Goal: Task Accomplishment & Management: Manage account settings

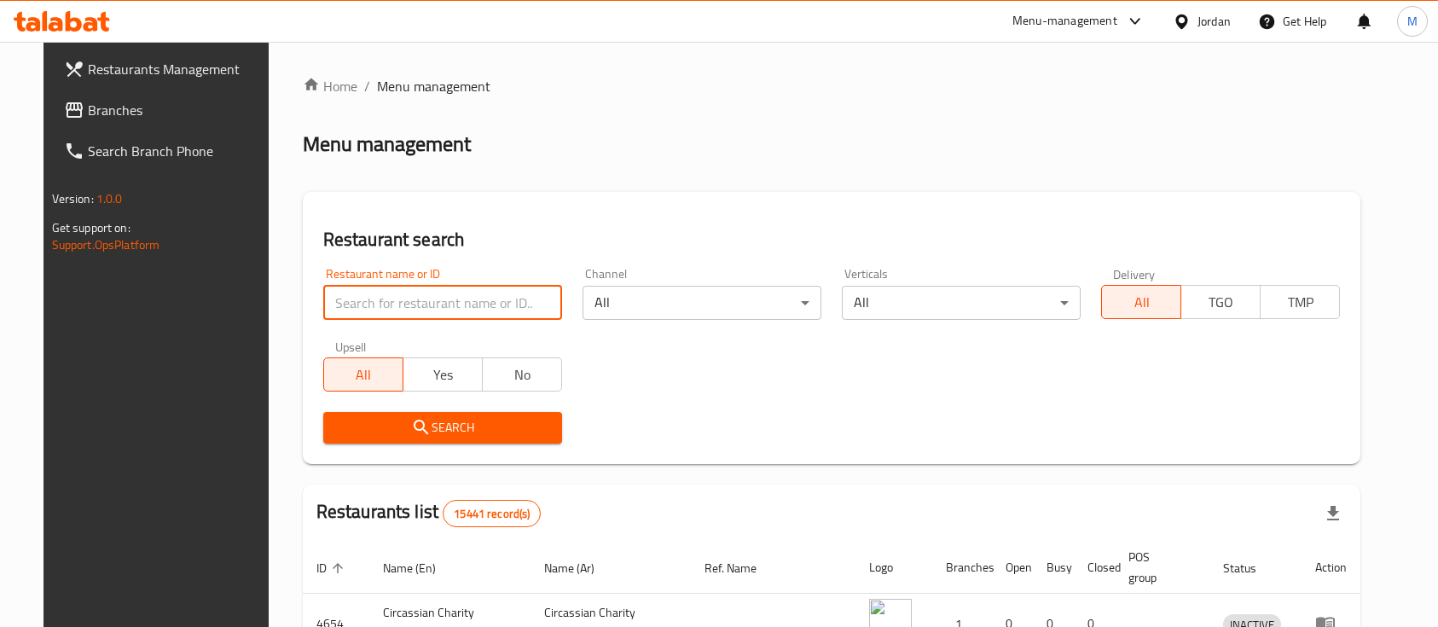
click at [394, 318] on input "search" at bounding box center [442, 303] width 239 height 34
type input "البيك"
click button "Search" at bounding box center [442, 428] width 239 height 32
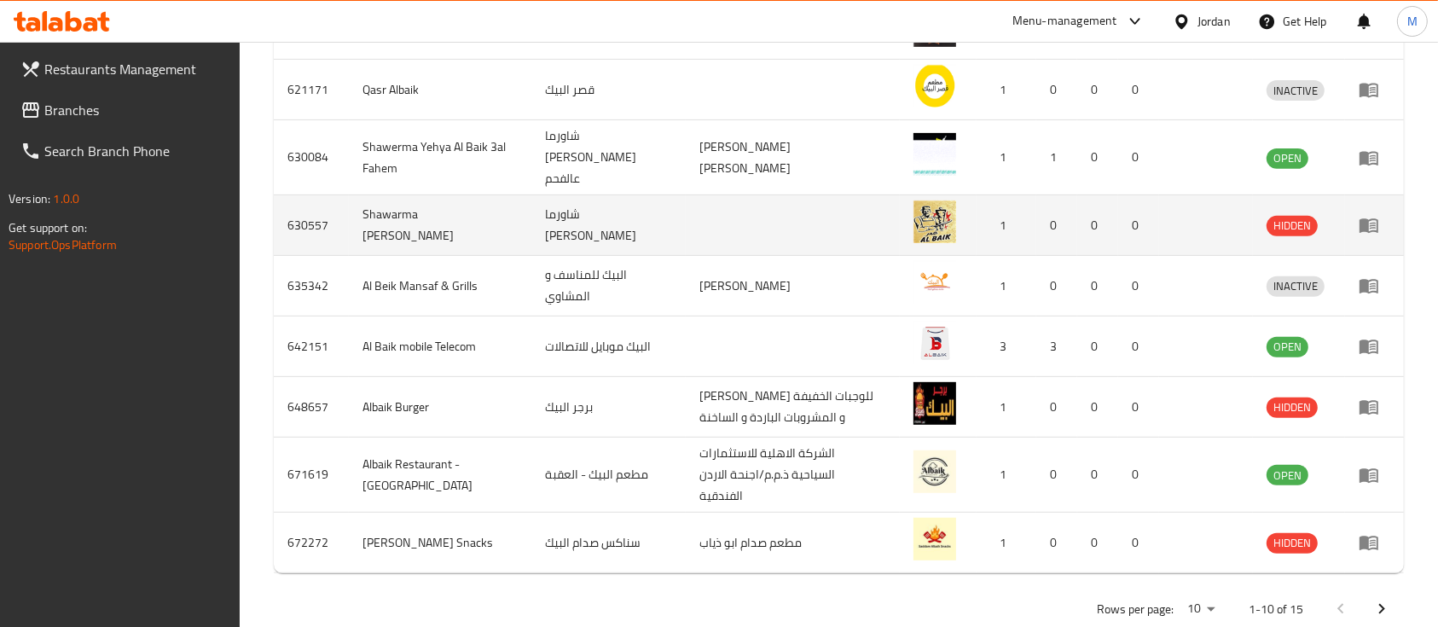
scroll to position [657, 0]
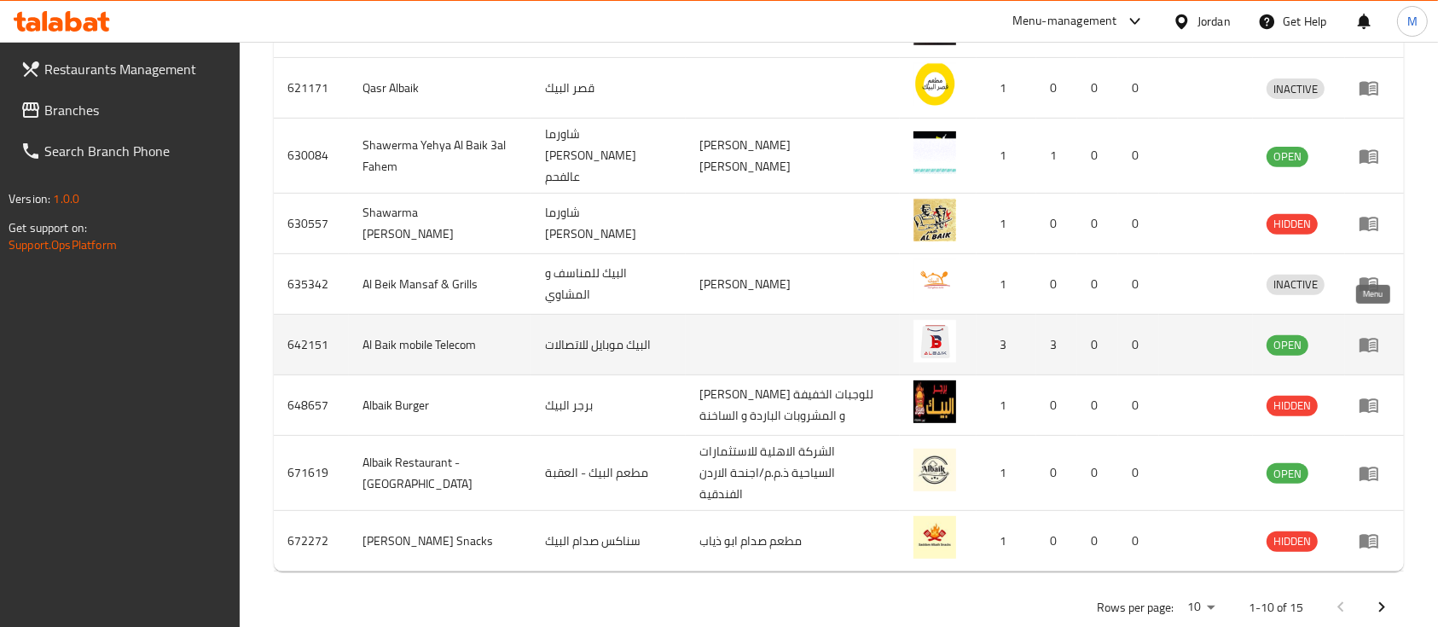
click at [1372, 342] on icon "enhanced table" at bounding box center [1373, 345] width 6 height 7
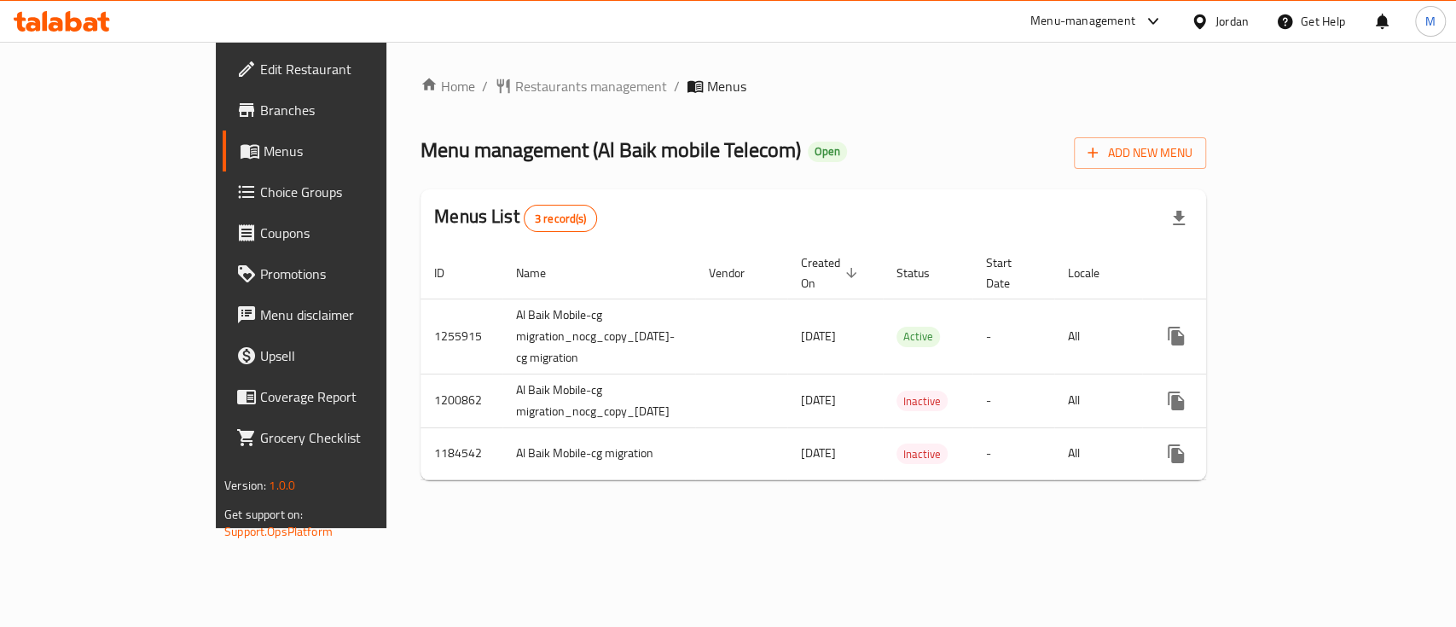
click at [236, 100] on span at bounding box center [248, 110] width 24 height 20
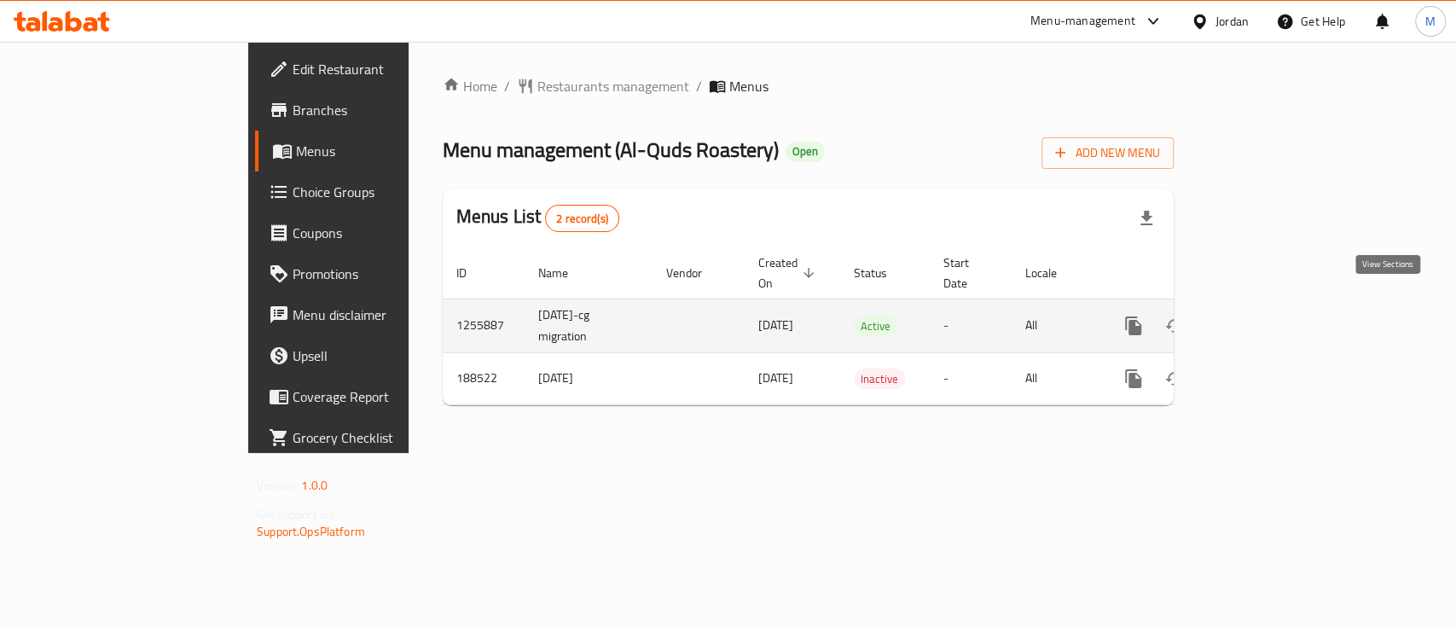
click at [1267, 316] on icon "enhanced table" at bounding box center [1256, 326] width 20 height 20
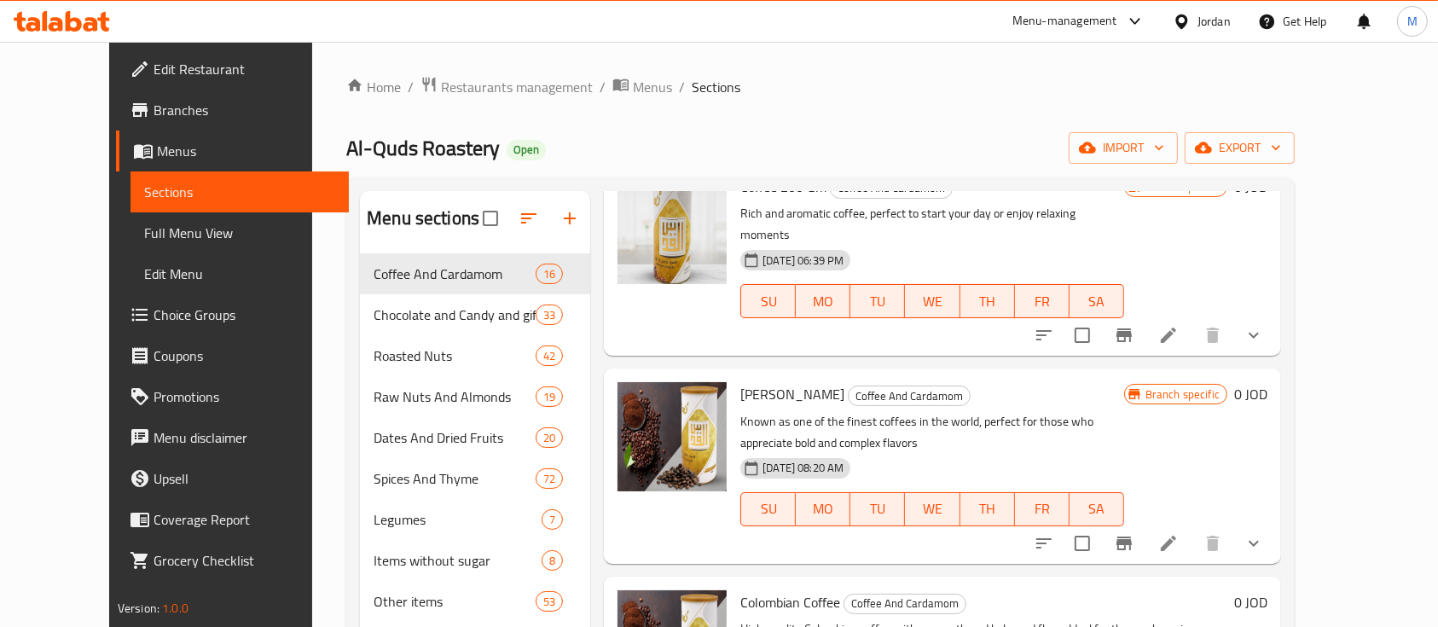
scroll to position [113, 0]
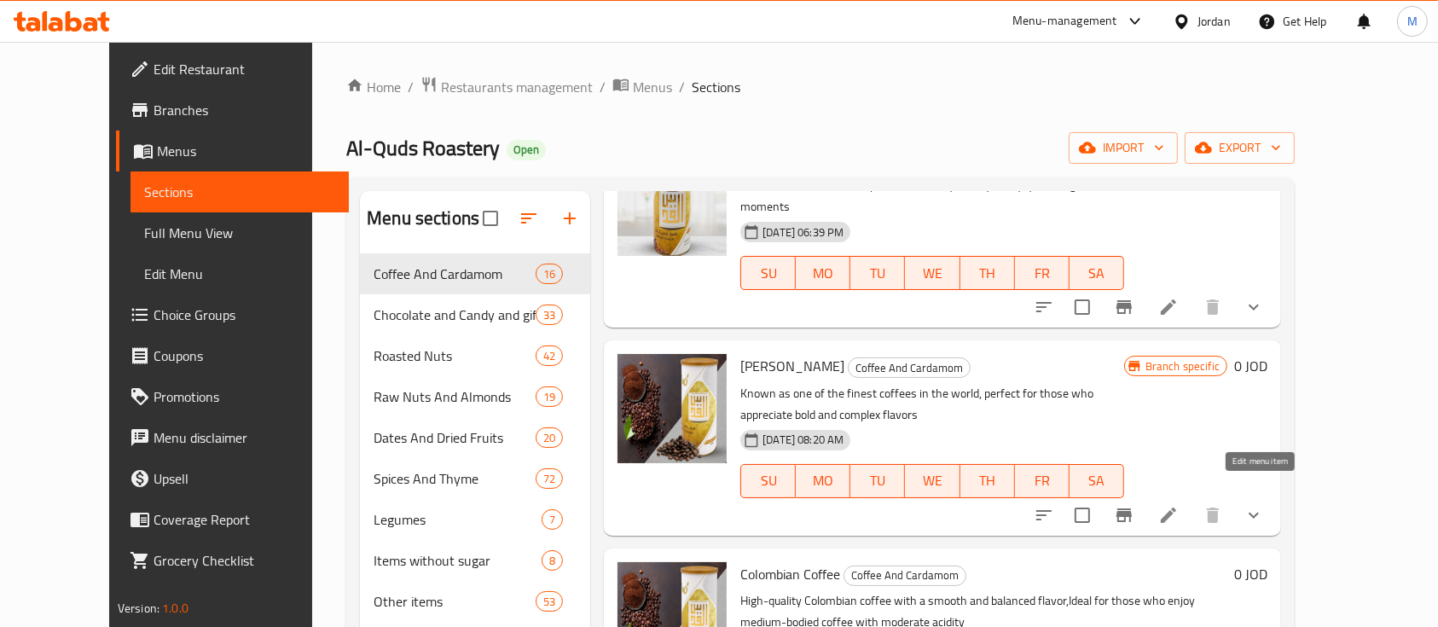
click at [1179, 505] on icon at bounding box center [1168, 515] width 20 height 20
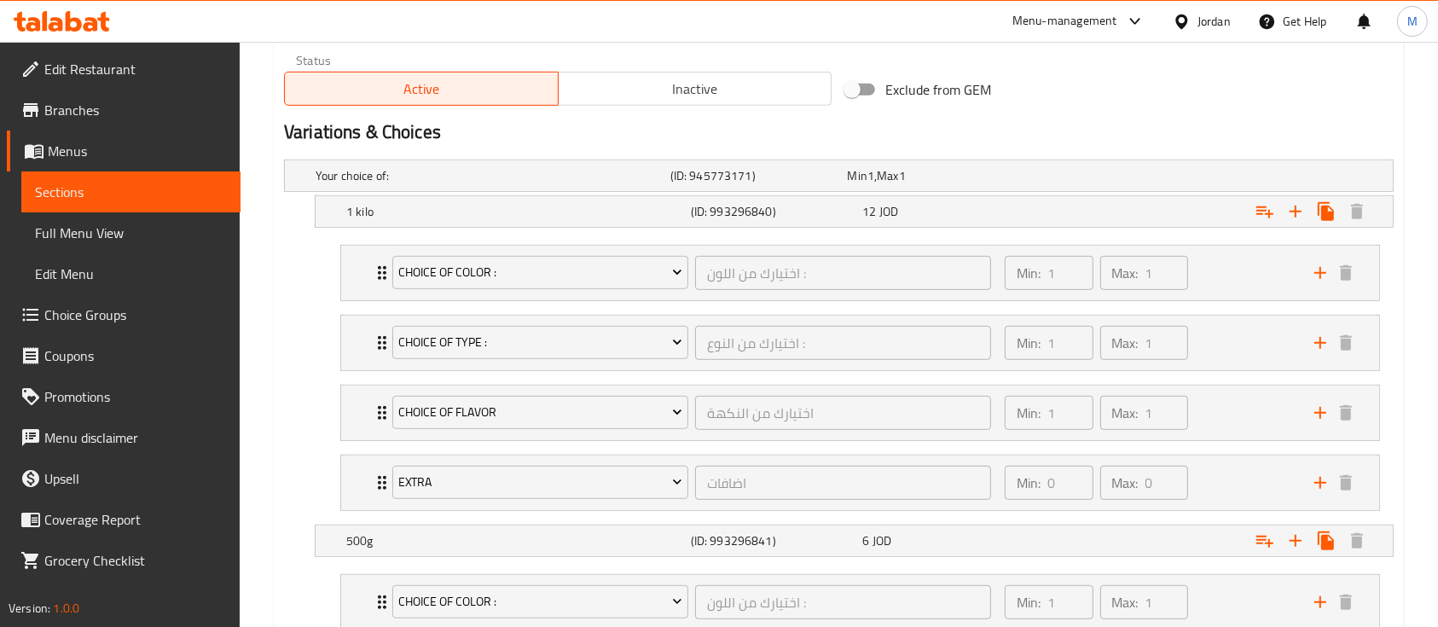
scroll to position [909, 0]
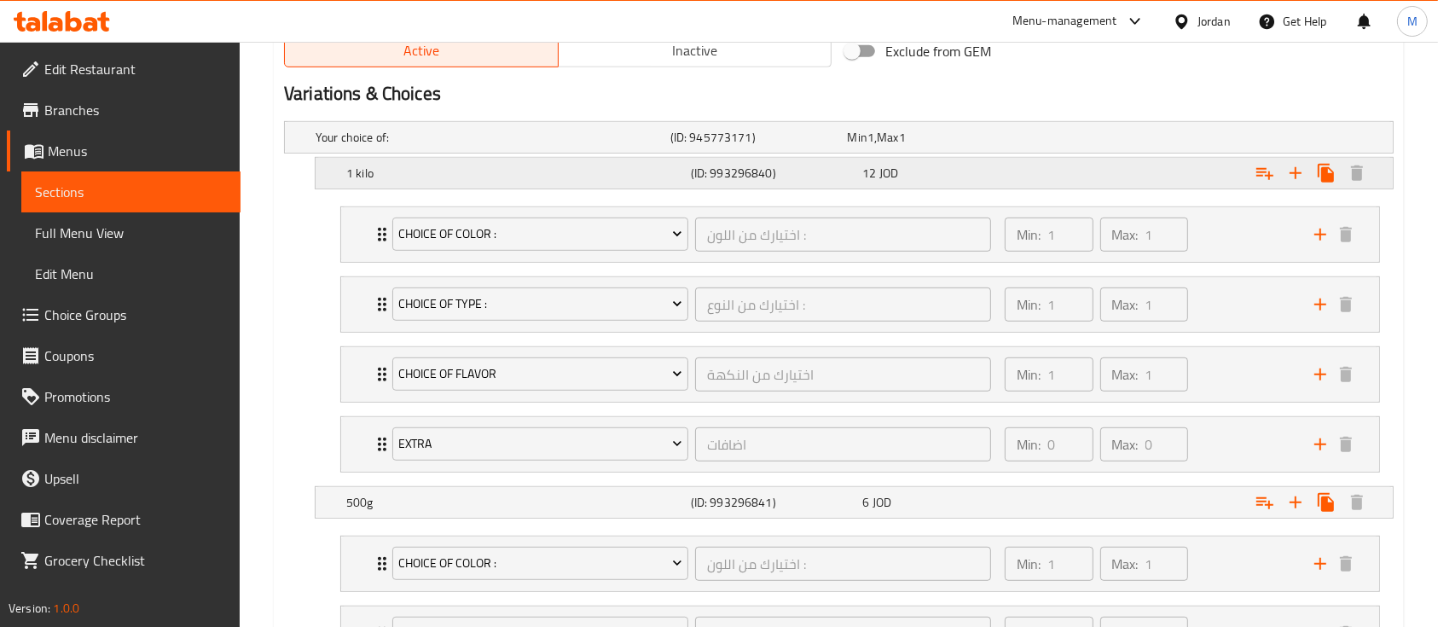
click at [902, 173] on div "12 JOD" at bounding box center [944, 173] width 165 height 17
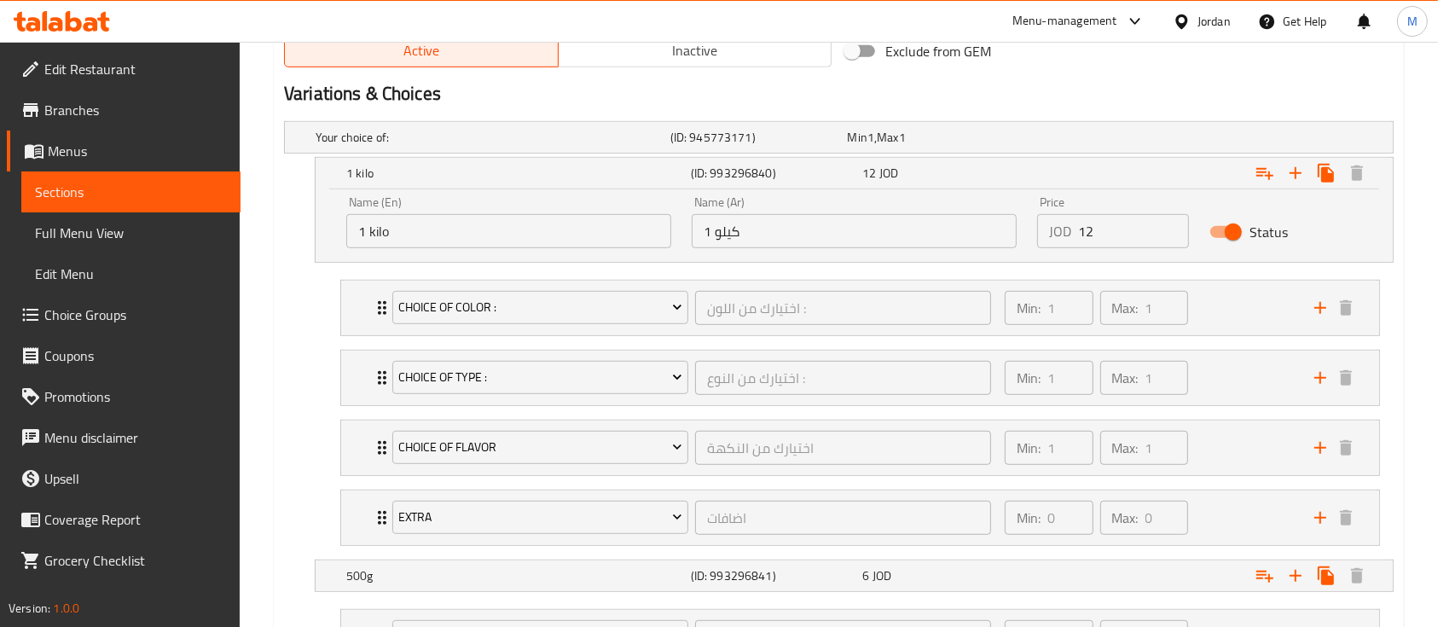
drag, startPoint x: 1080, startPoint y: 230, endPoint x: 1064, endPoint y: 229, distance: 15.4
click at [1064, 229] on div "JOD 12 Price" at bounding box center [1113, 231] width 152 height 34
drag, startPoint x: 1097, startPoint y: 227, endPoint x: 1070, endPoint y: 228, distance: 26.5
click at [1070, 228] on div "JOD 12 Price" at bounding box center [1113, 231] width 152 height 34
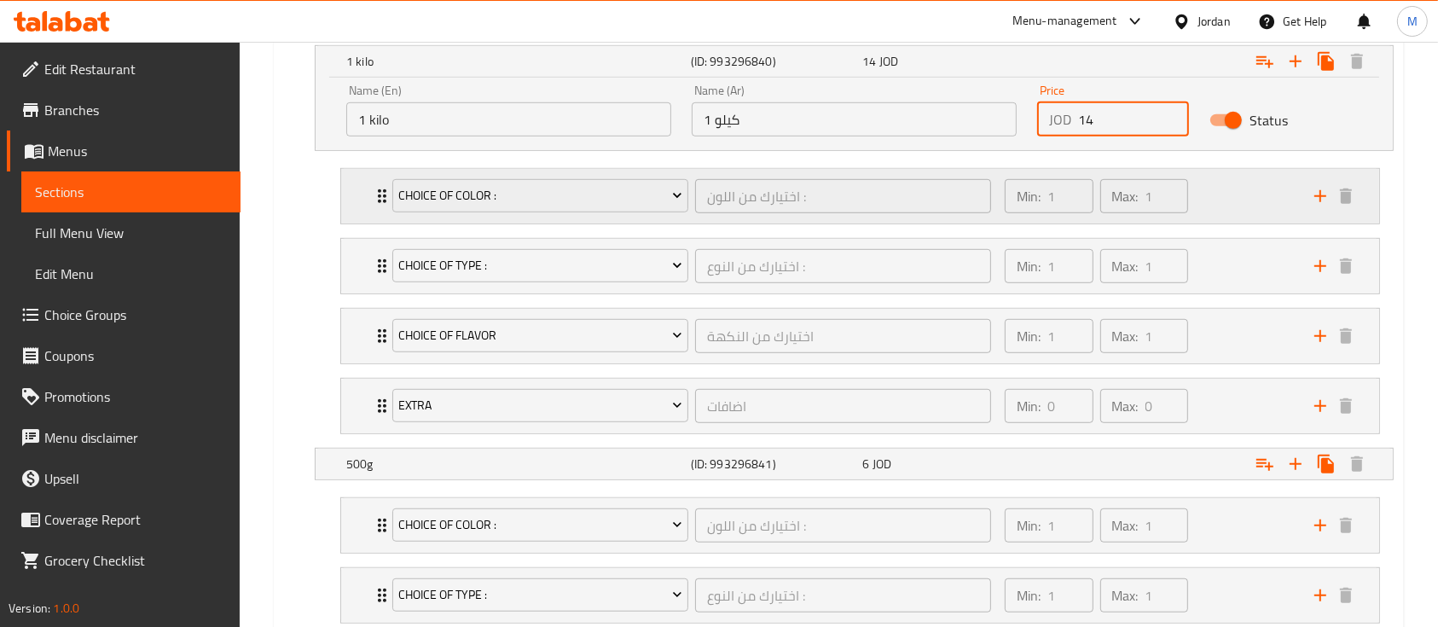
scroll to position [1024, 0]
type input "14"
click at [1108, 461] on div "Expand" at bounding box center [1203, 462] width 345 height 38
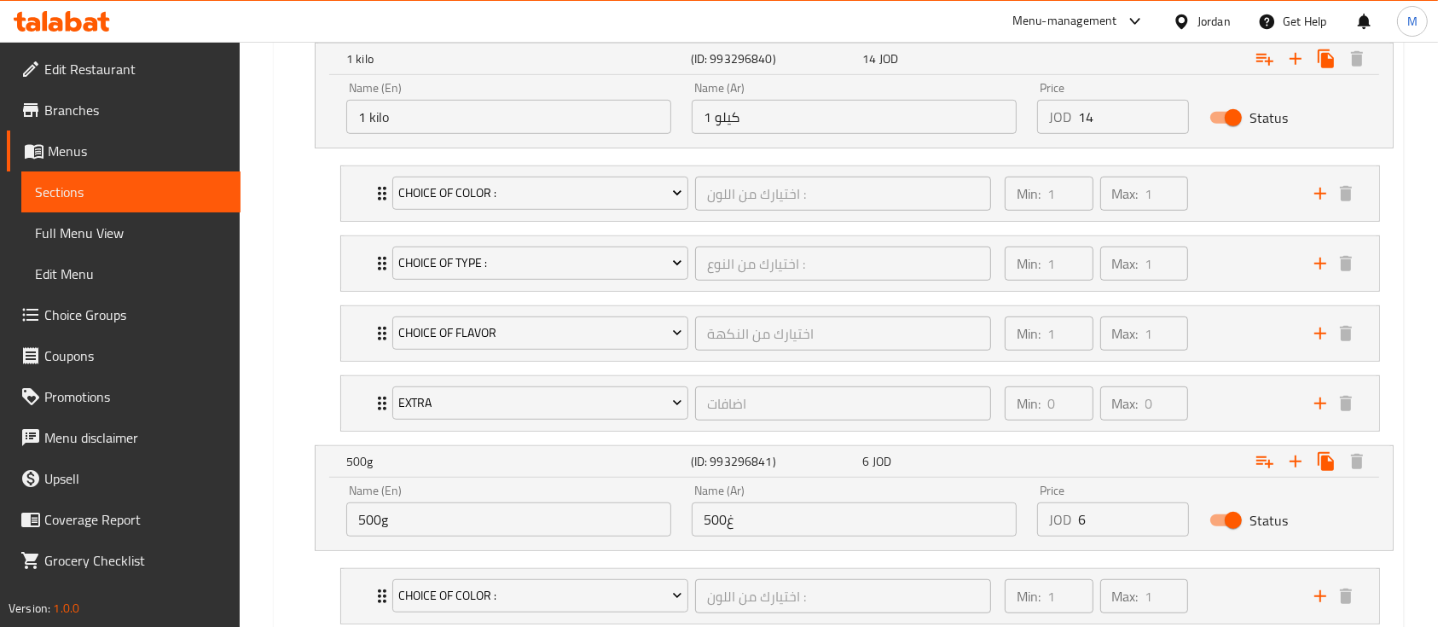
click at [1046, 521] on div "JOD 6 Price" at bounding box center [1113, 519] width 152 height 34
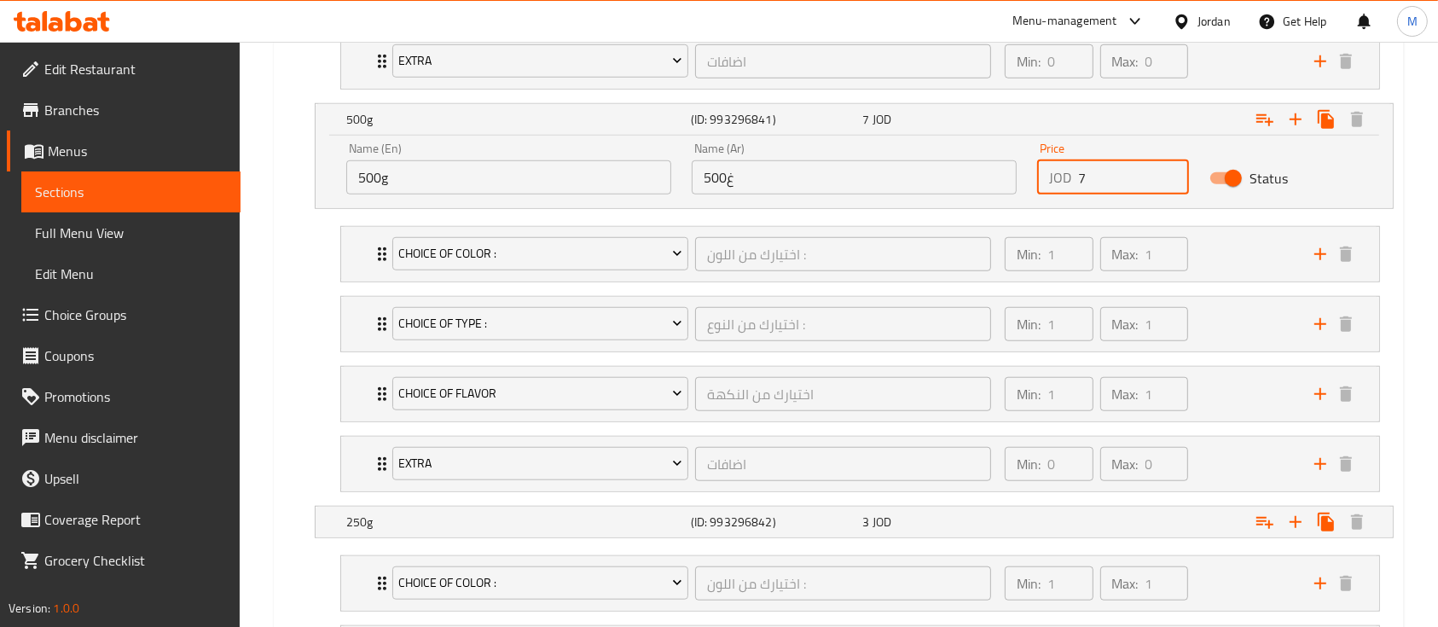
scroll to position [1478, 0]
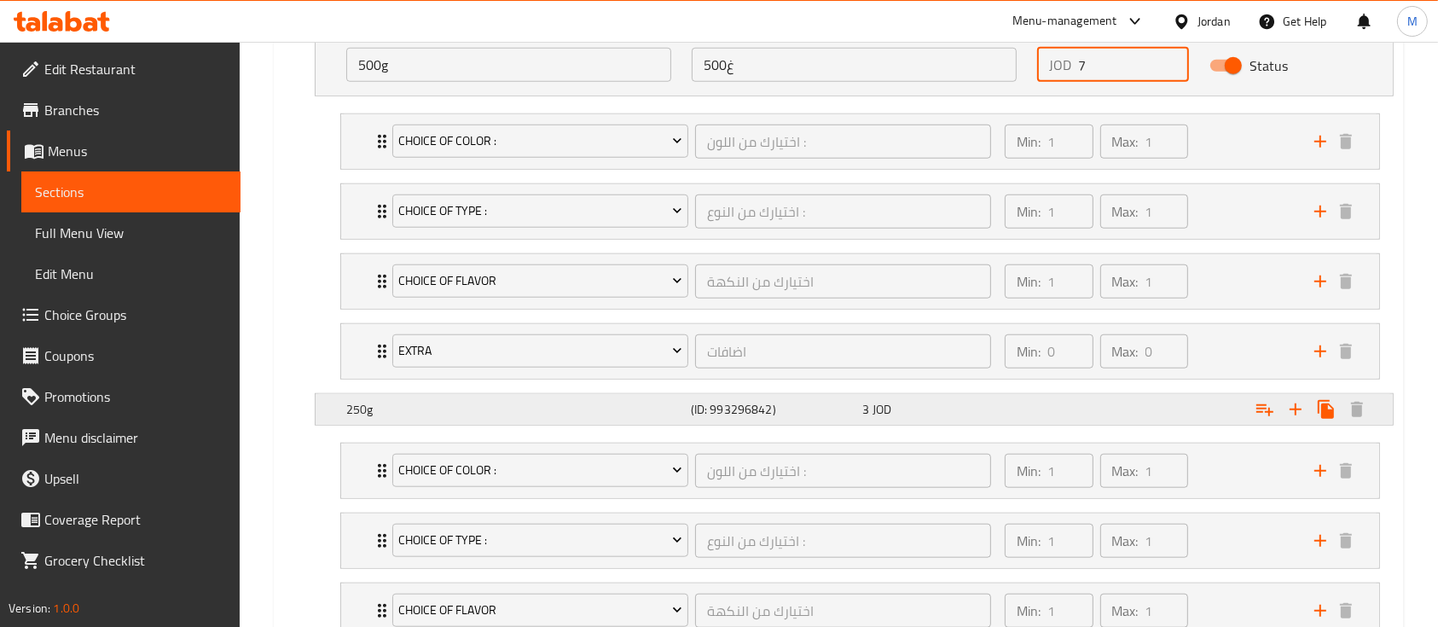
type input "7"
click at [1068, 398] on div "Expand" at bounding box center [1203, 410] width 345 height 38
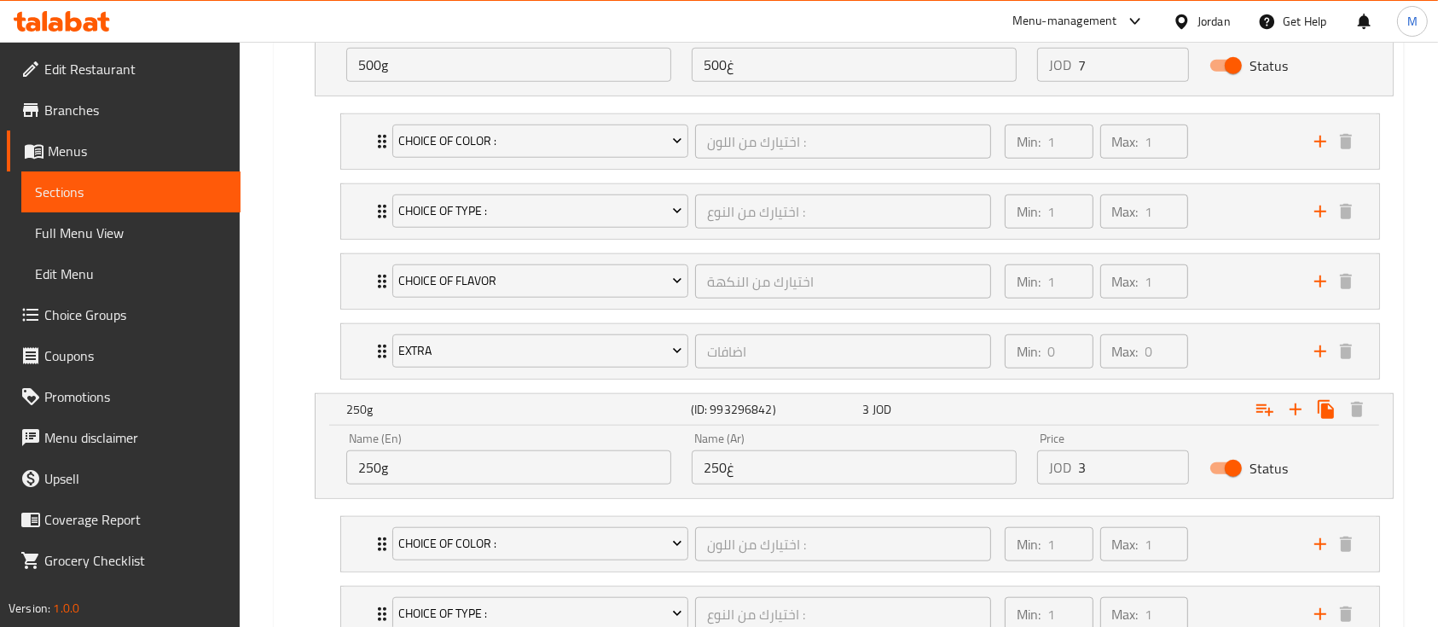
click at [1104, 474] on input "3" at bounding box center [1133, 467] width 111 height 34
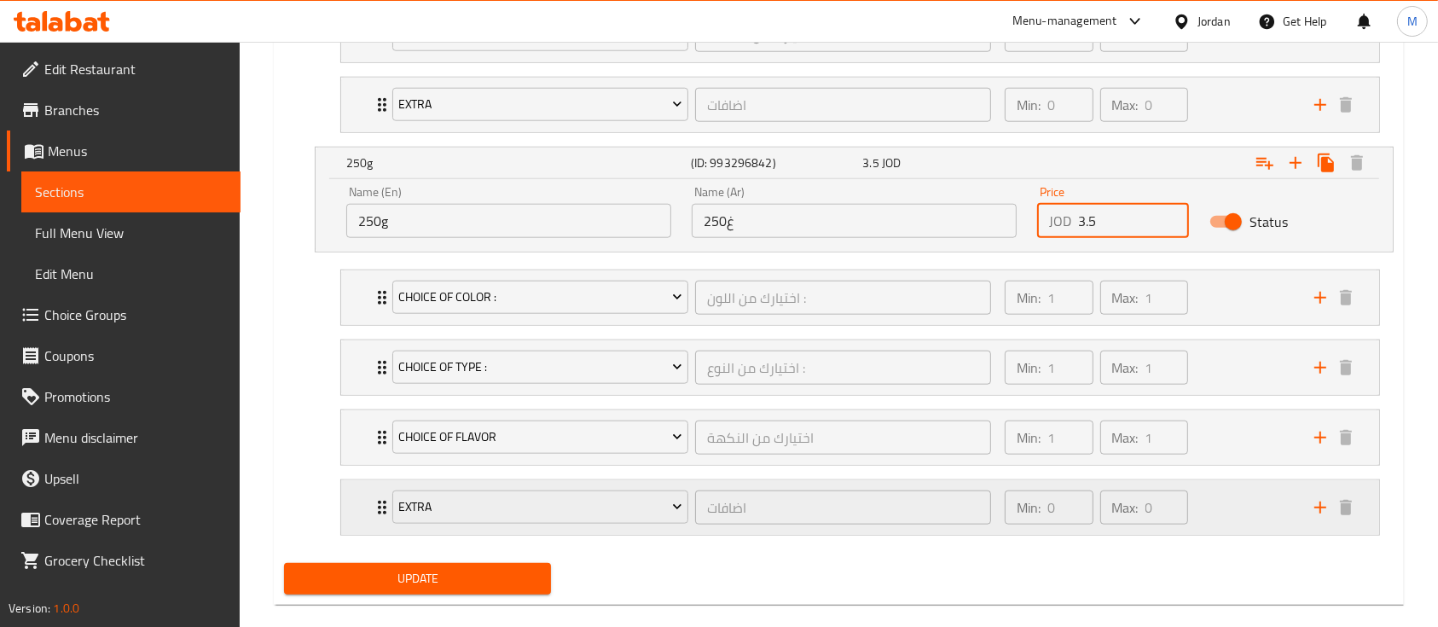
scroll to position [1747, 0]
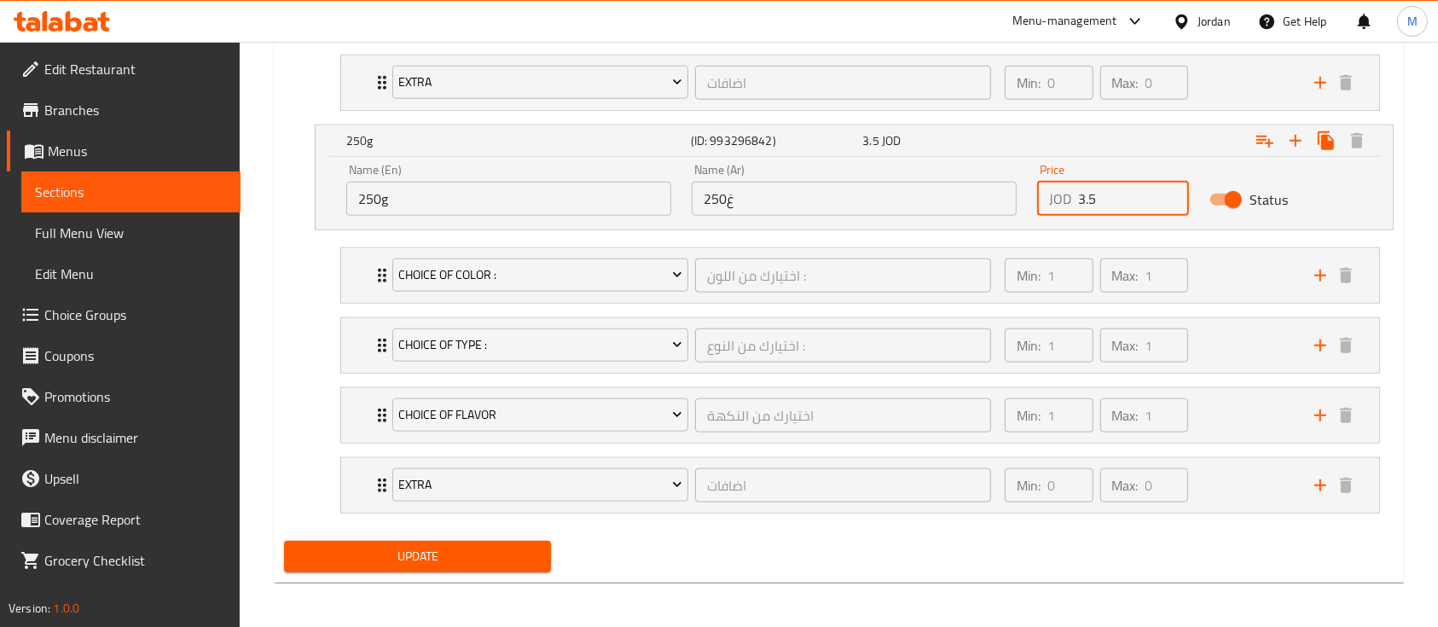
type input "3.5"
click at [500, 573] on div "Update" at bounding box center [417, 556] width 281 height 45
click at [498, 571] on div "Update" at bounding box center [417, 556] width 281 height 45
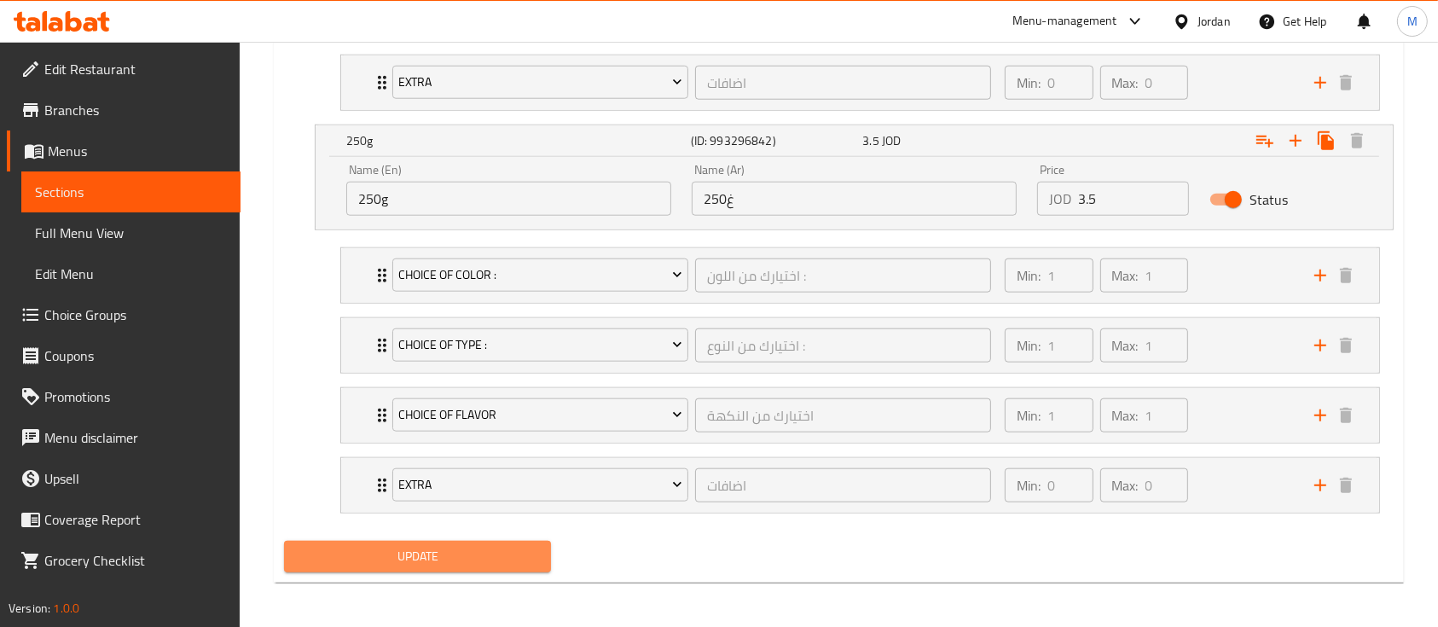
click at [496, 564] on button "Update" at bounding box center [417, 557] width 267 height 32
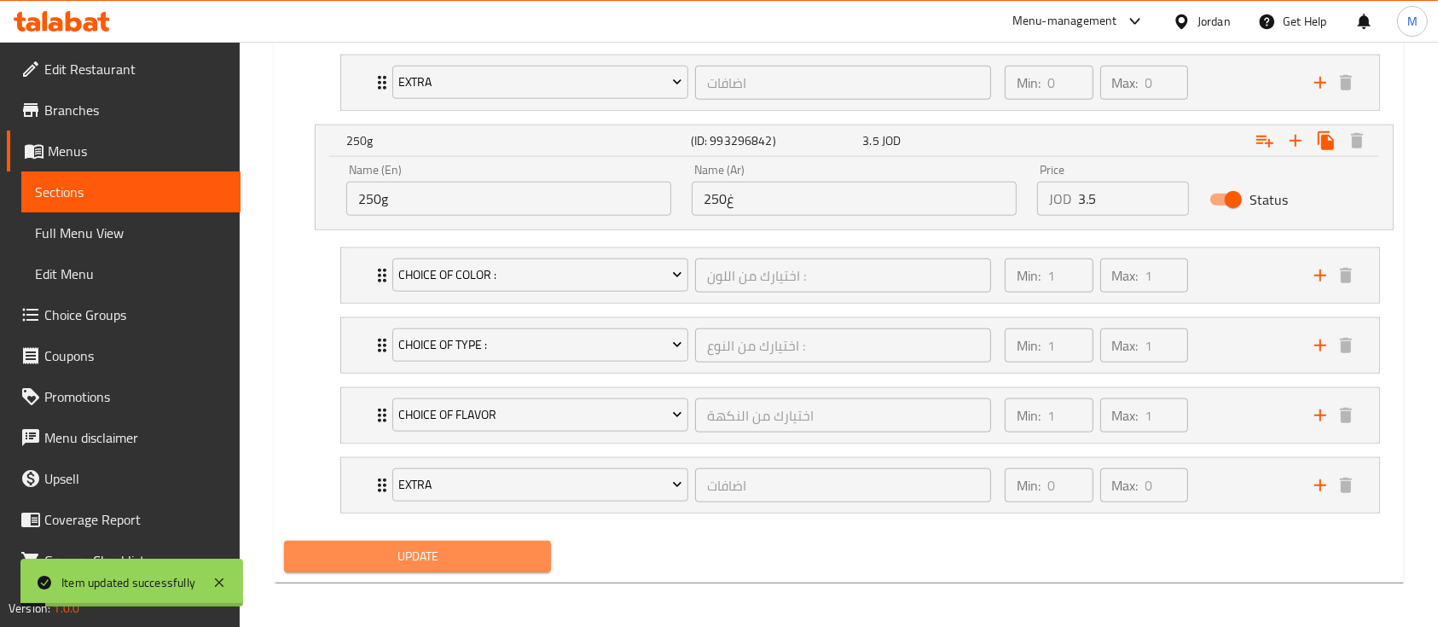
click at [496, 554] on span "Update" at bounding box center [418, 556] width 240 height 21
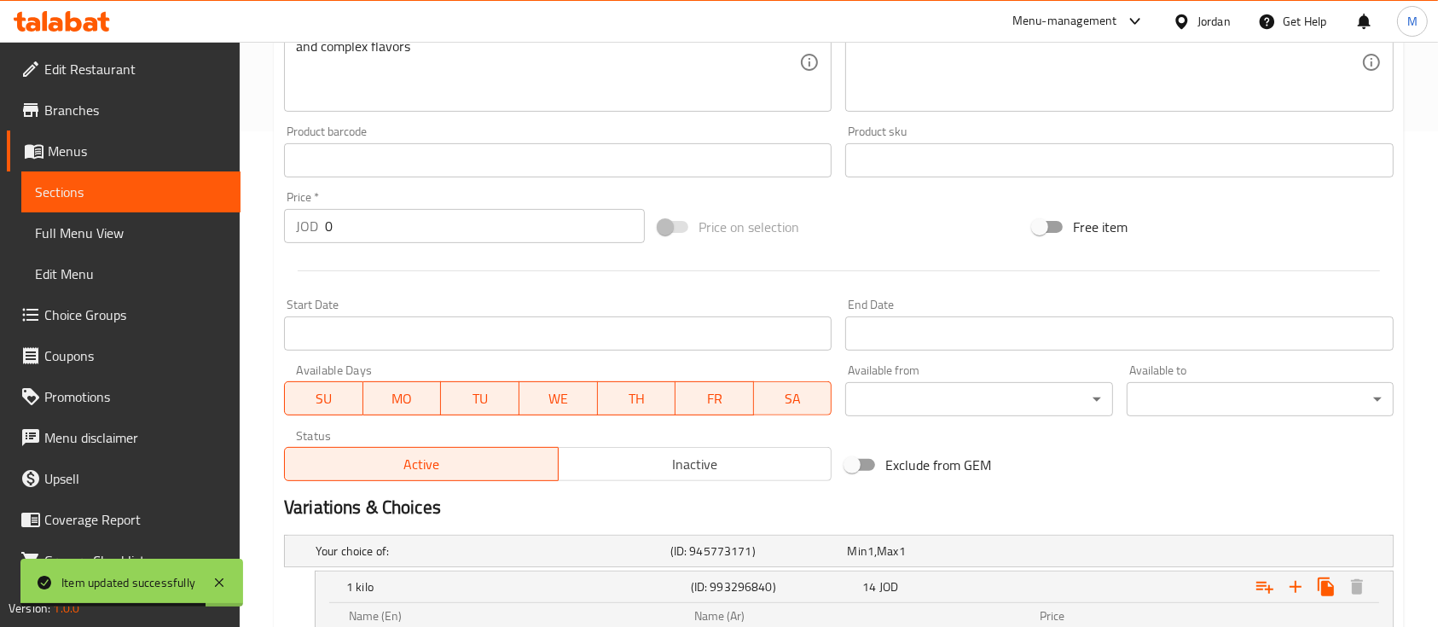
scroll to position [0, 0]
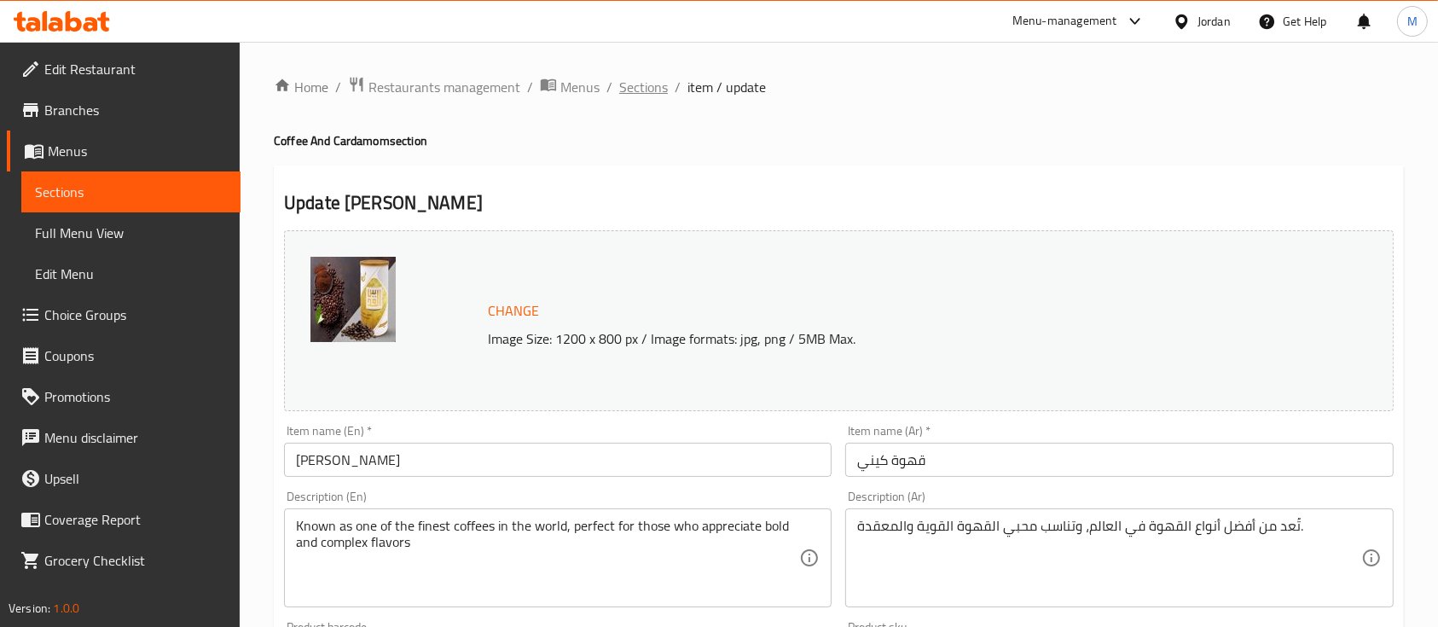
click at [655, 93] on span "Sections" at bounding box center [643, 87] width 49 height 20
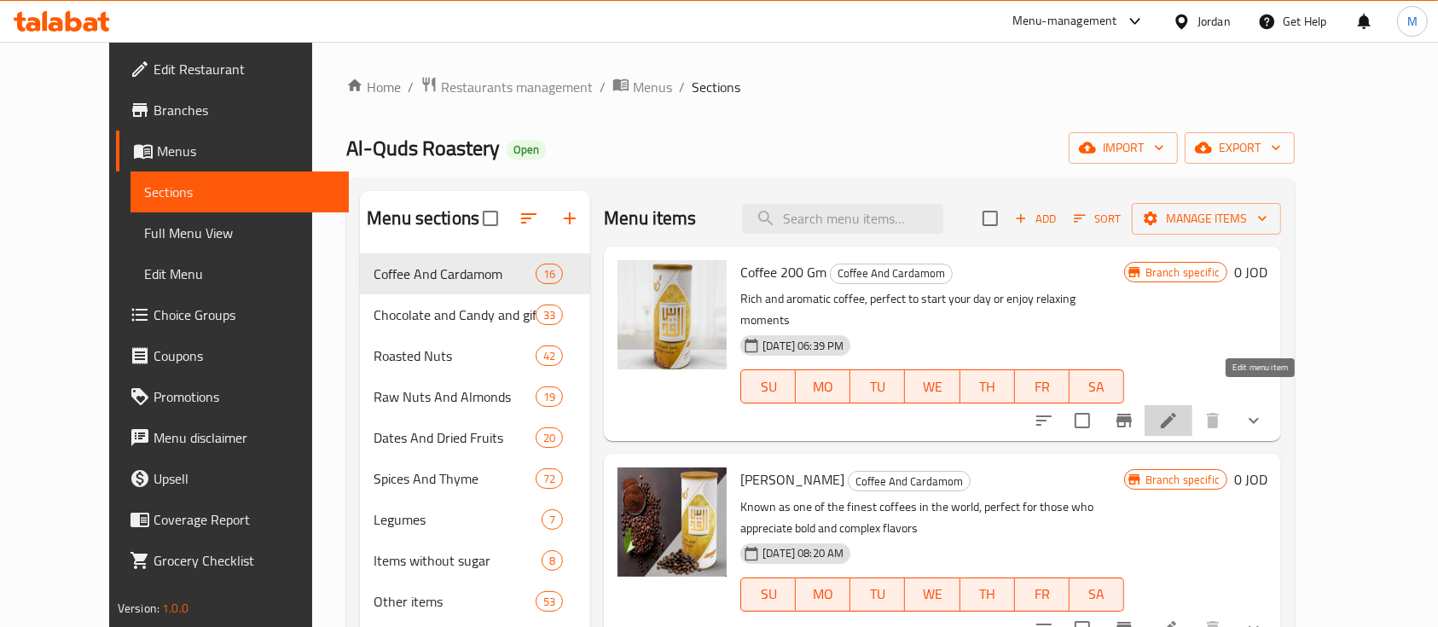
click at [1179, 410] on icon at bounding box center [1168, 420] width 20 height 20
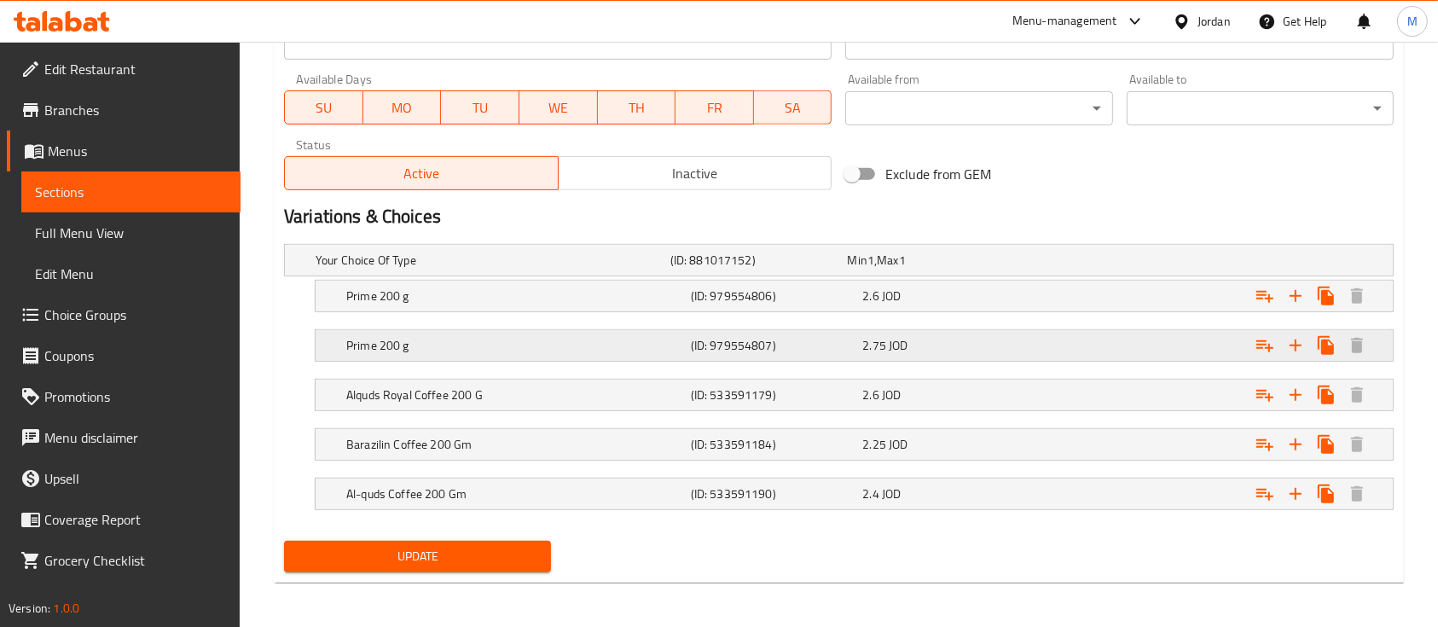
scroll to position [788, 0]
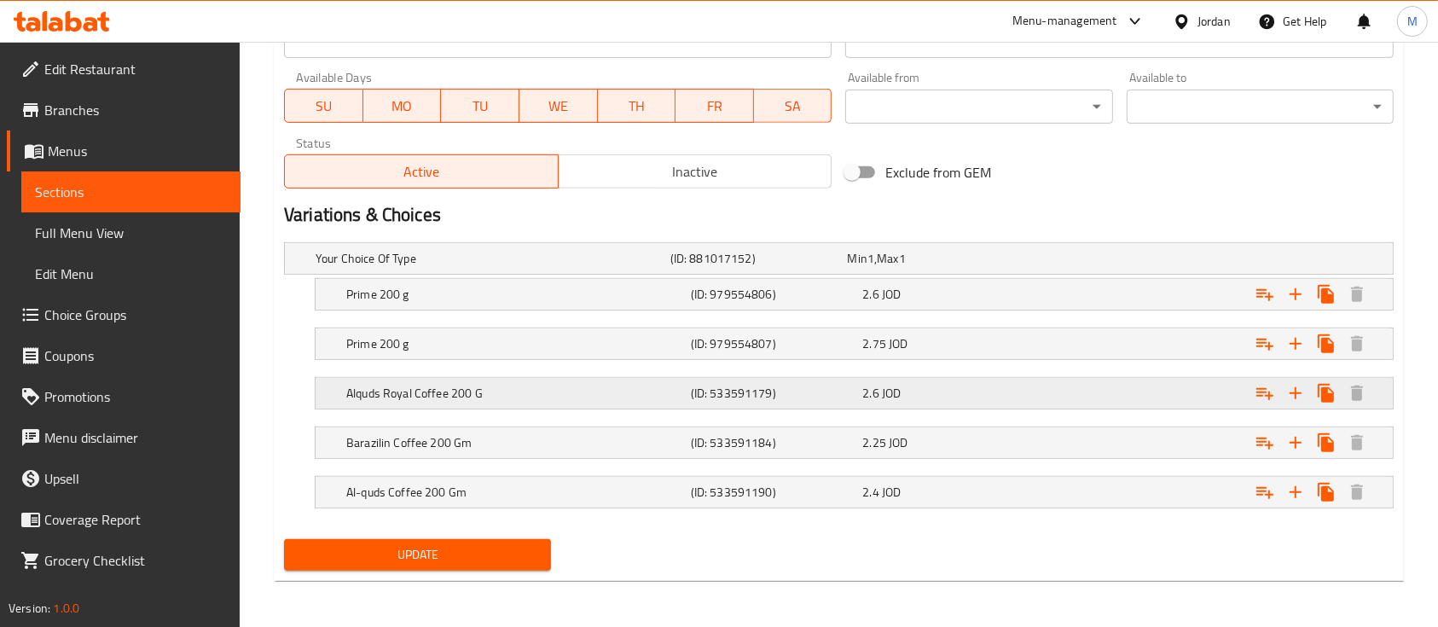
click at [947, 385] on div "2.6 JOD" at bounding box center [944, 393] width 165 height 17
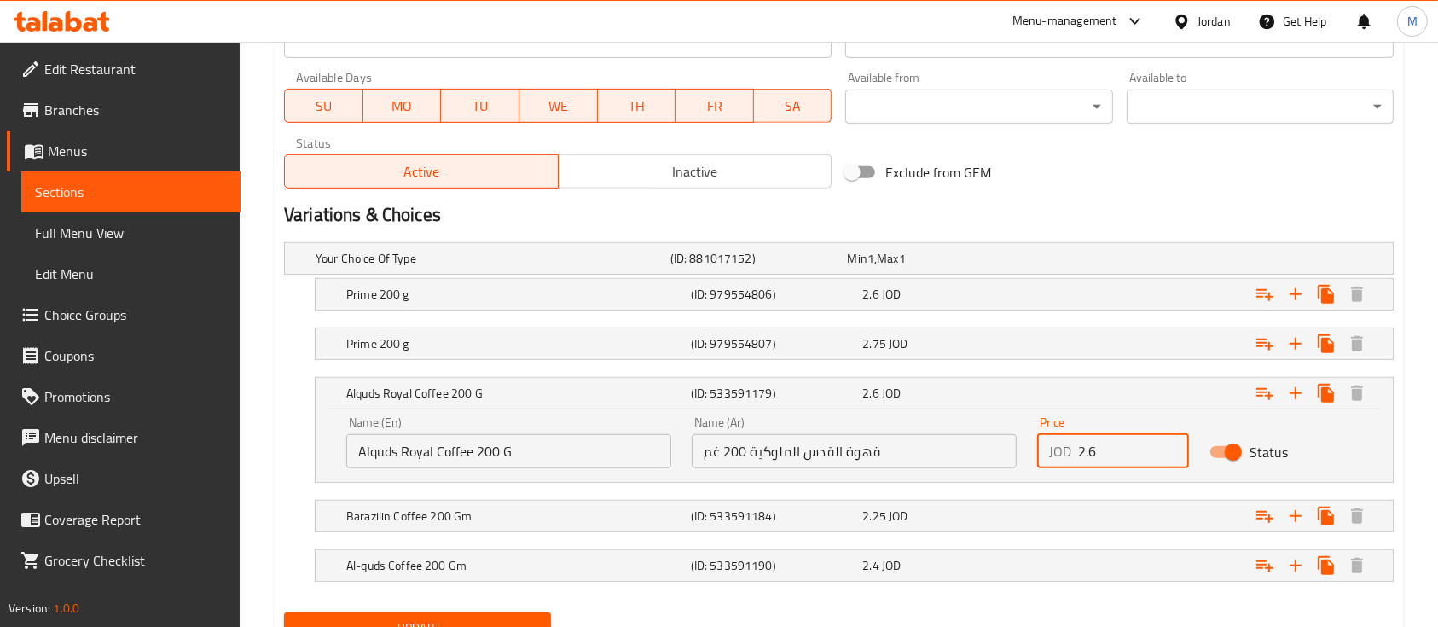
drag, startPoint x: 1099, startPoint y: 454, endPoint x: 1058, endPoint y: 454, distance: 40.9
click at [1058, 454] on div "JOD 2.6 Price" at bounding box center [1113, 451] width 152 height 34
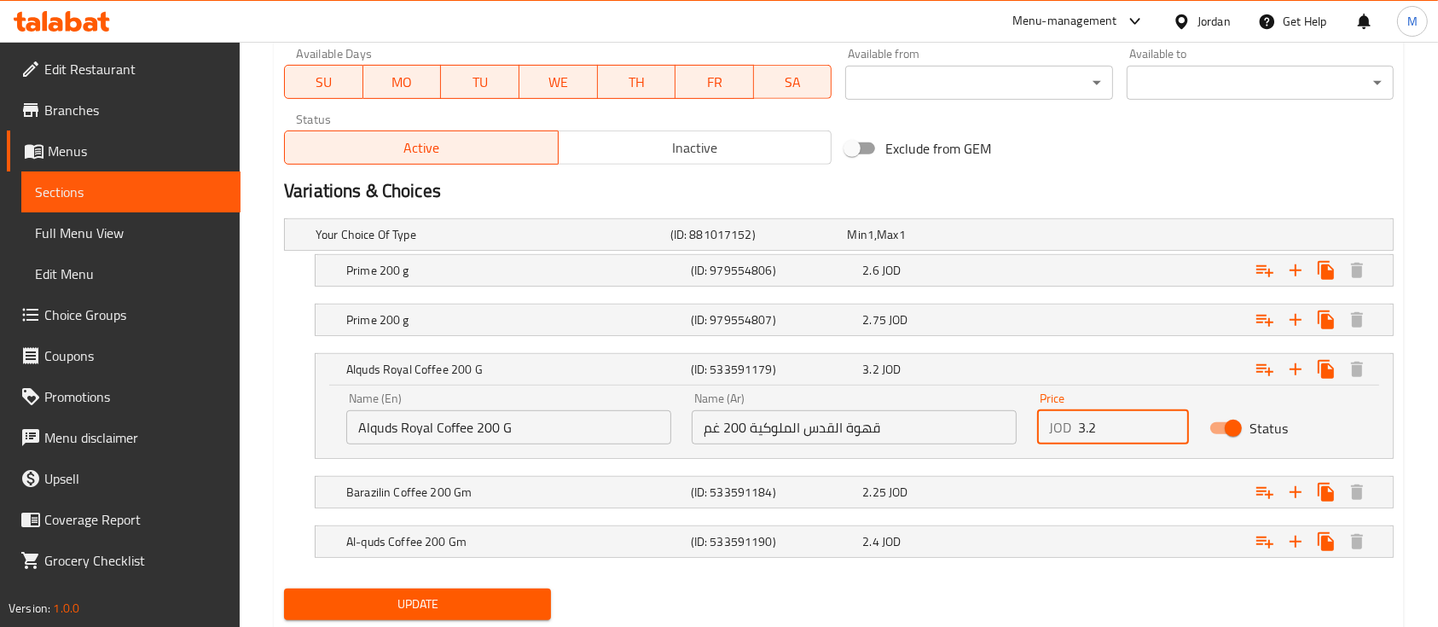
scroll to position [861, 0]
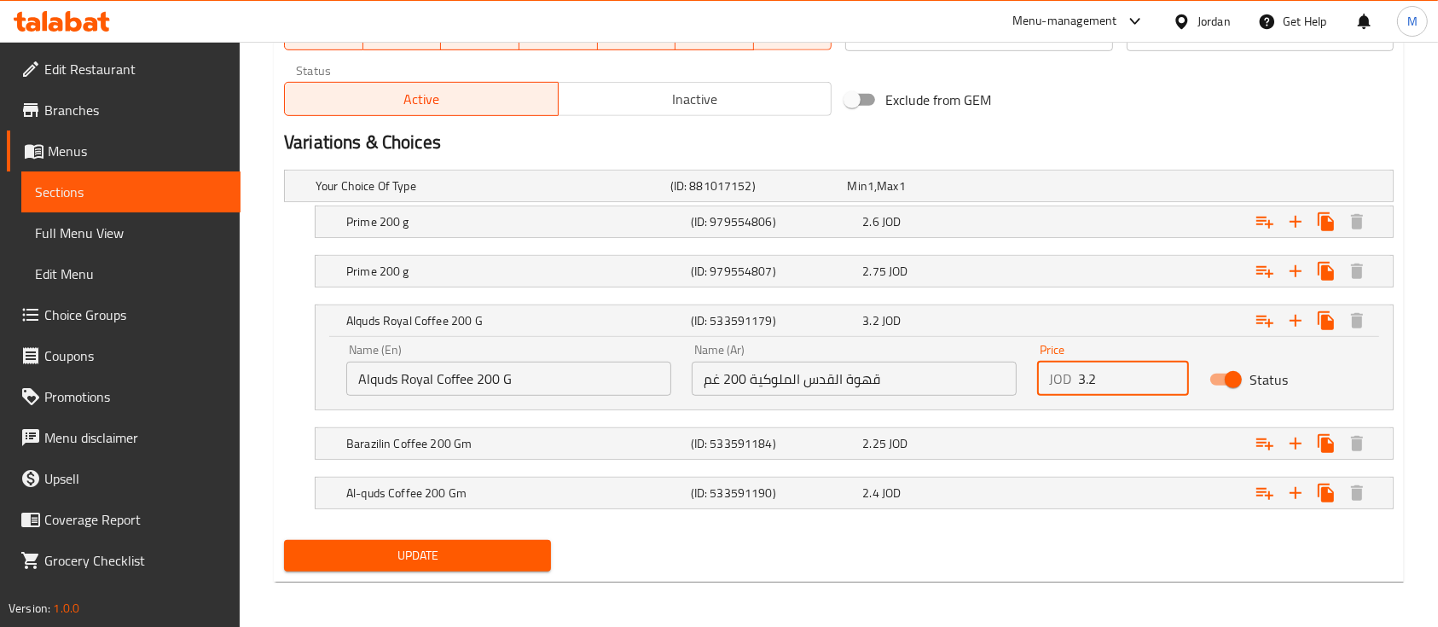
type input "3.2"
click at [538, 556] on button "Update" at bounding box center [417, 556] width 267 height 32
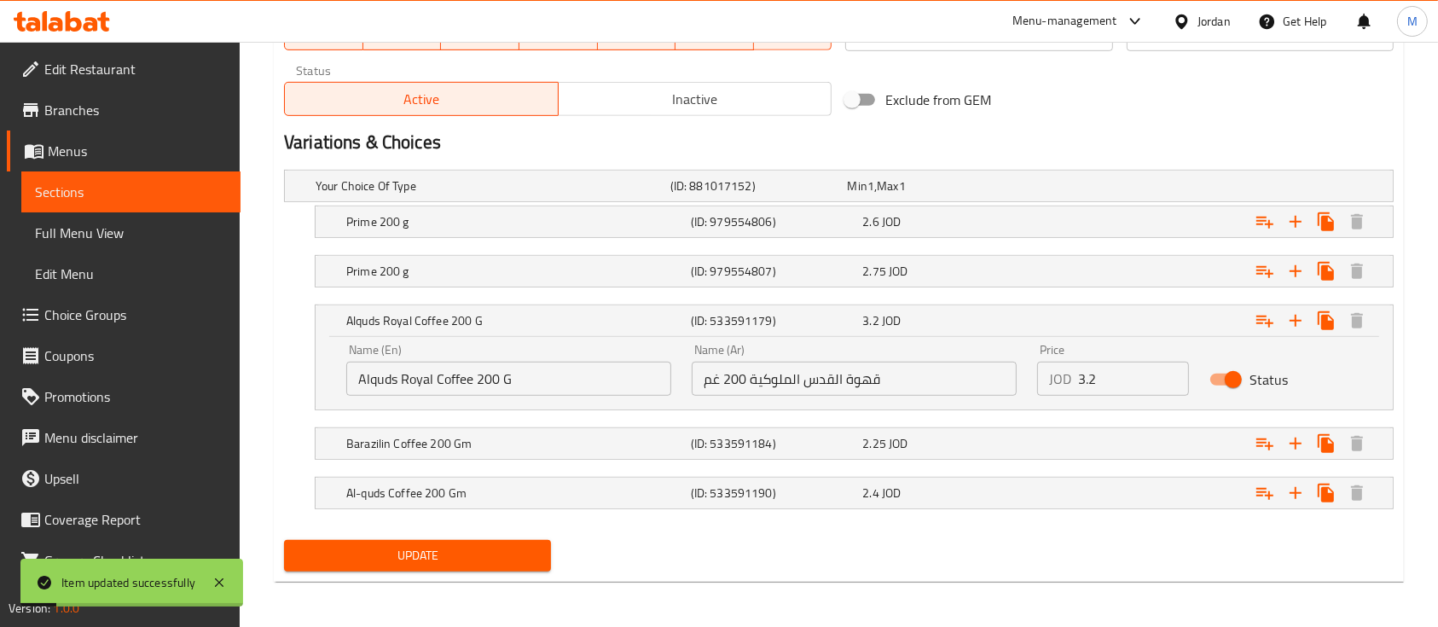
click at [528, 552] on span "Update" at bounding box center [418, 555] width 240 height 21
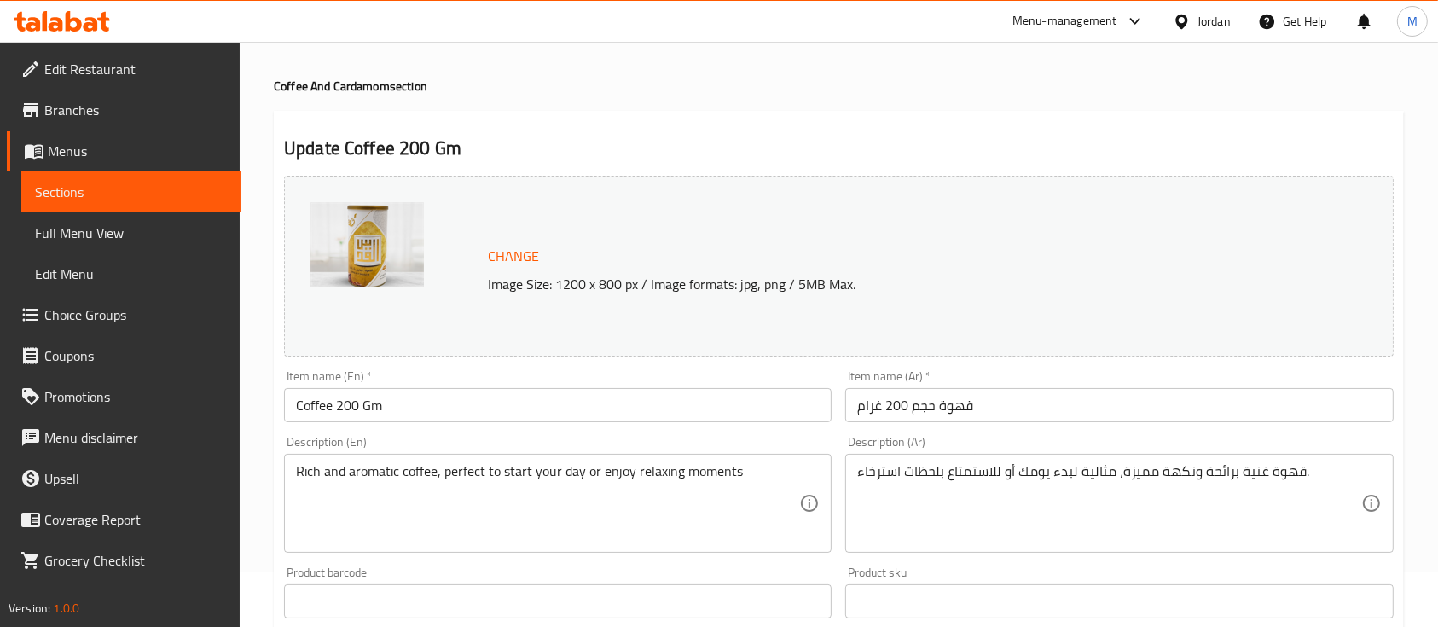
scroll to position [0, 0]
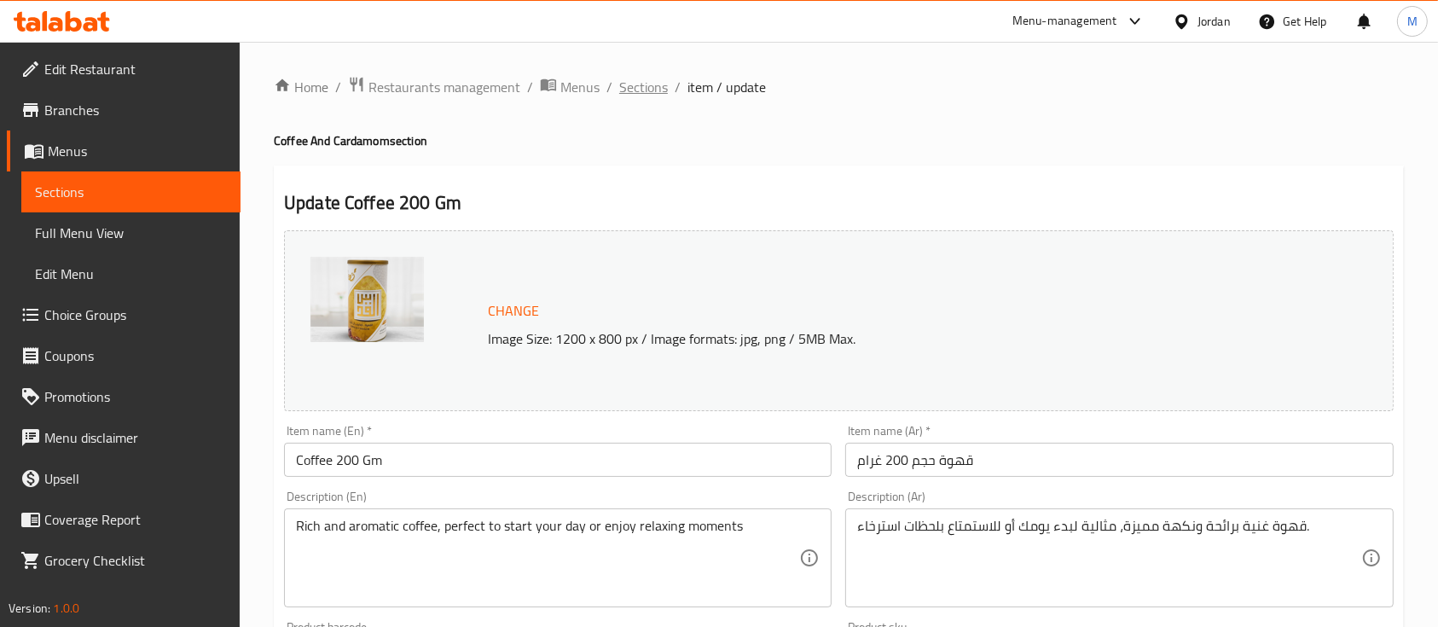
click at [641, 79] on span "Sections" at bounding box center [643, 87] width 49 height 20
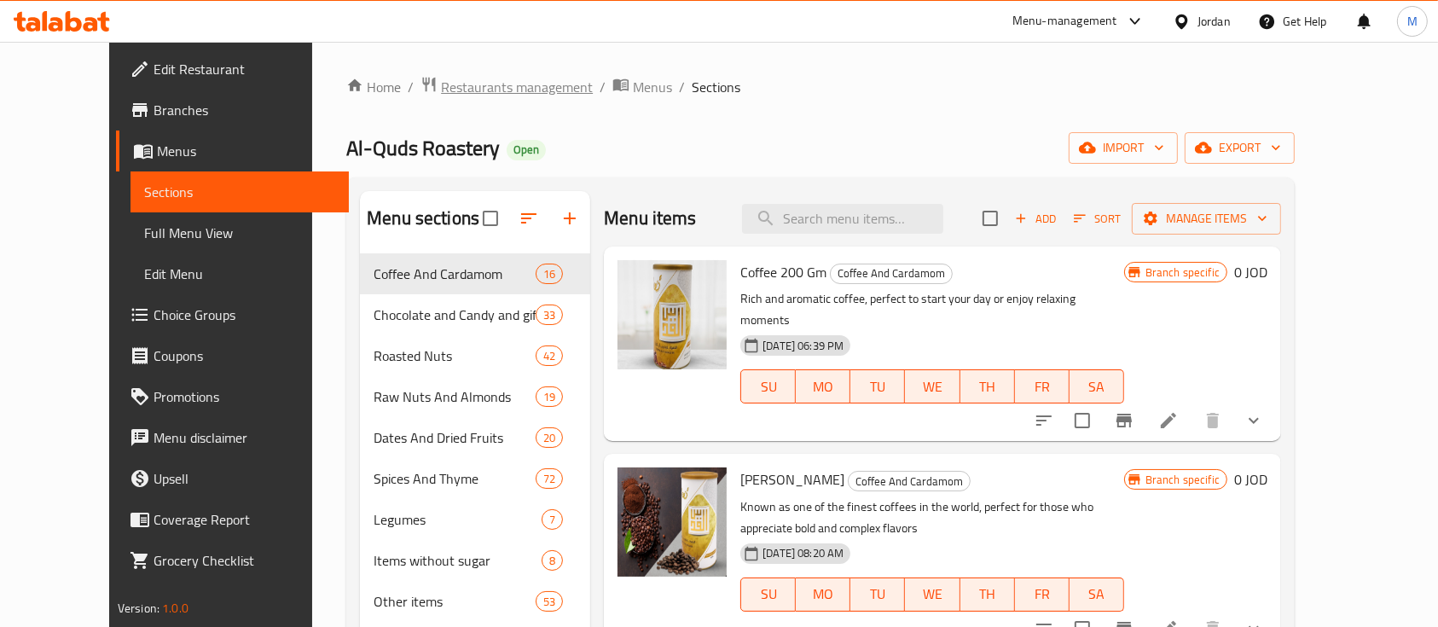
drag, startPoint x: 496, startPoint y: 72, endPoint x: 496, endPoint y: 85, distance: 13.7
click at [496, 75] on div "Home / Restaurants management / Menus / Sections Al-Quds Roastery Open import e…" at bounding box center [820, 454] width 1017 height 824
click at [496, 87] on span "Restaurants management" at bounding box center [517, 87] width 152 height 20
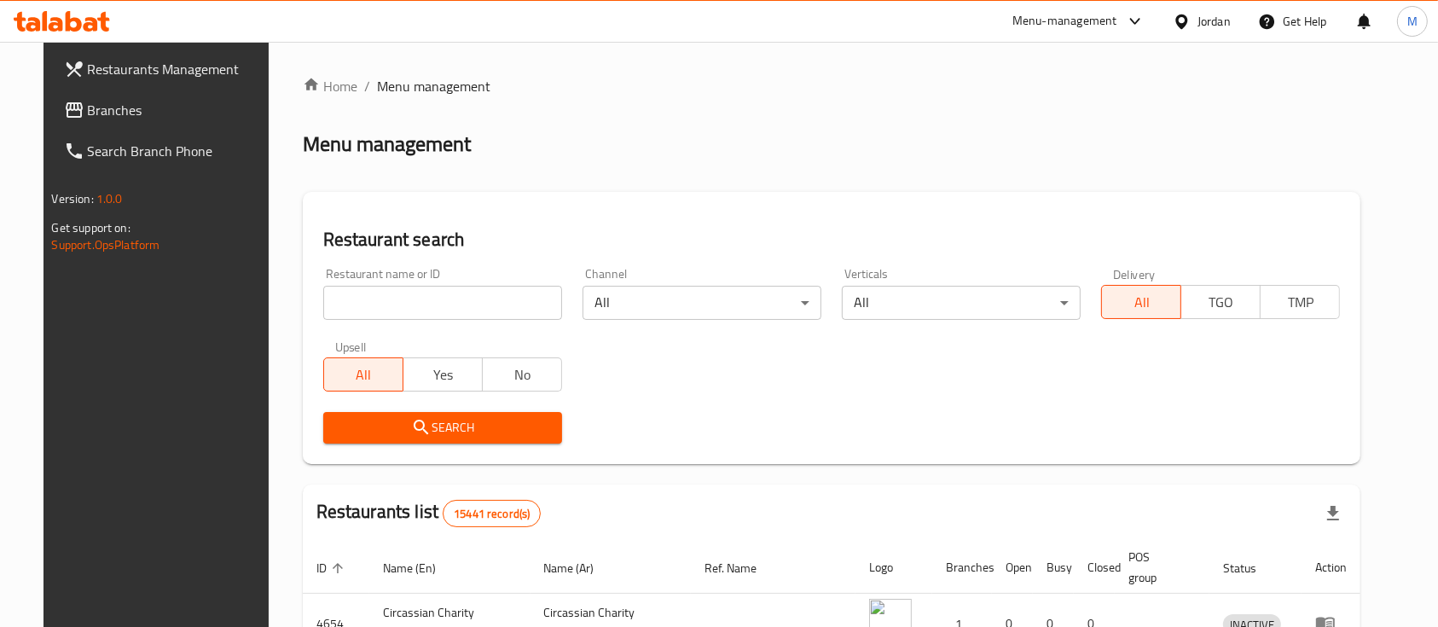
click at [455, 307] on input "search" at bounding box center [442, 303] width 239 height 34
type input "ة"
type input "markazia"
click button "Search" at bounding box center [442, 428] width 239 height 32
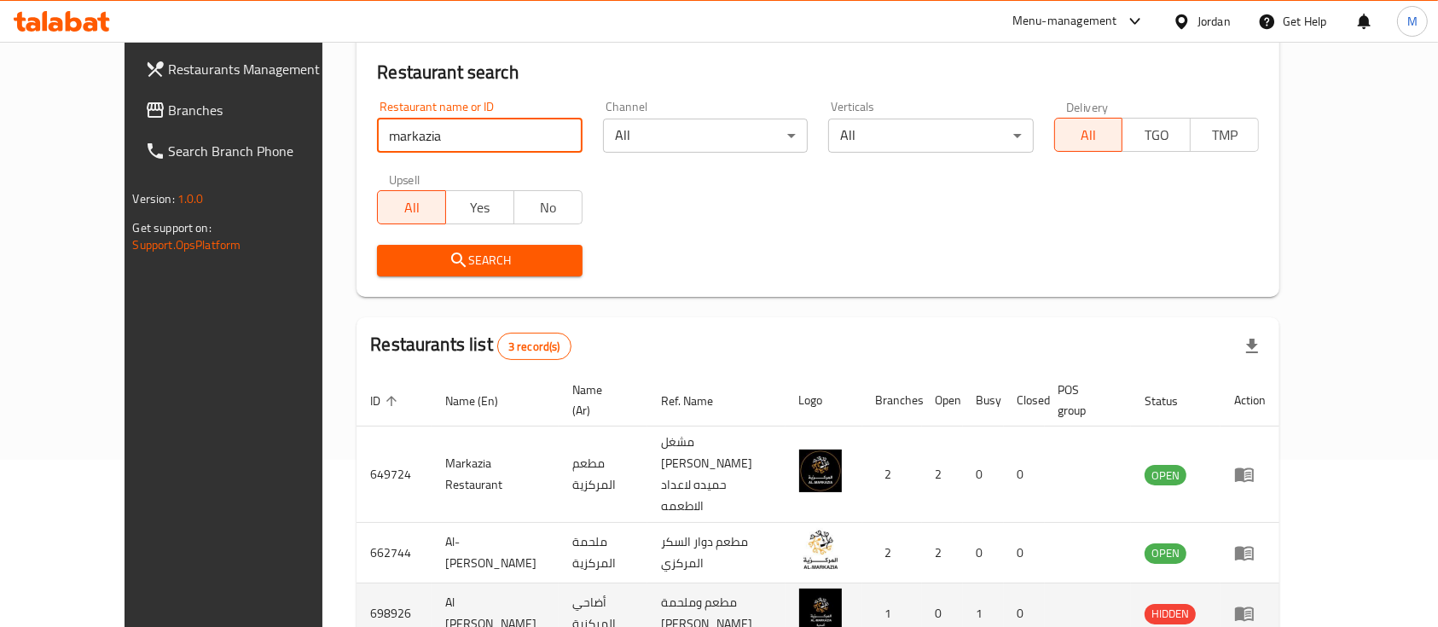
scroll to position [218, 0]
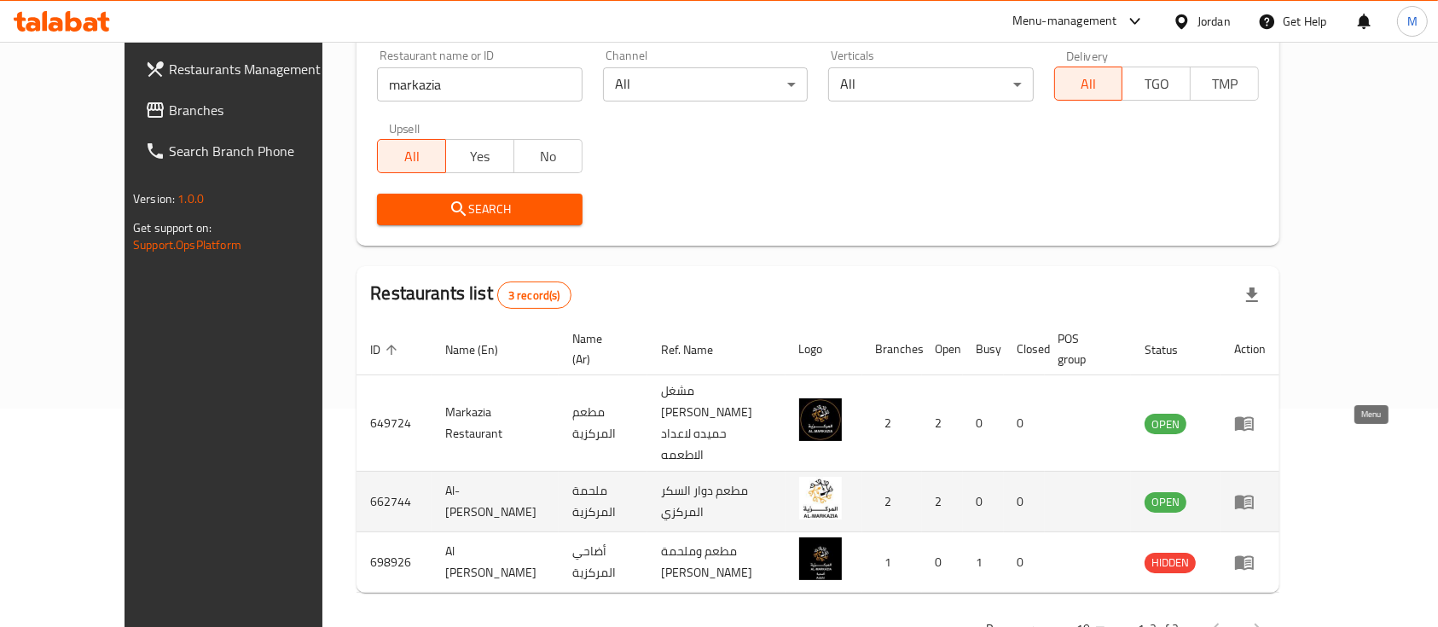
click at [1255, 491] on icon "enhanced table" at bounding box center [1244, 501] width 20 height 20
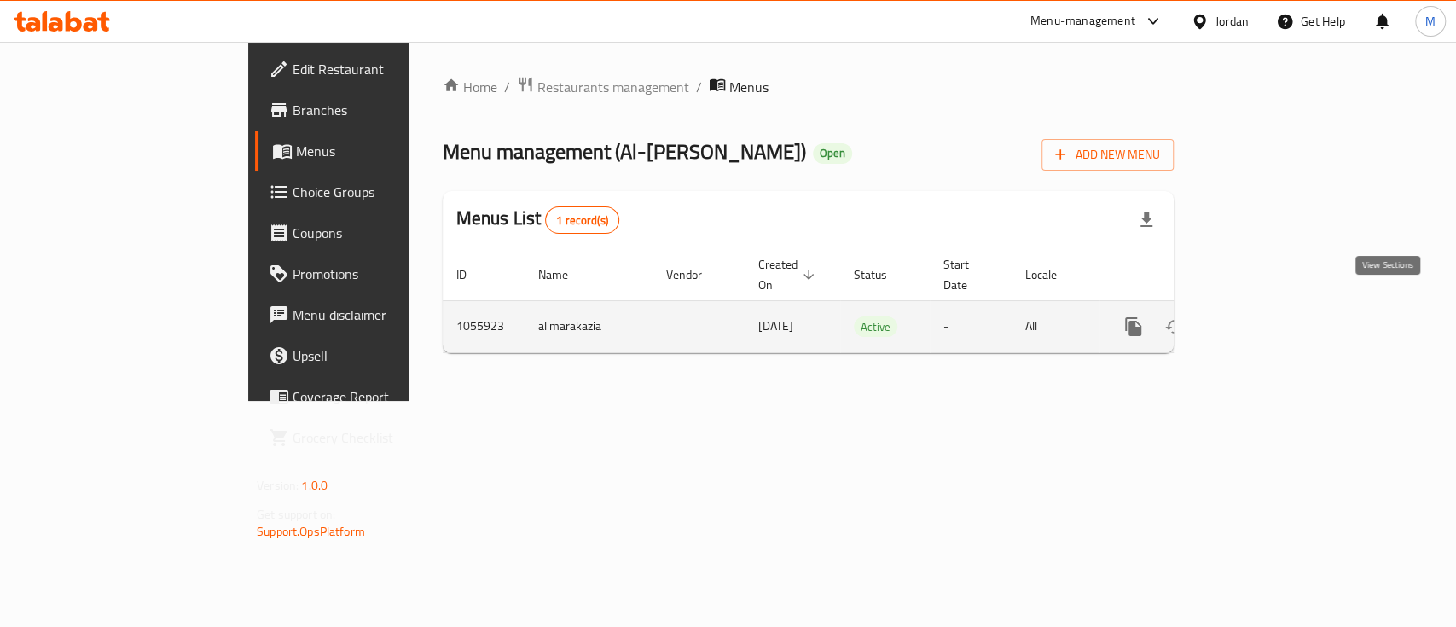
click at [1267, 316] on icon "enhanced table" at bounding box center [1256, 326] width 20 height 20
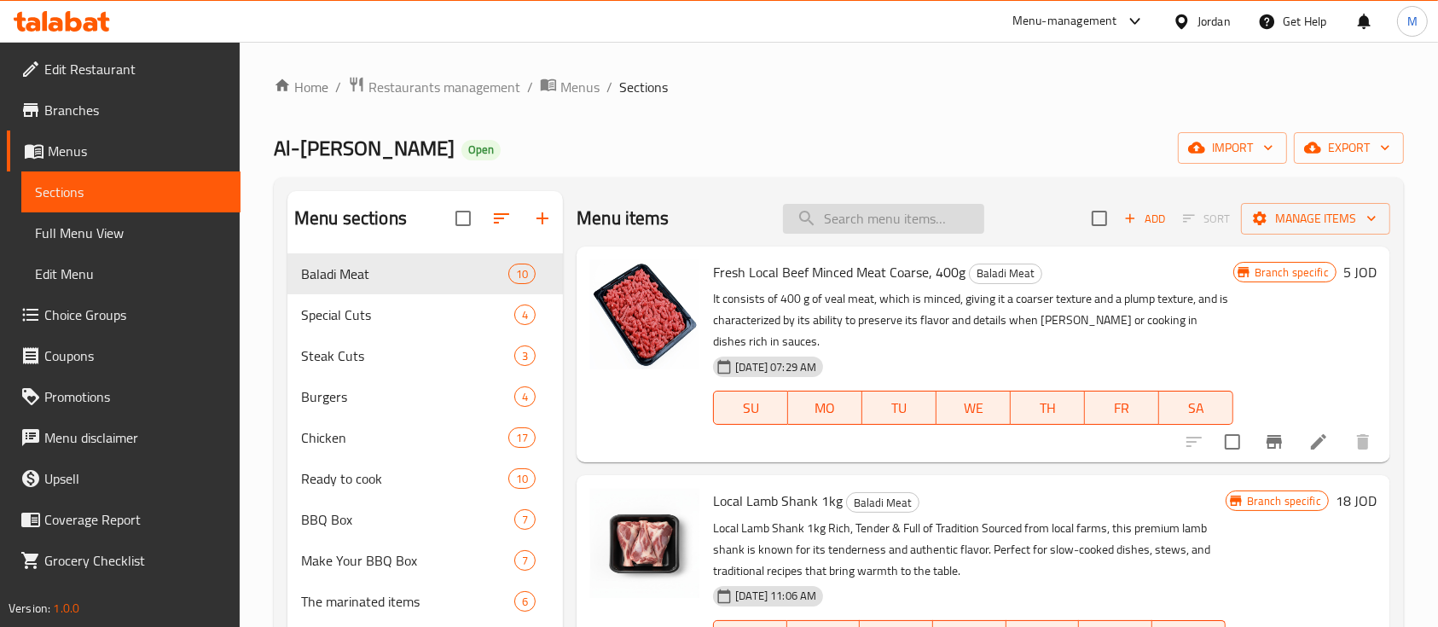
click at [873, 223] on input "search" at bounding box center [883, 219] width 201 height 30
paste input "Akkawi Baladi Lamb"
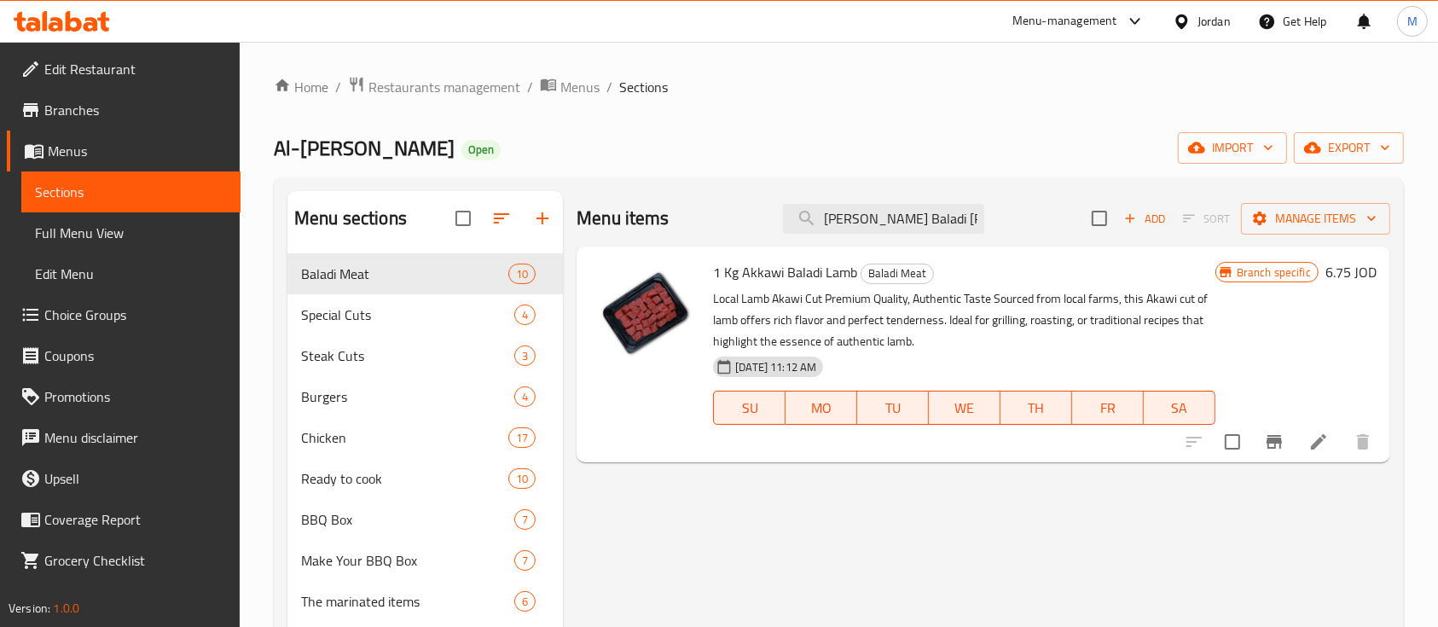
type input "Akkawi Baladi Lamb"
click at [1311, 439] on icon at bounding box center [1318, 442] width 20 height 20
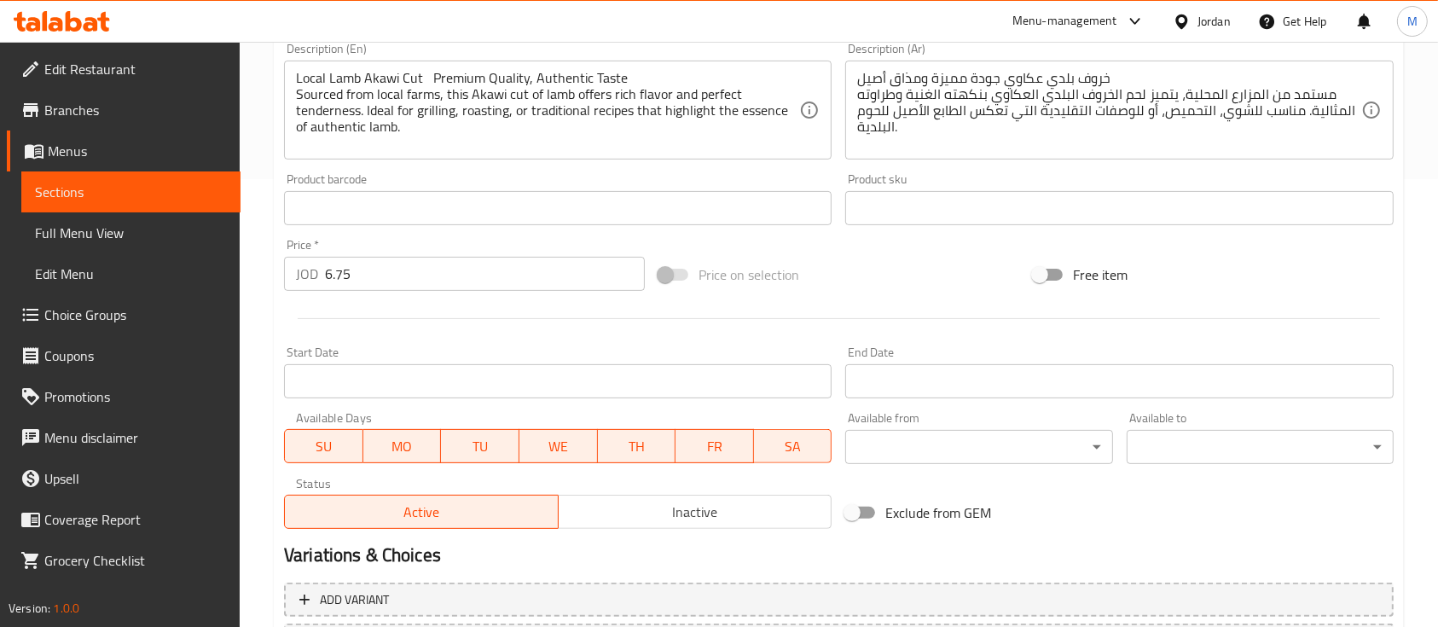
scroll to position [261, 0]
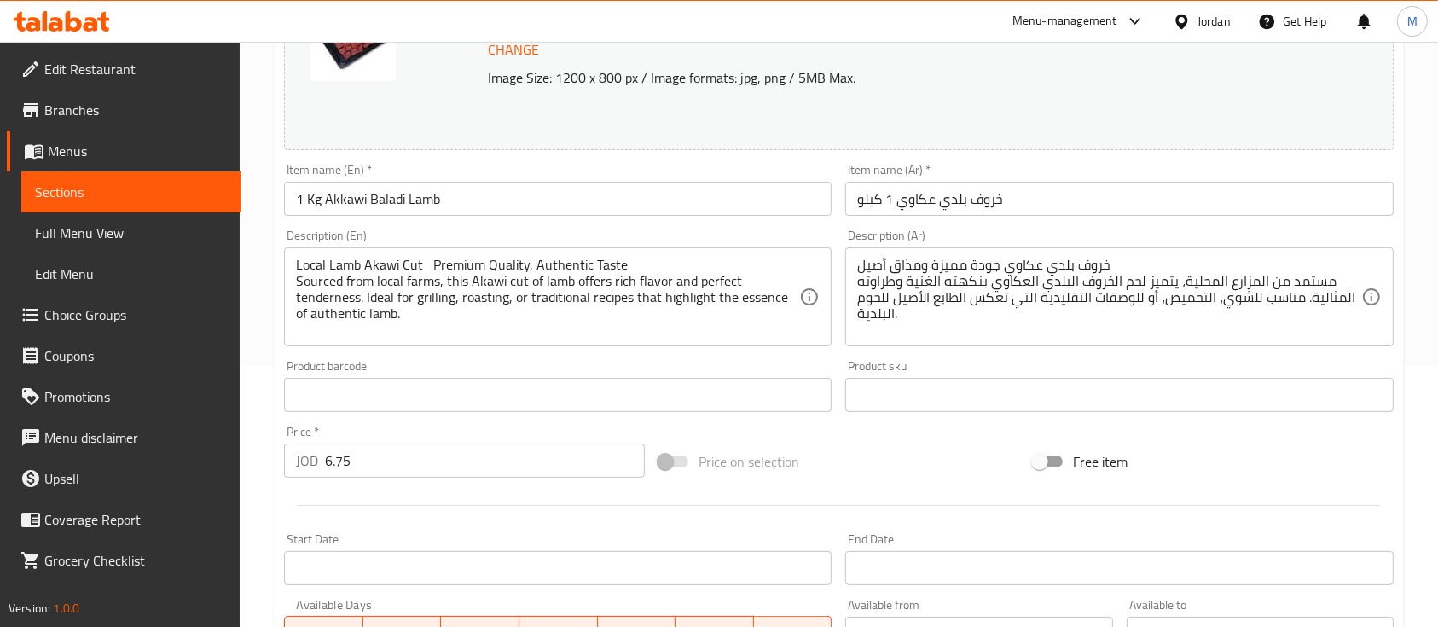
drag, startPoint x: 369, startPoint y: 466, endPoint x: 264, endPoint y: 481, distance: 106.0
click at [265, 478] on div "Home / Restaurants management / Menus / Sections / item / update Baladi Meat se…" at bounding box center [839, 375] width 1198 height 1188
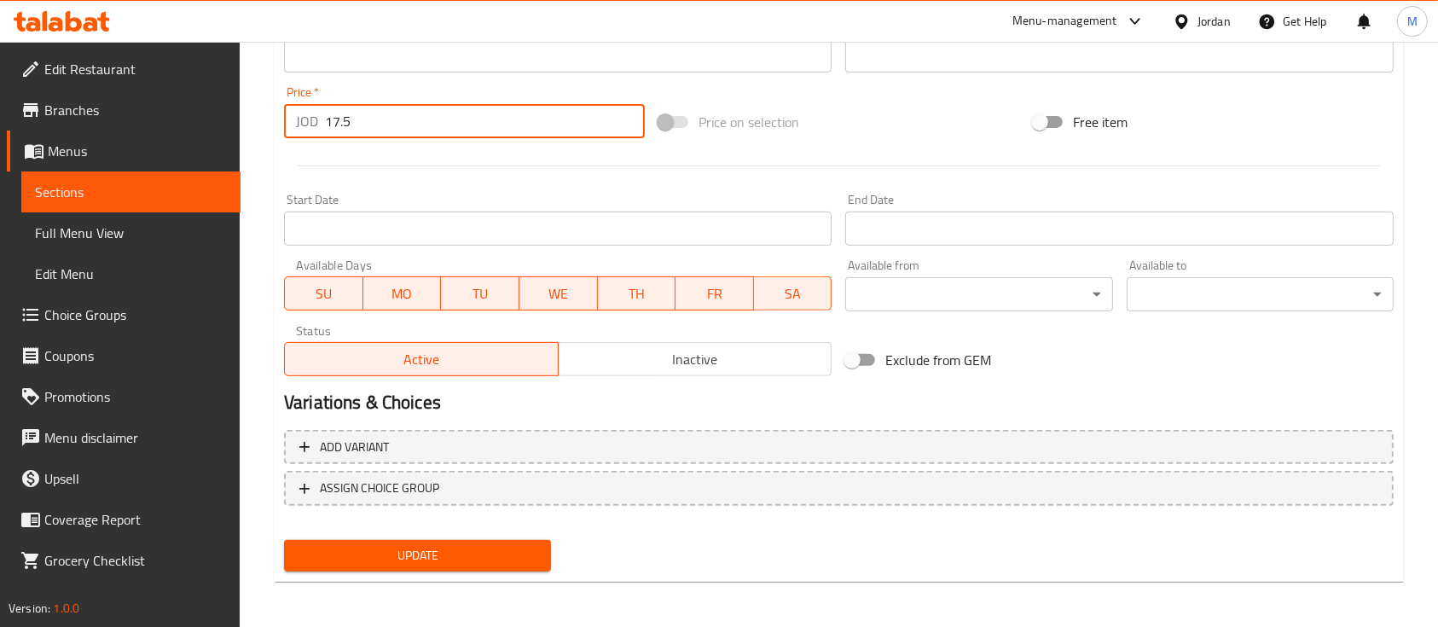
scroll to position [602, 0]
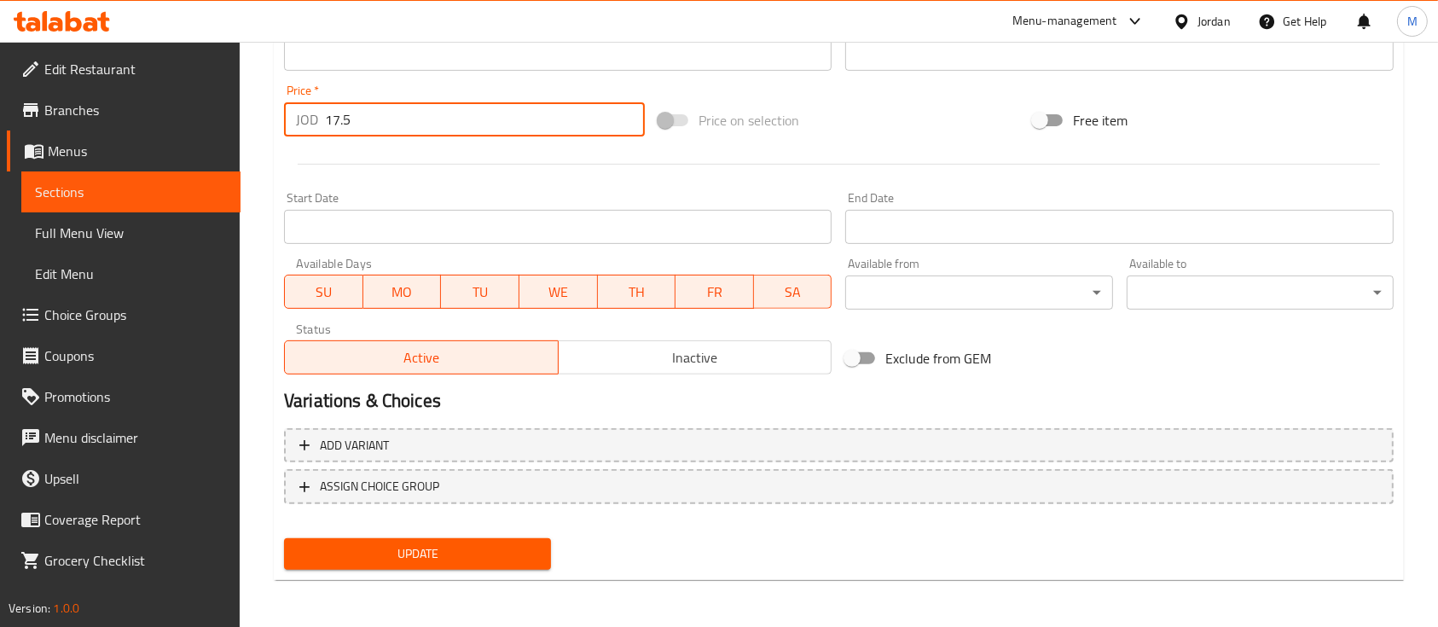
type input "17.5"
click at [462, 539] on button "Update" at bounding box center [417, 554] width 267 height 32
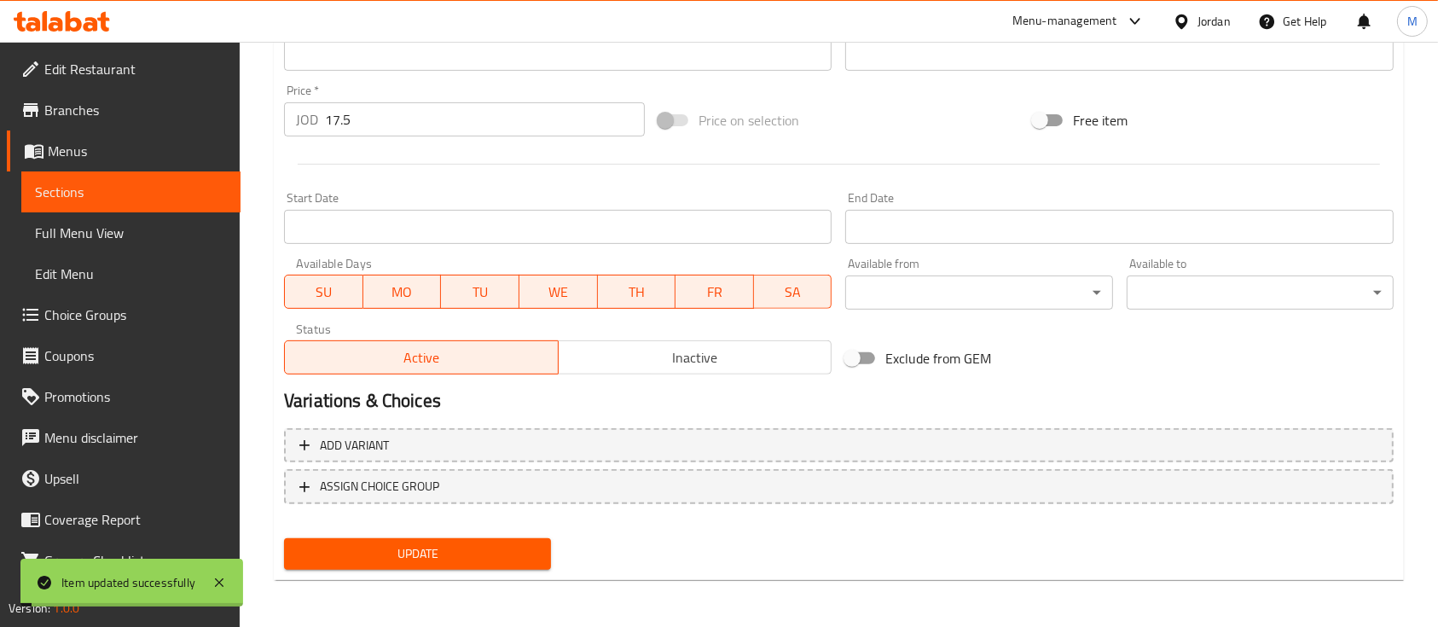
click at [519, 544] on span "Update" at bounding box center [418, 553] width 240 height 21
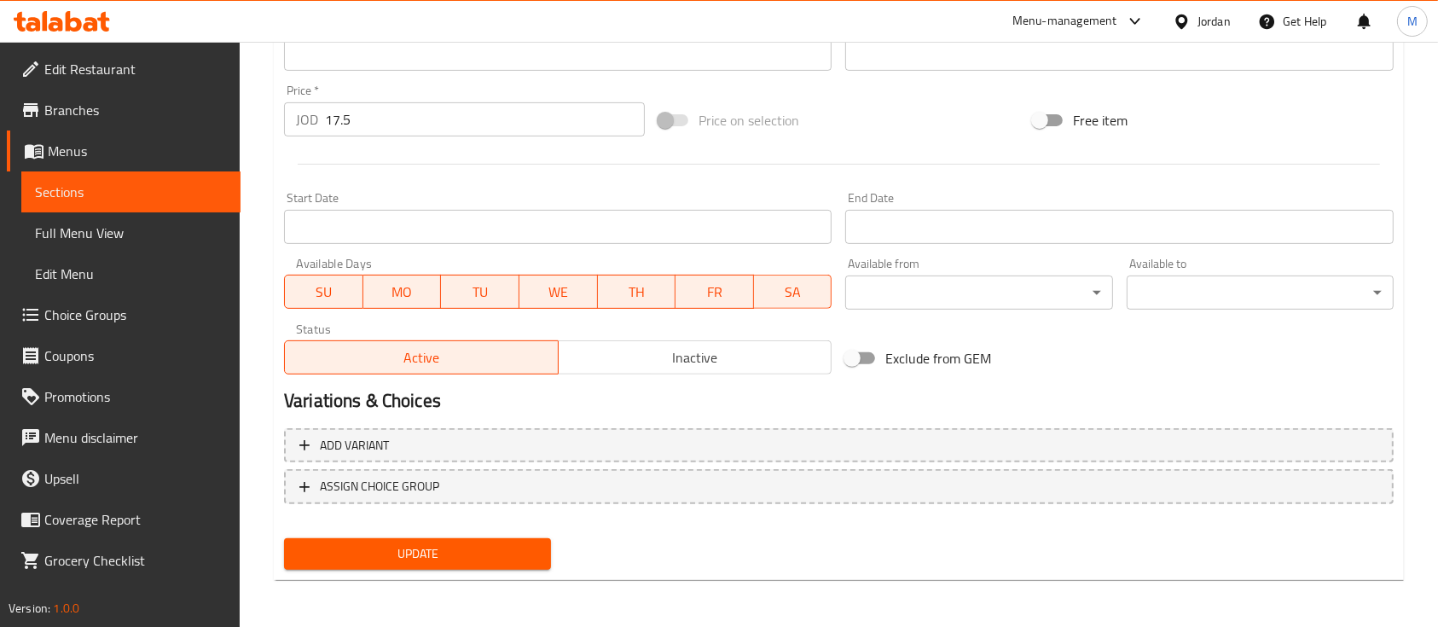
click at [471, 550] on span "Update" at bounding box center [418, 553] width 240 height 21
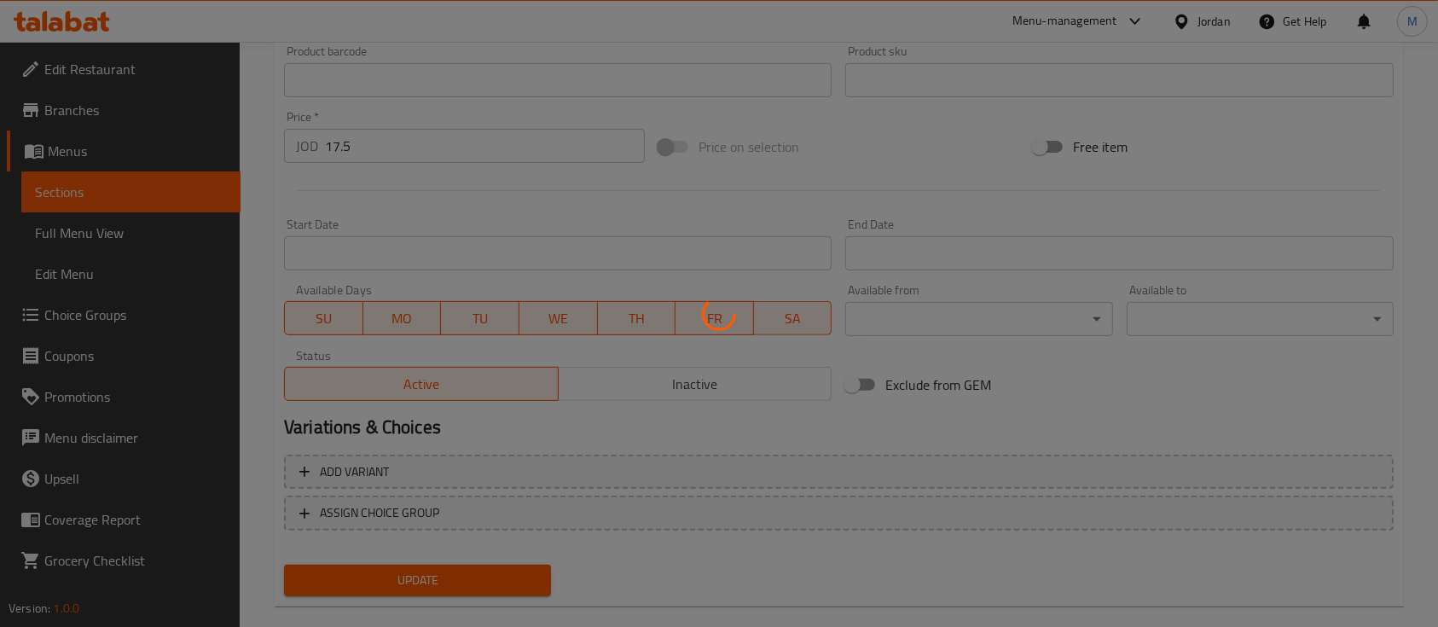
scroll to position [0, 0]
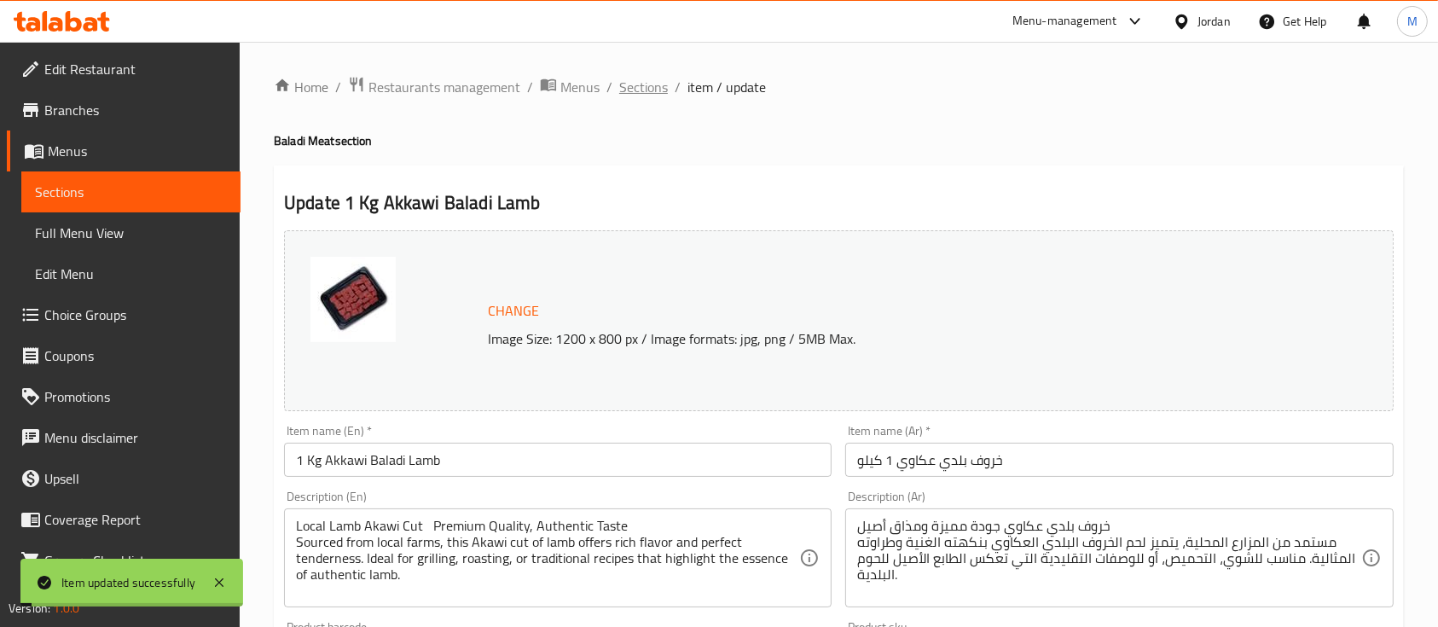
click at [641, 77] on span "Sections" at bounding box center [643, 87] width 49 height 20
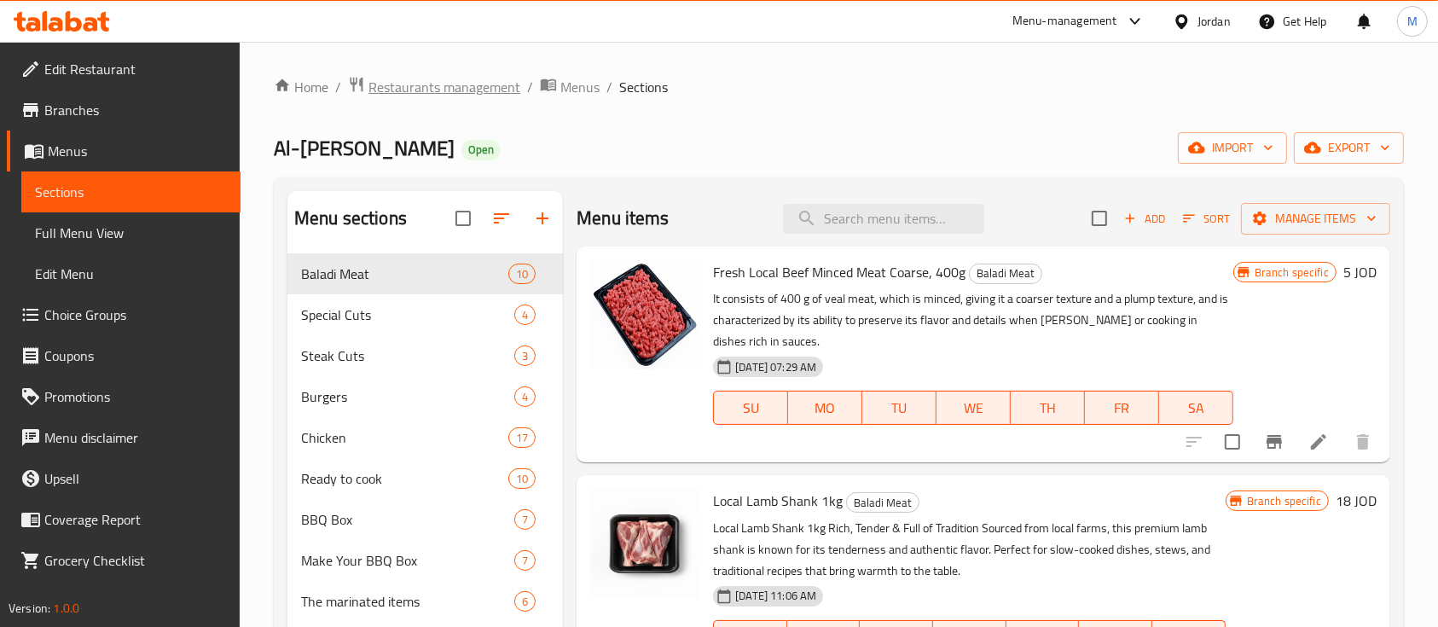
click at [458, 85] on span "Restaurants management" at bounding box center [444, 87] width 152 height 20
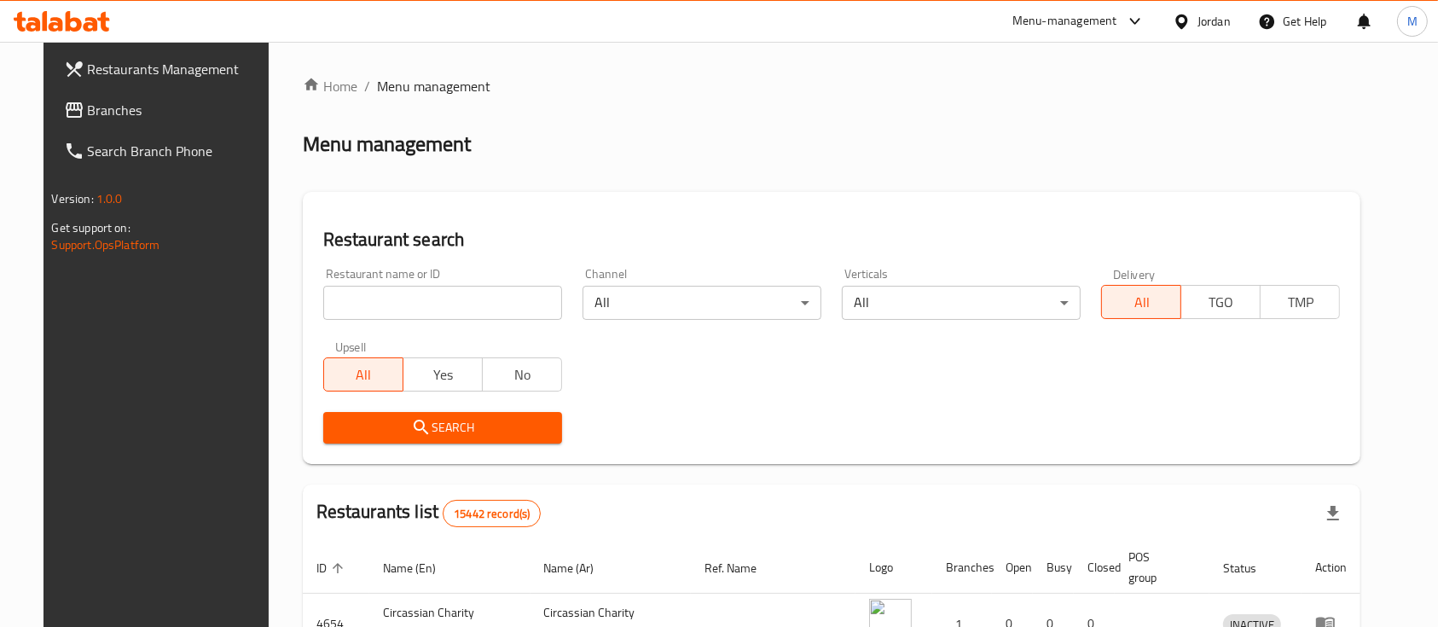
click at [428, 298] on input "search" at bounding box center [442, 303] width 239 height 34
paste input "Mobile House"
type input "Mobile House"
click button "Search" at bounding box center [442, 428] width 239 height 32
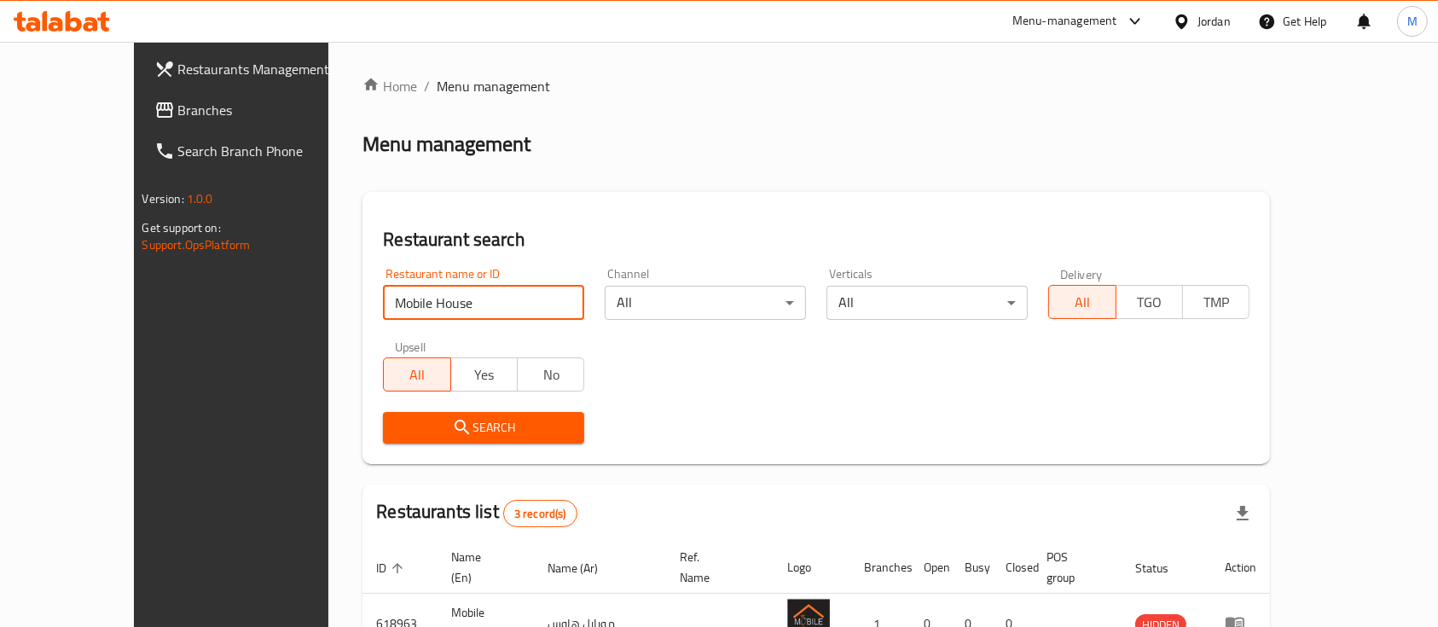
scroll to position [218, 0]
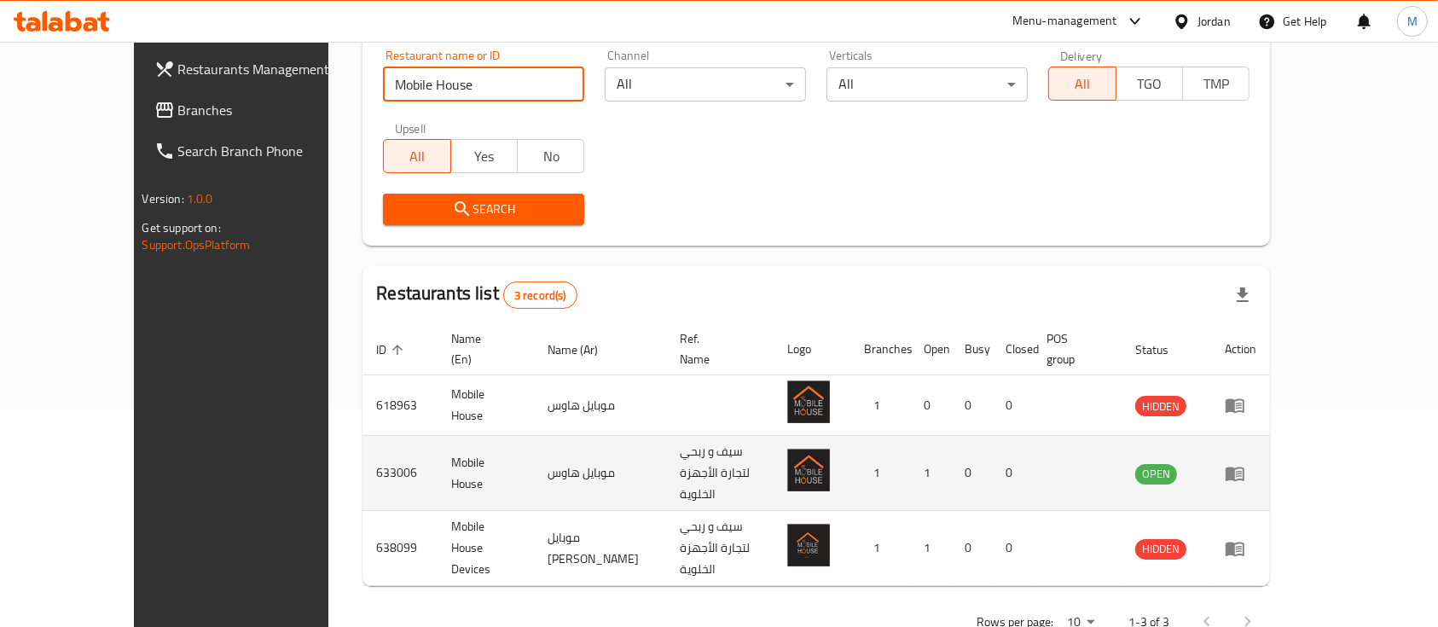
click at [1244, 467] on icon "enhanced table" at bounding box center [1235, 474] width 19 height 15
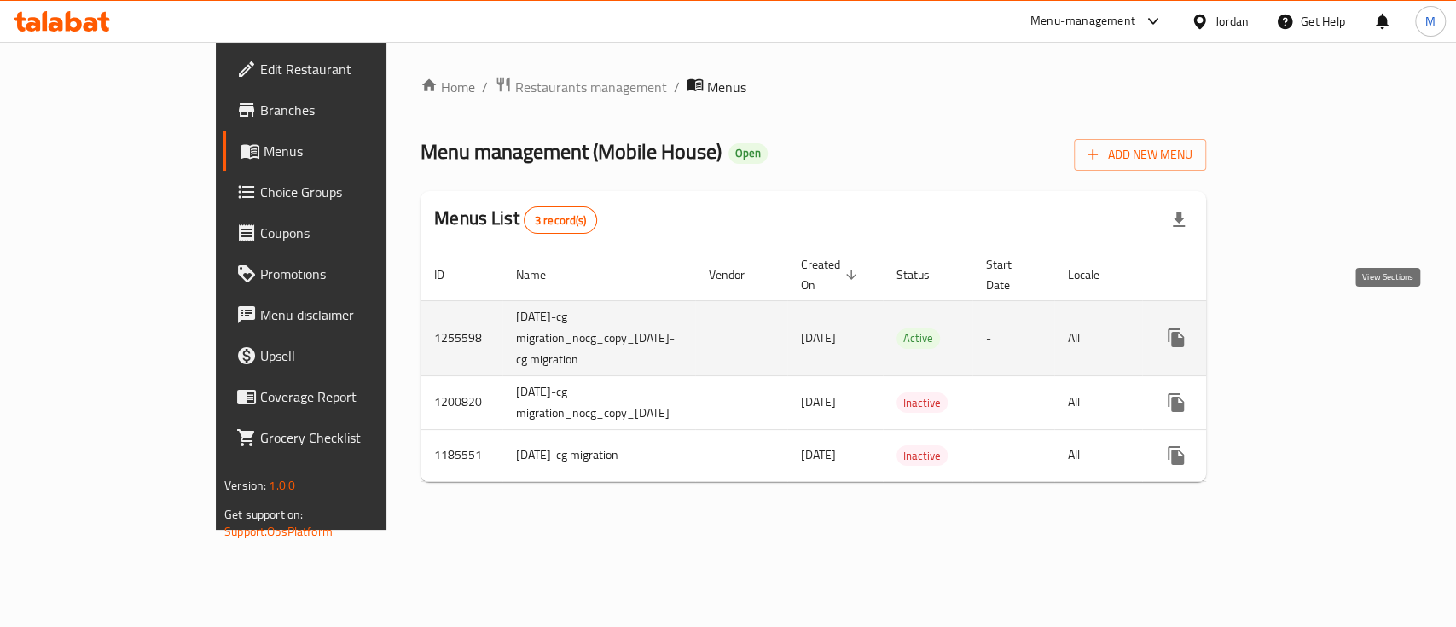
click at [1309, 328] on icon "enhanced table" at bounding box center [1299, 338] width 20 height 20
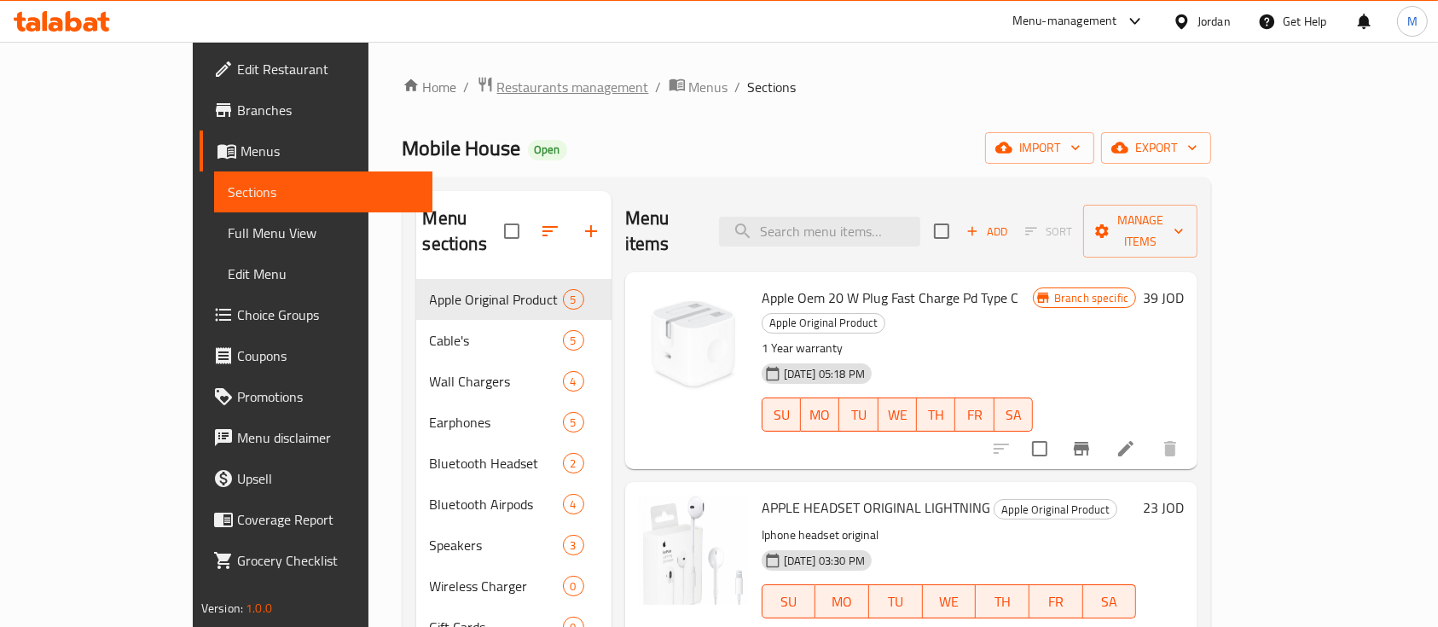
click at [497, 90] on span "Restaurants management" at bounding box center [573, 87] width 152 height 20
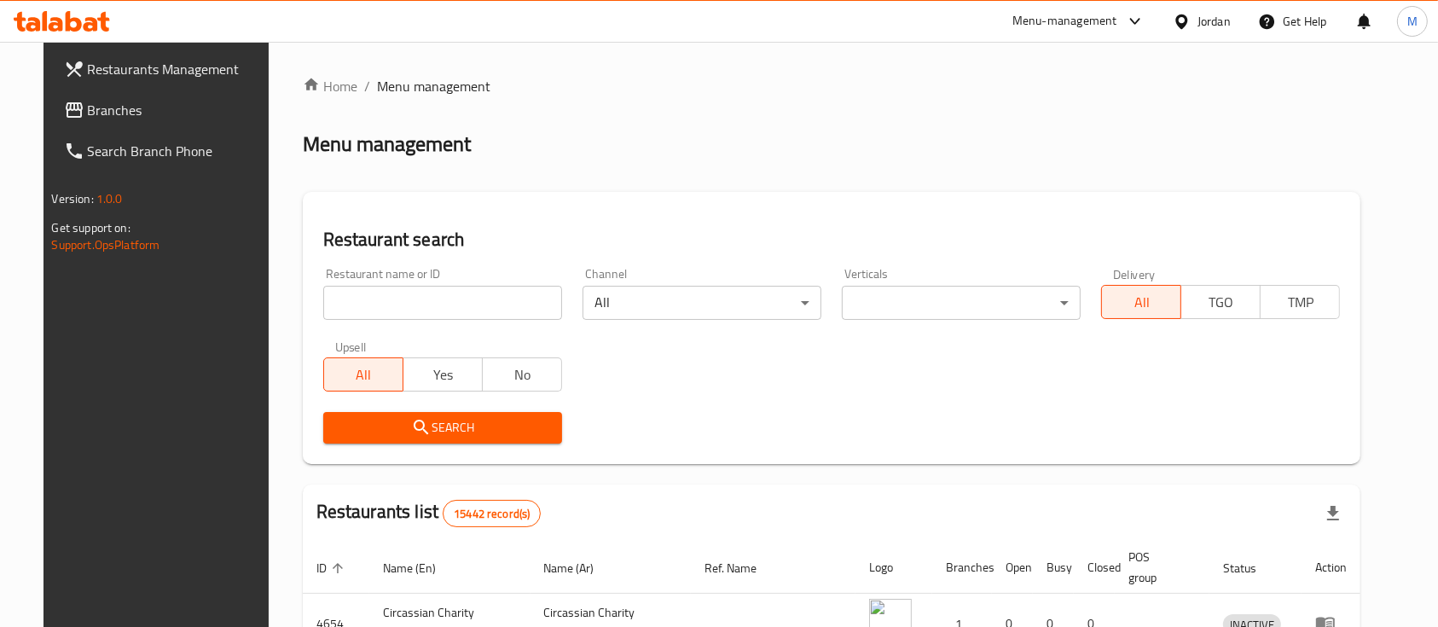
click at [471, 307] on input "search" at bounding box center [442, 303] width 239 height 34
paste input "Meat Expert"
type input "Meat Expert"
click at [479, 421] on span "Search" at bounding box center [443, 427] width 212 height 21
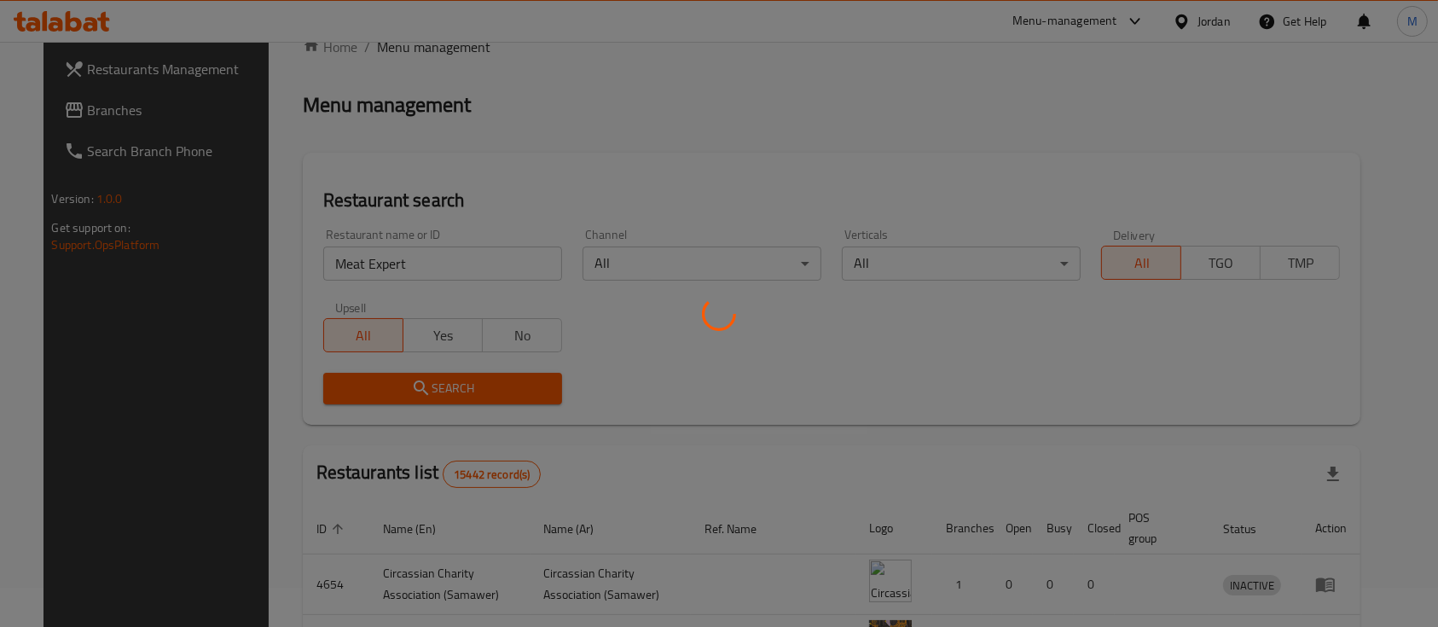
scroll to position [159, 0]
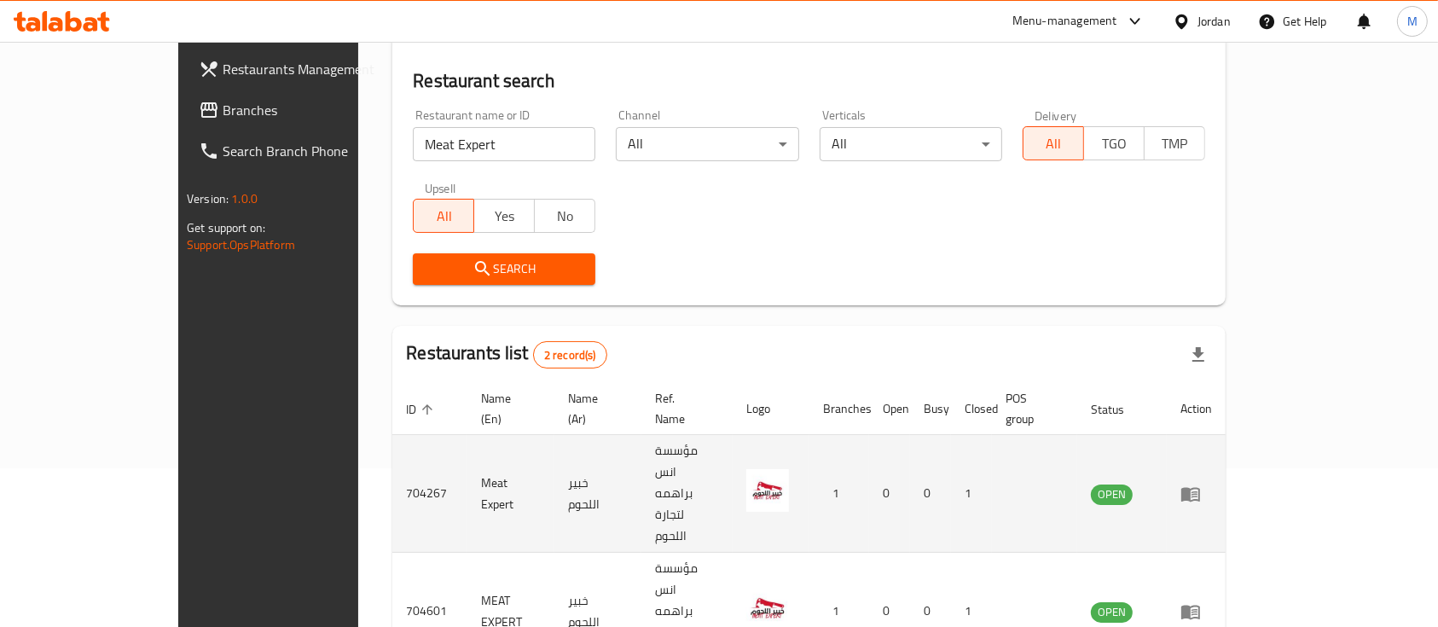
click at [1198, 491] on icon "enhanced table" at bounding box center [1195, 494] width 6 height 7
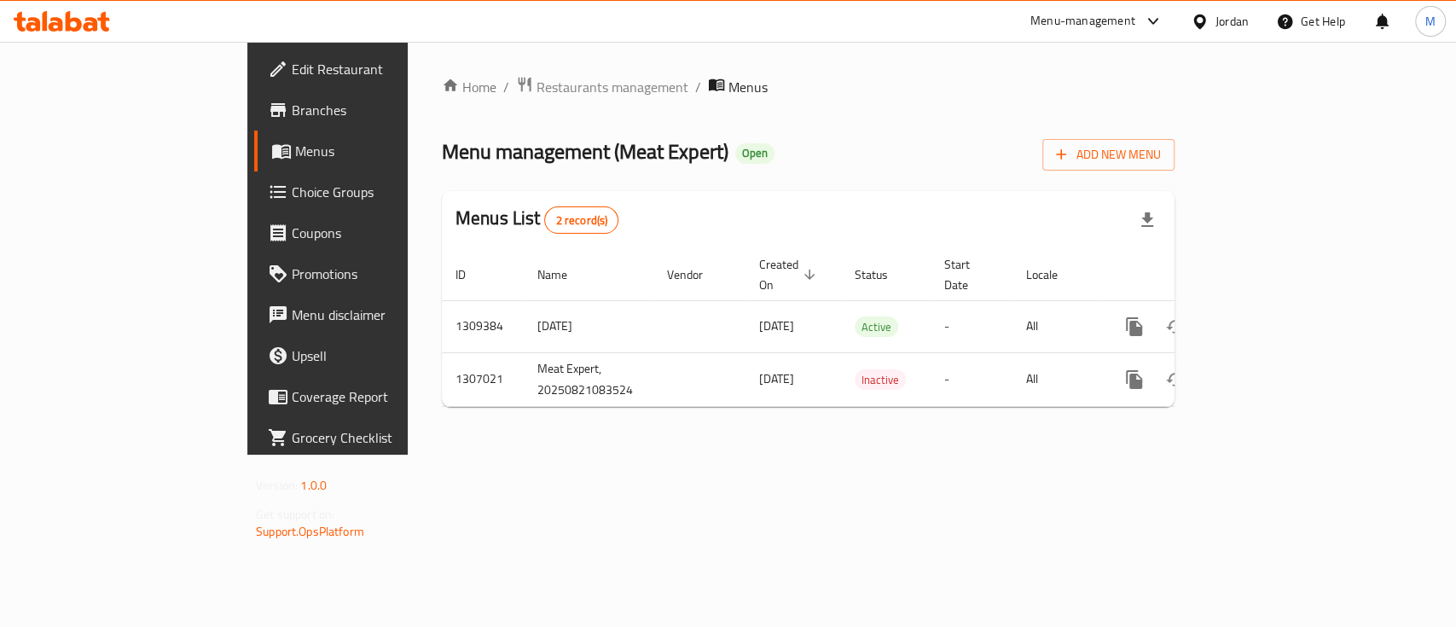
click at [254, 97] on link "Branches" at bounding box center [372, 110] width 236 height 41
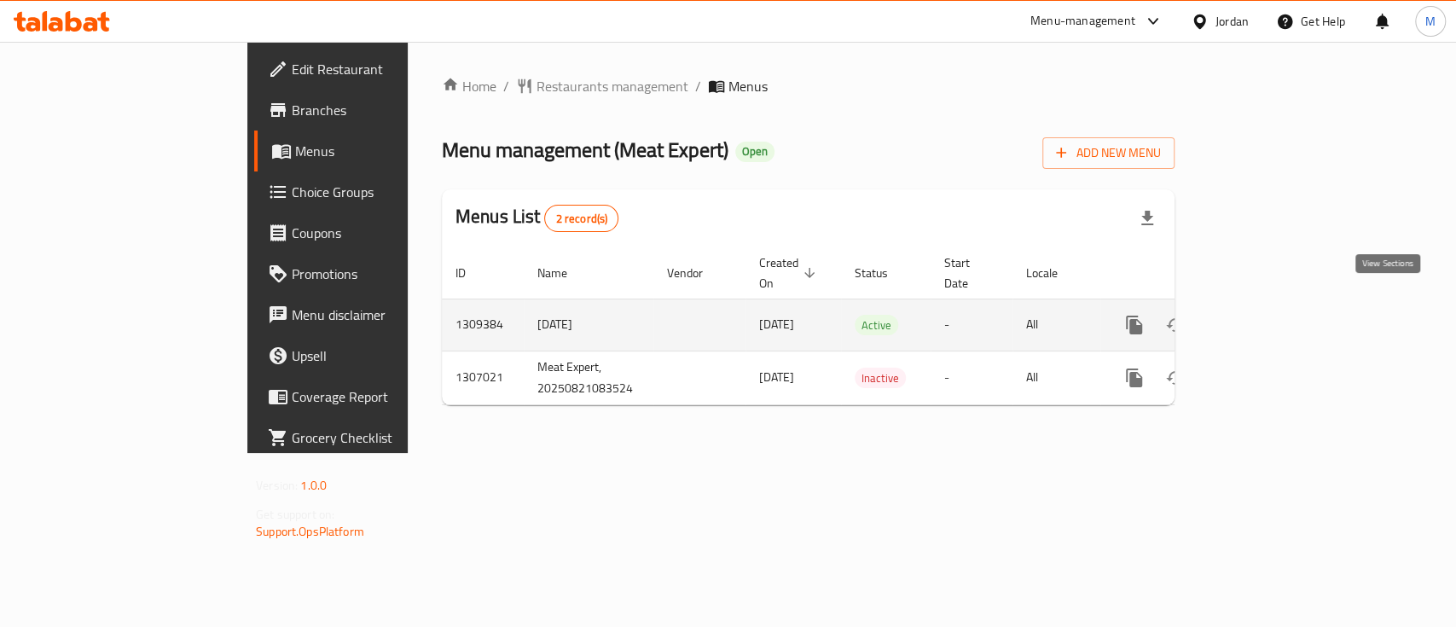
click at [1278, 307] on link "enhanced table" at bounding box center [1257, 325] width 41 height 41
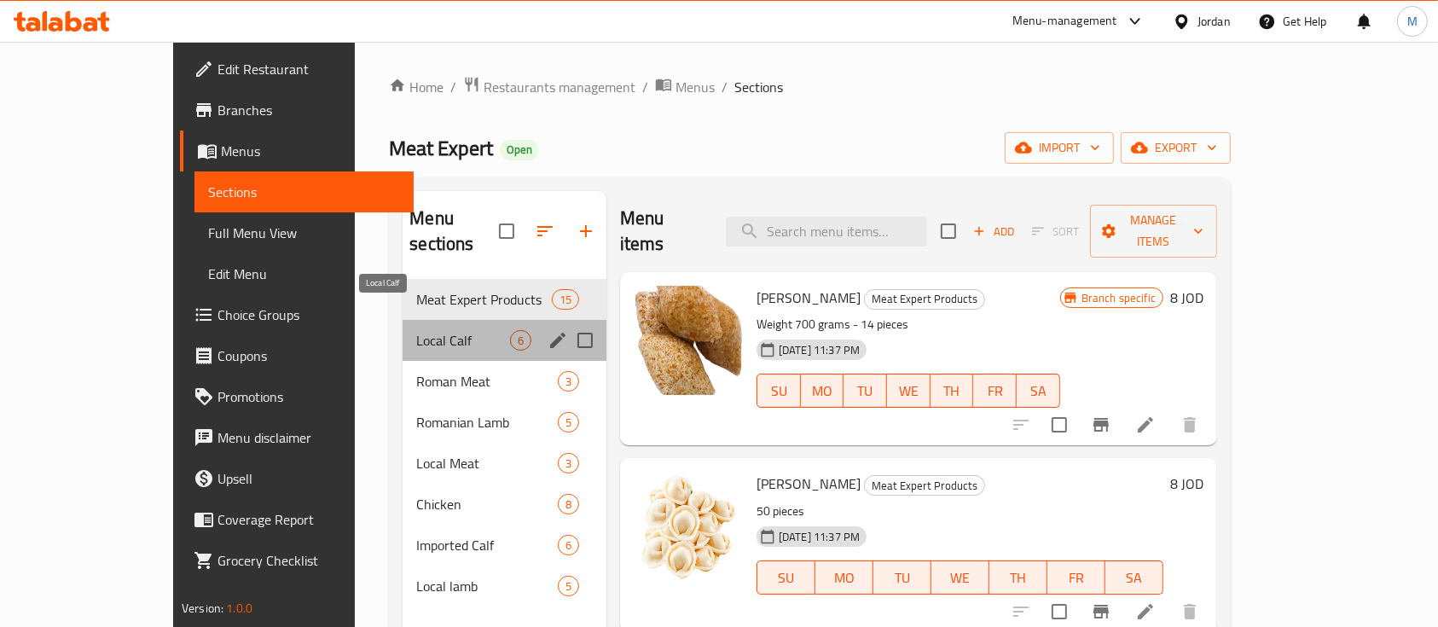
click at [416, 330] on span "Local Calf" at bounding box center [463, 340] width 94 height 20
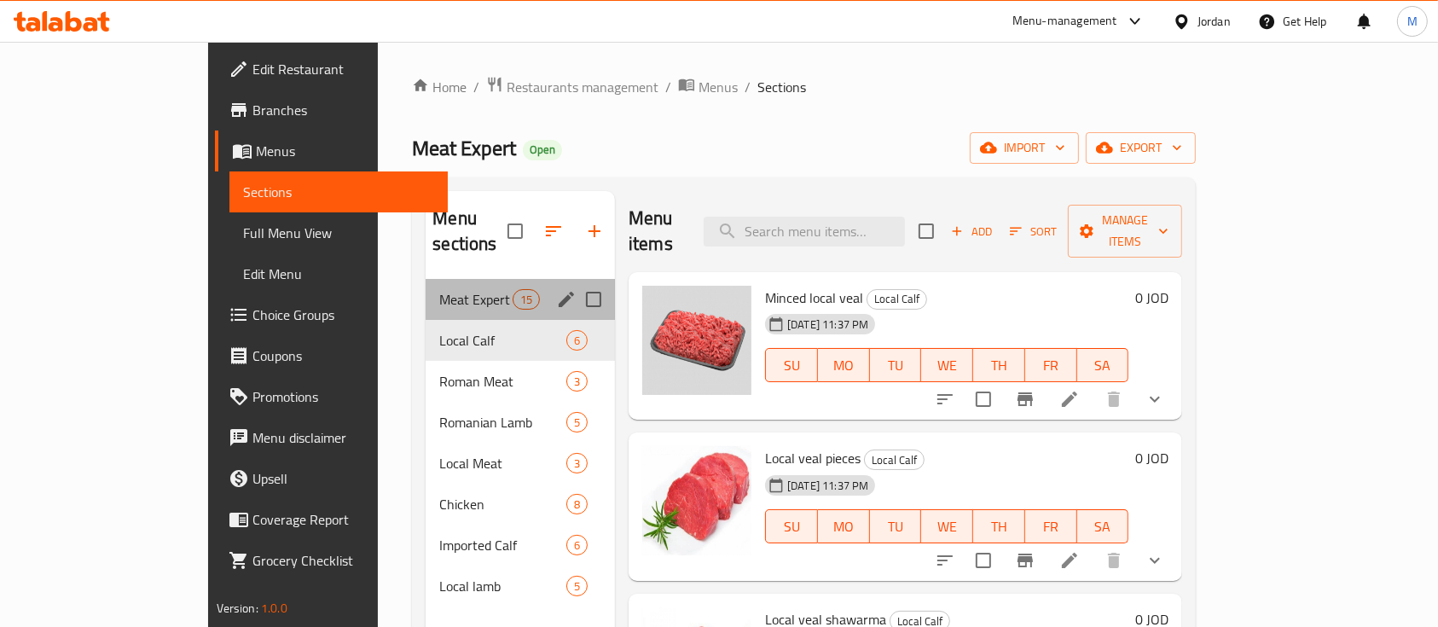
click at [426, 285] on div "Meat Expert Products 15" at bounding box center [520, 299] width 189 height 41
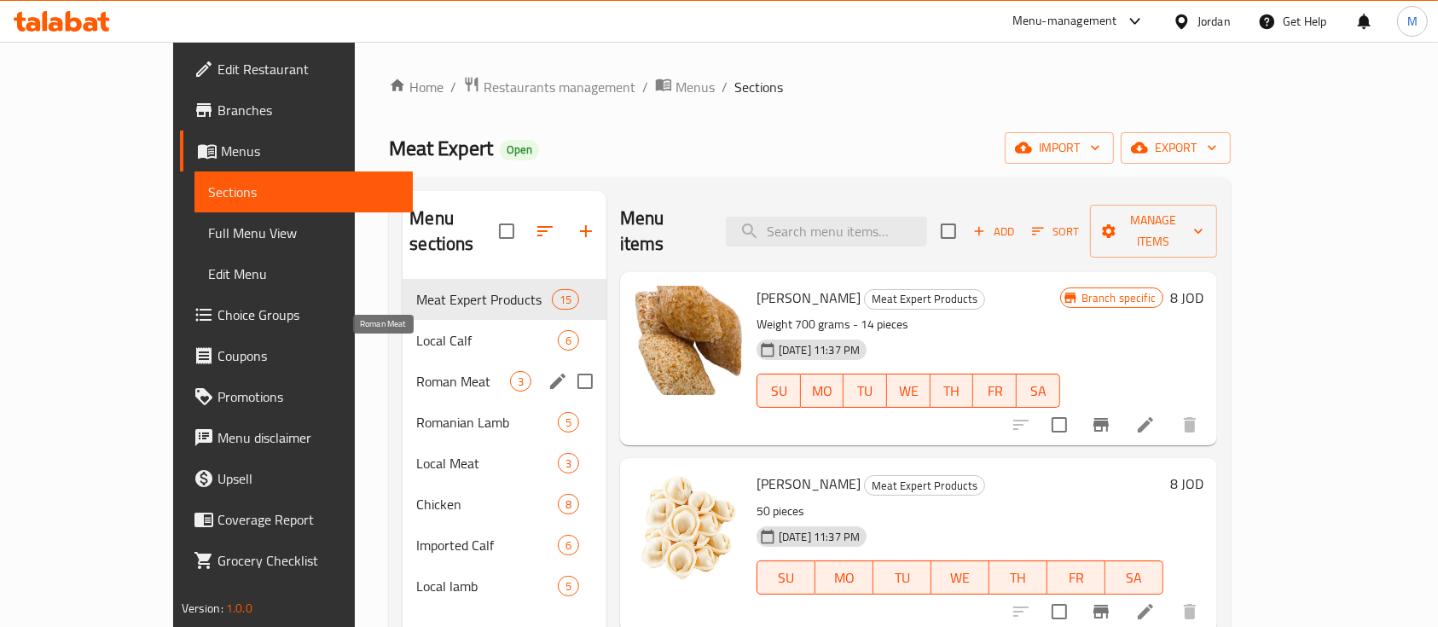
click at [416, 371] on span "Roman Meat" at bounding box center [463, 381] width 94 height 20
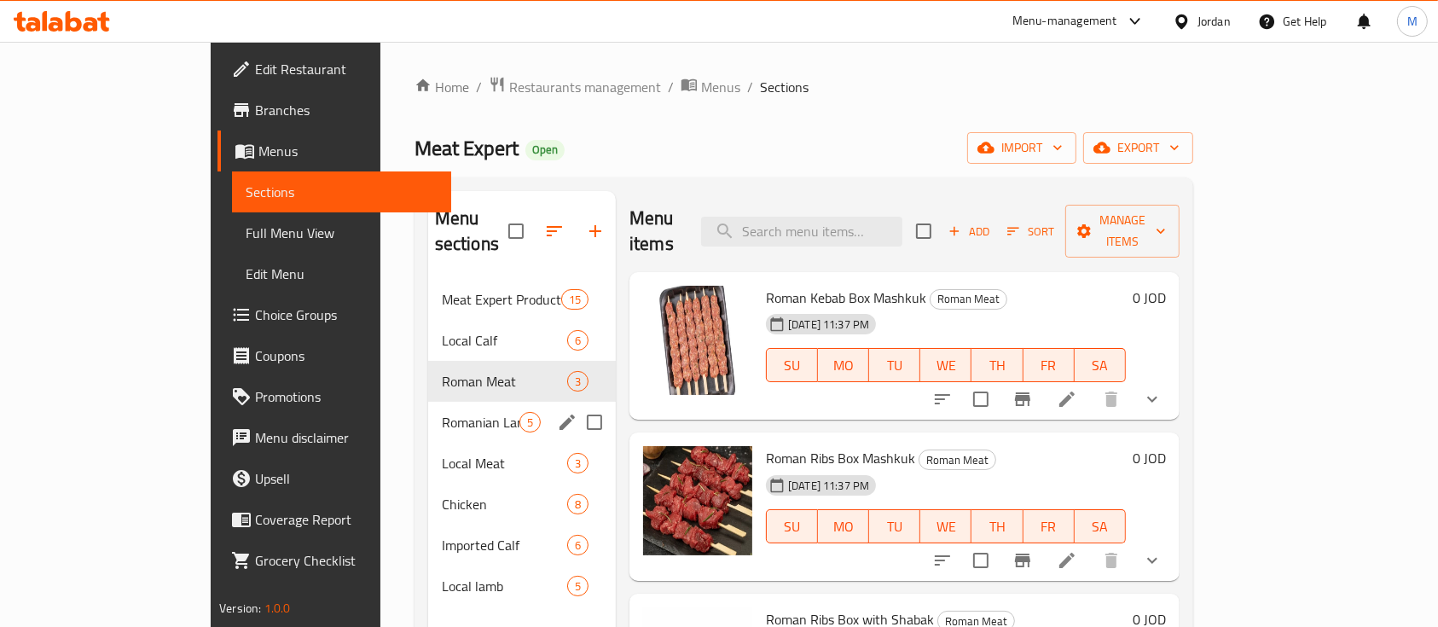
click at [442, 412] on span "Romanian Lamb" at bounding box center [481, 422] width 78 height 20
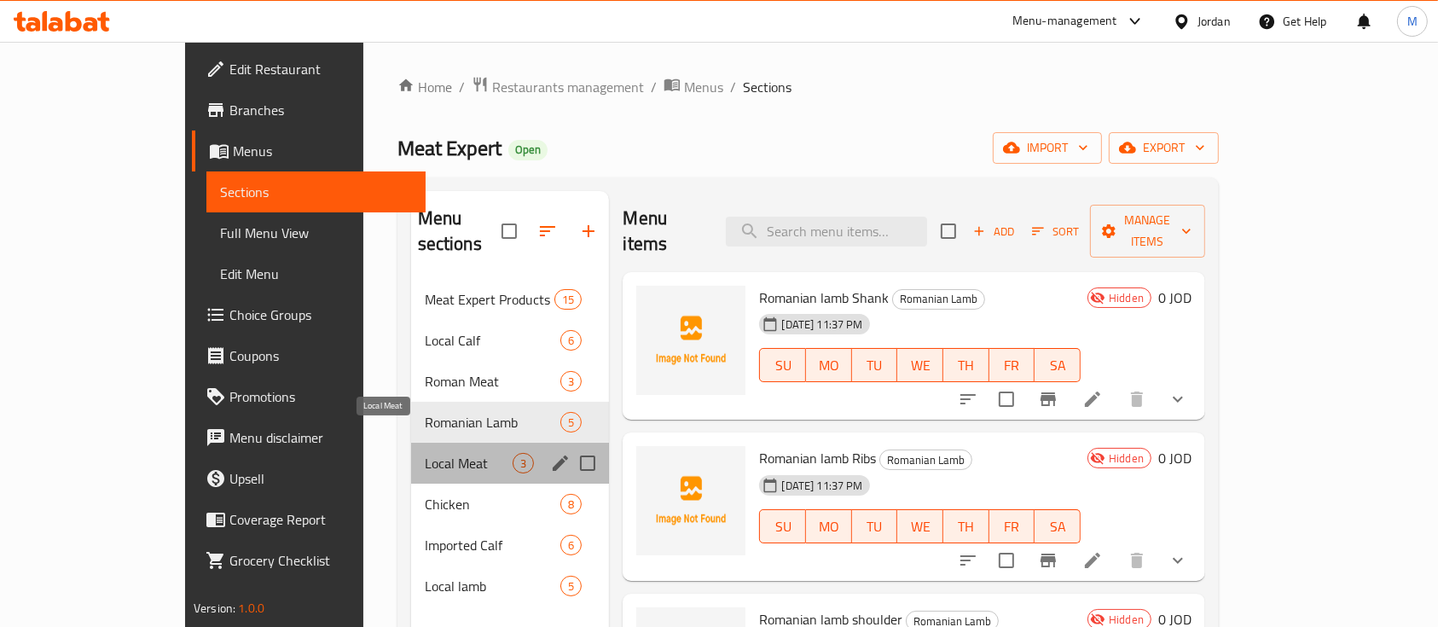
click at [425, 453] on span "Local Meat" at bounding box center [469, 463] width 89 height 20
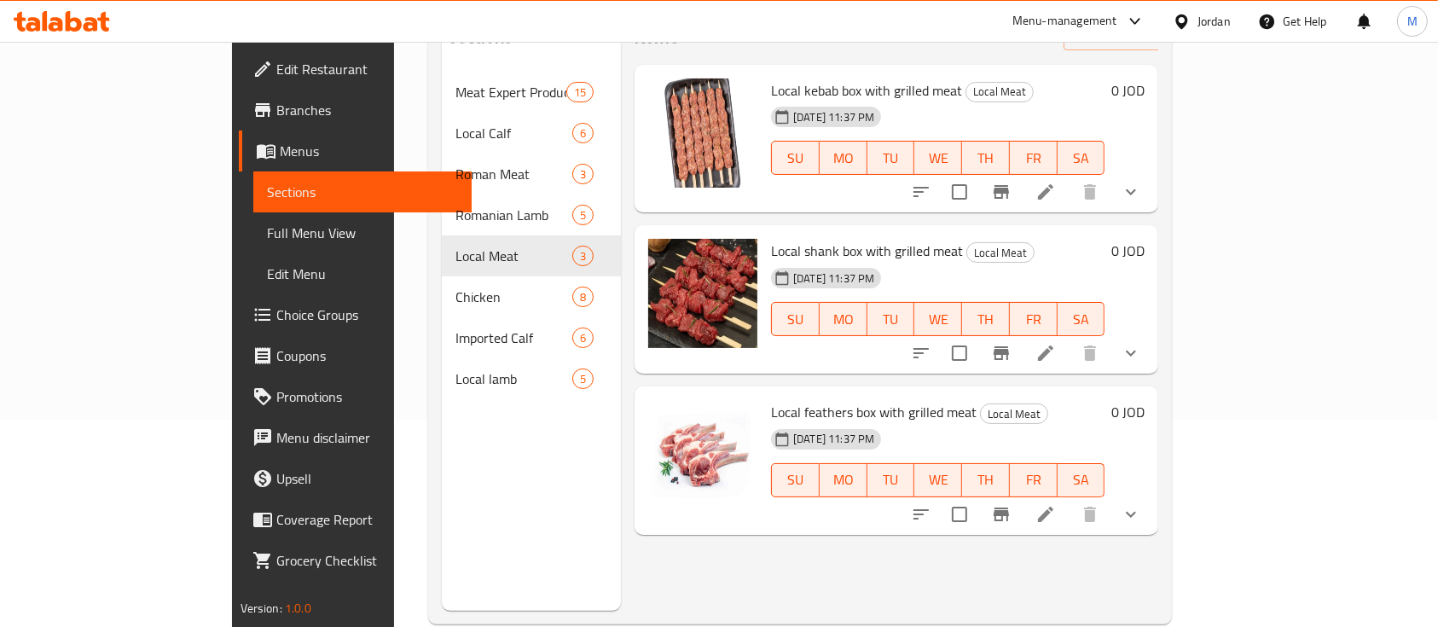
scroll to position [227, 0]
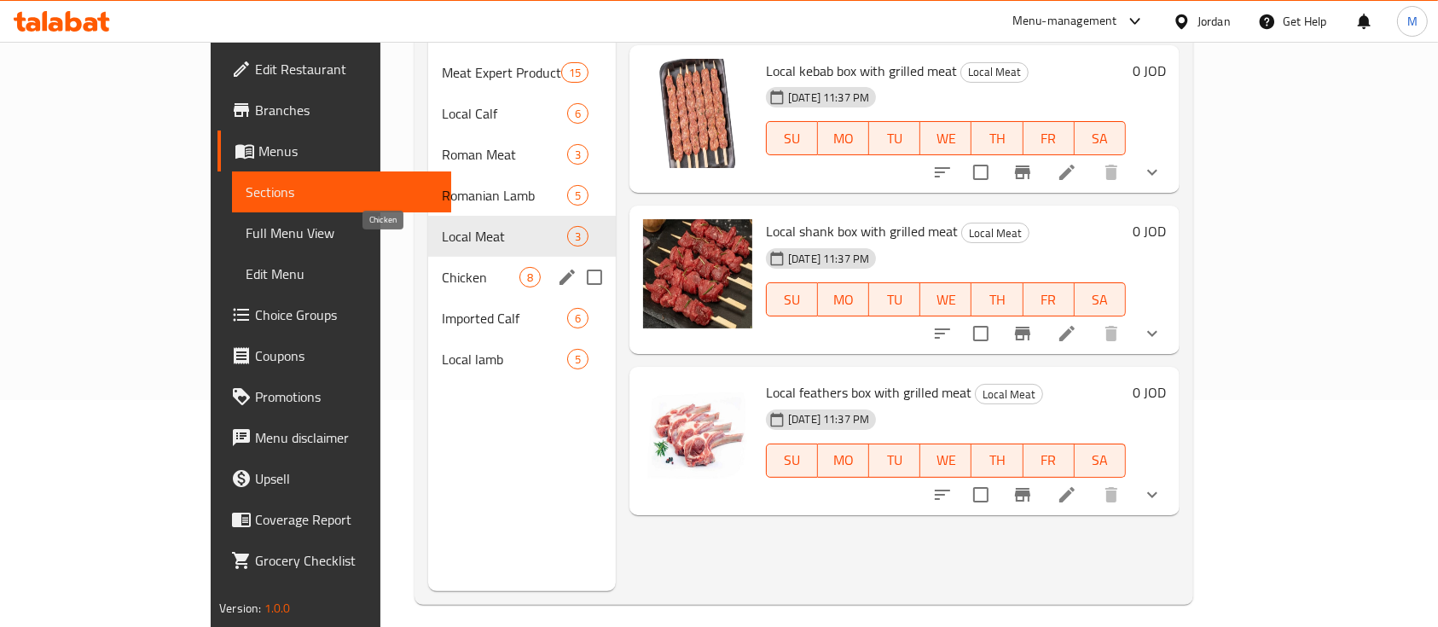
click at [428, 263] on div "Chicken 8" at bounding box center [522, 277] width 188 height 41
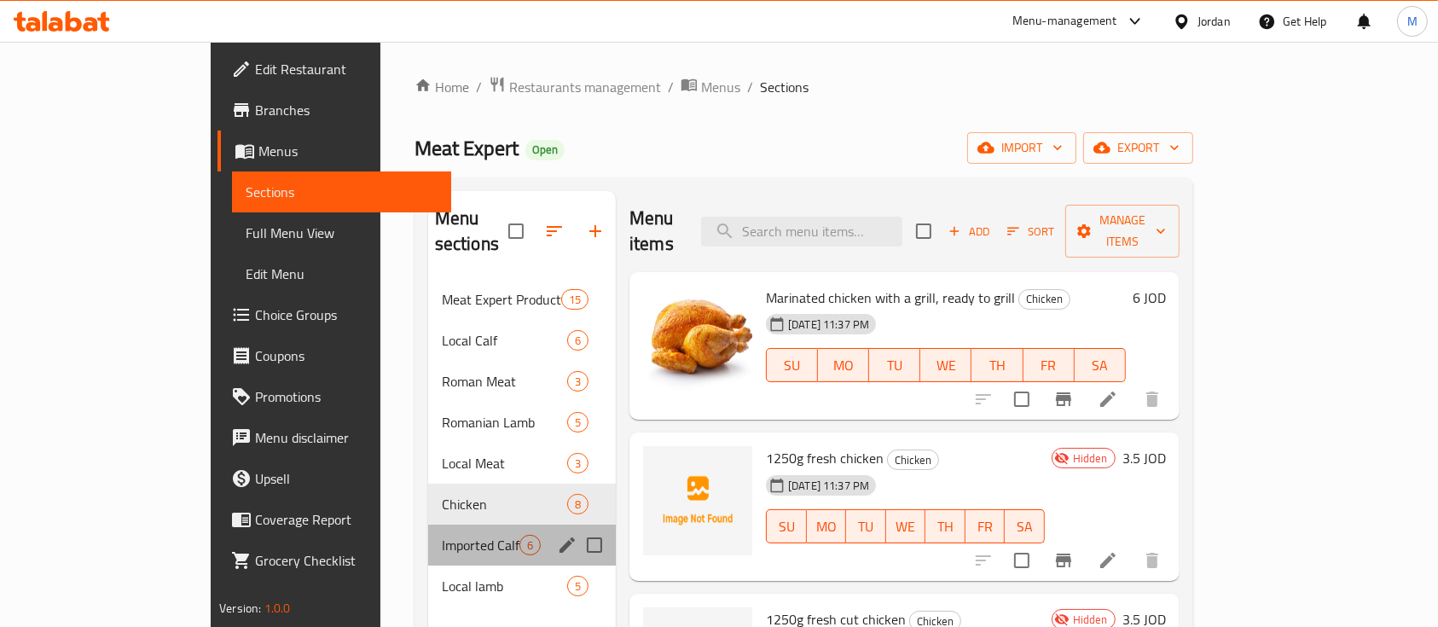
click at [428, 525] on div "Imported Calf 6" at bounding box center [522, 545] width 188 height 41
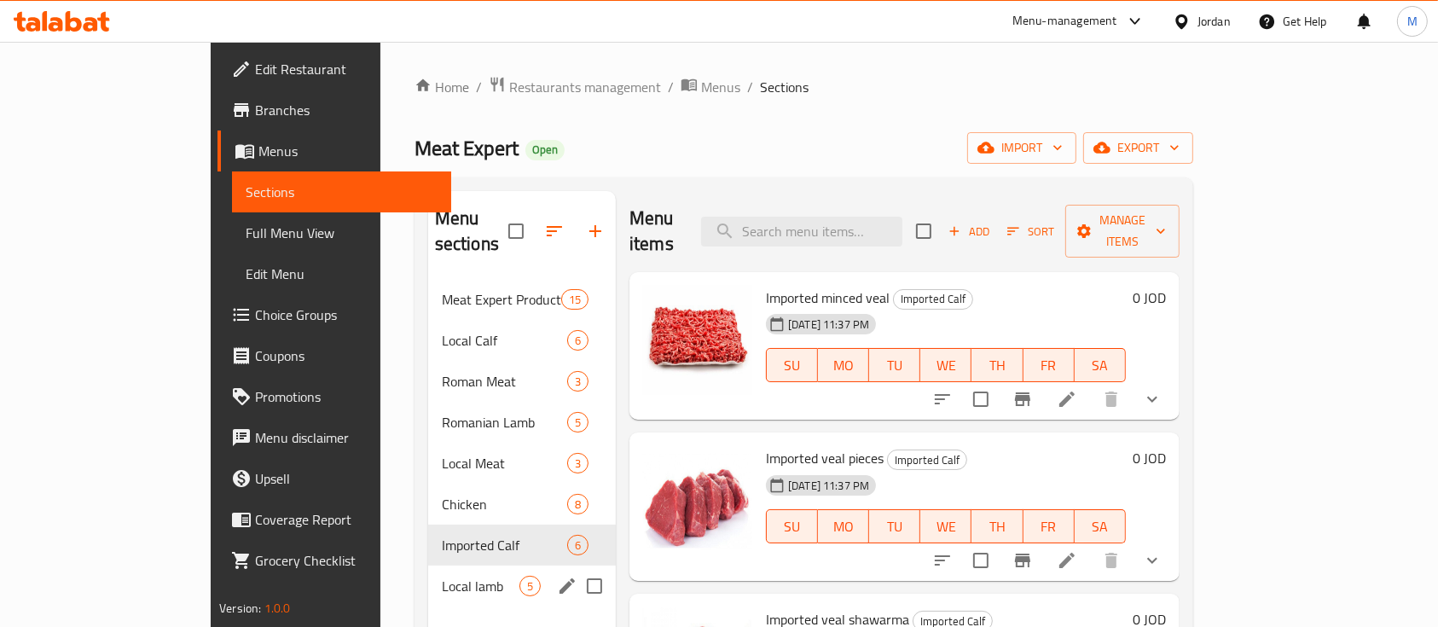
click at [442, 576] on span "Local lamb" at bounding box center [481, 586] width 78 height 20
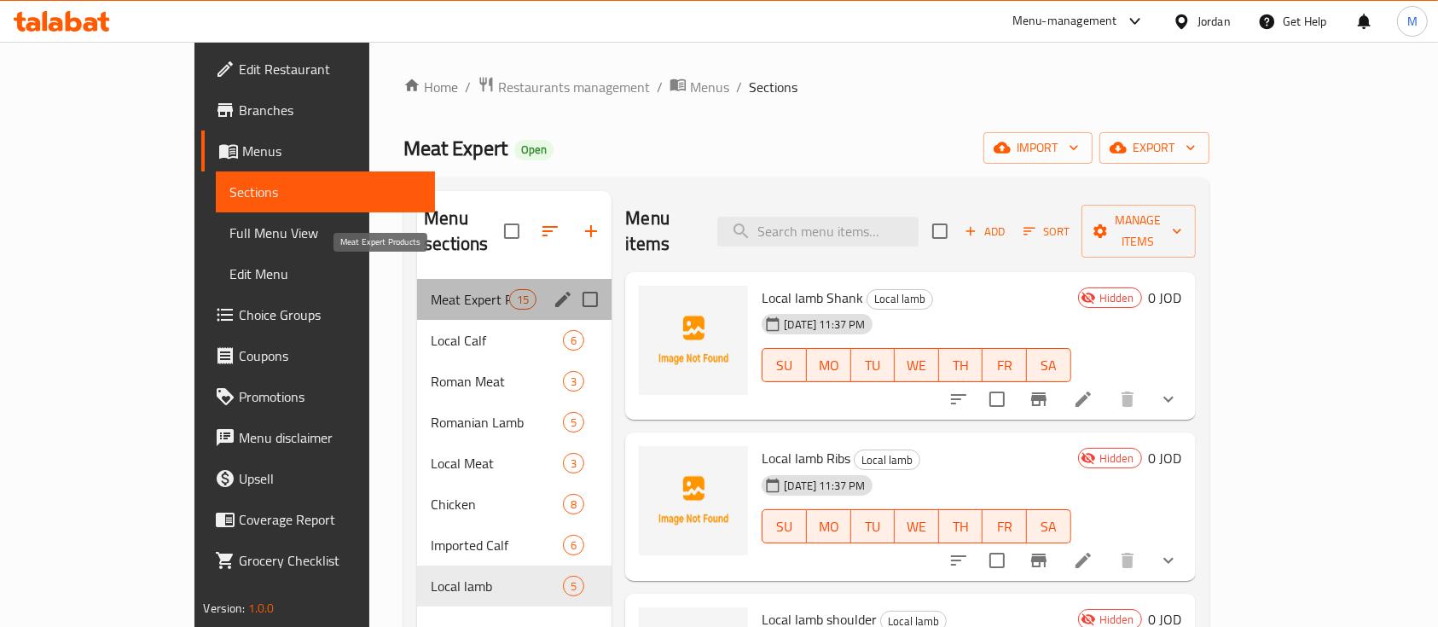
click at [431, 289] on span "Meat Expert Products" at bounding box center [470, 299] width 78 height 20
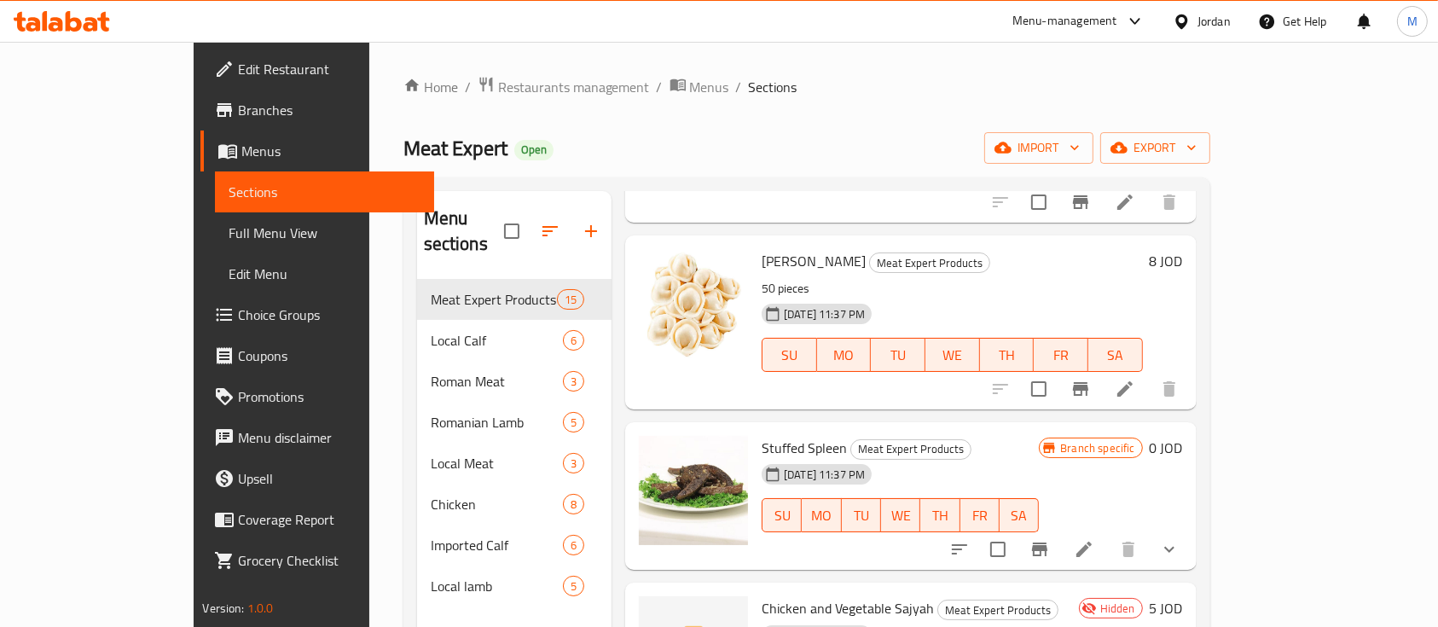
scroll to position [227, 0]
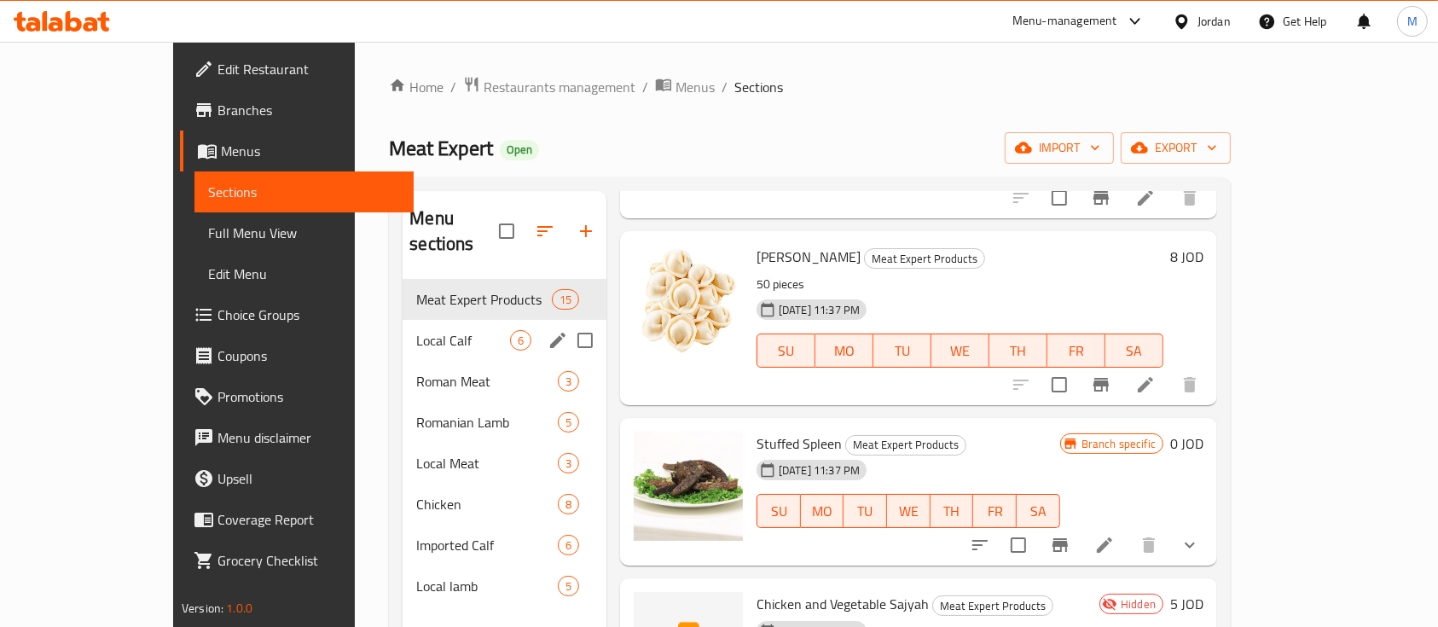
click at [416, 330] on span "Local Calf" at bounding box center [463, 340] width 94 height 20
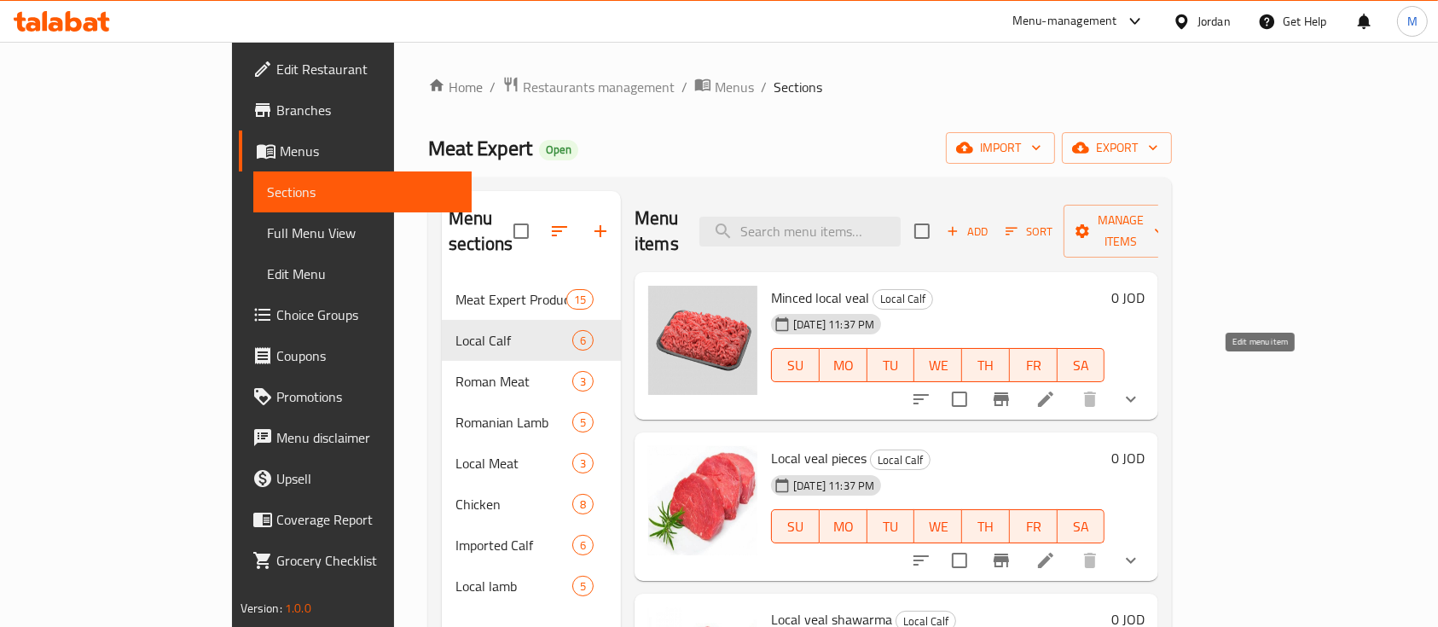
click at [1056, 389] on icon at bounding box center [1045, 399] width 20 height 20
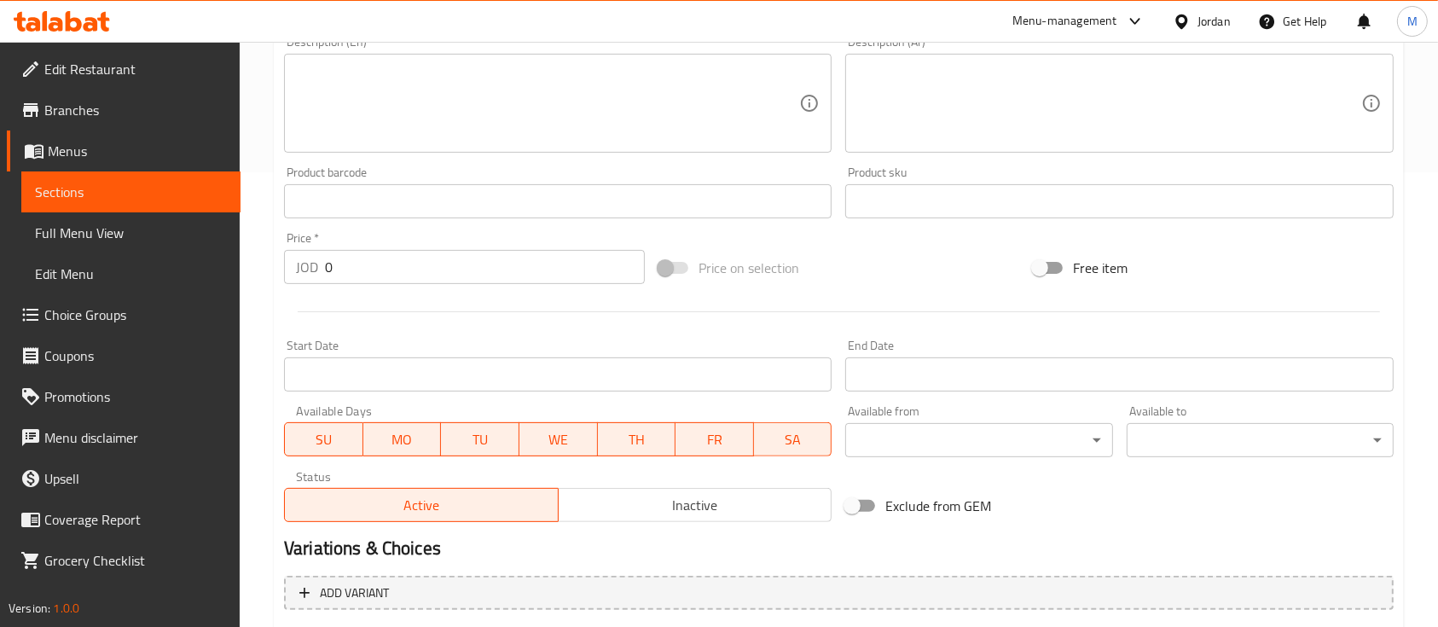
scroll to position [682, 0]
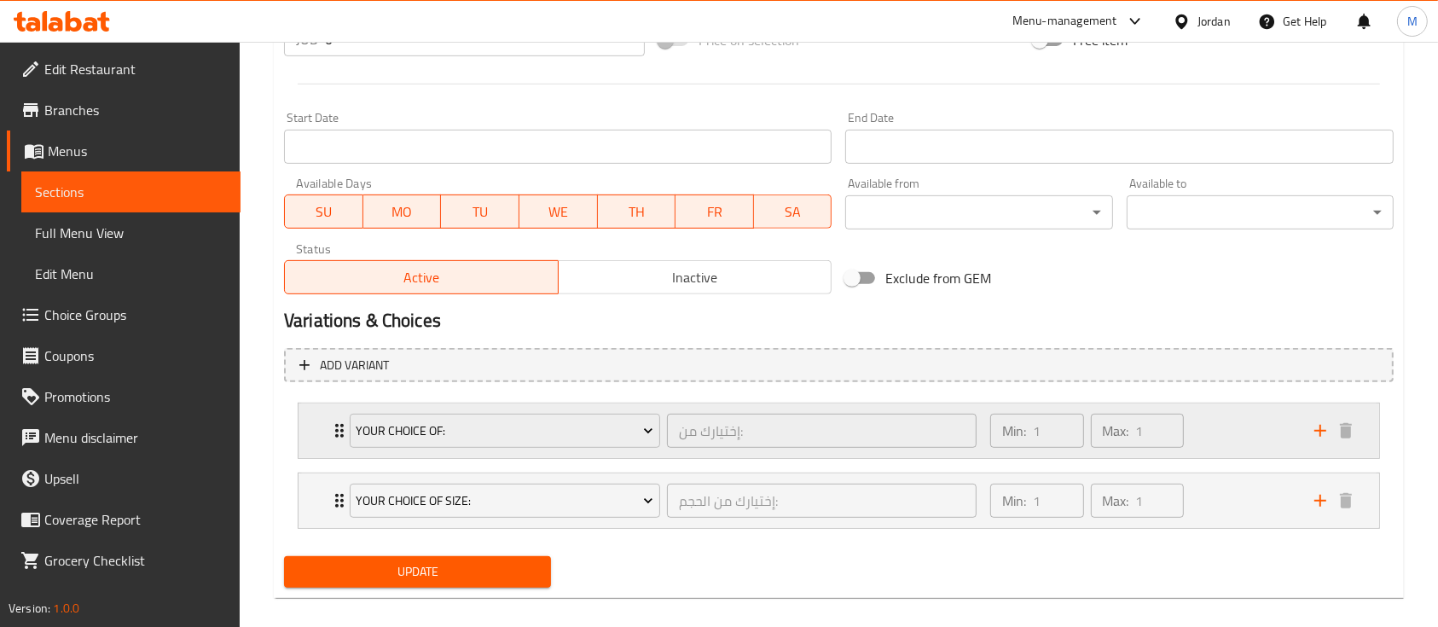
click at [333, 450] on div "Your Choice Of: إختيارك من: ​ Min: 1 ​ Max: 1 ​" at bounding box center [844, 430] width 1030 height 55
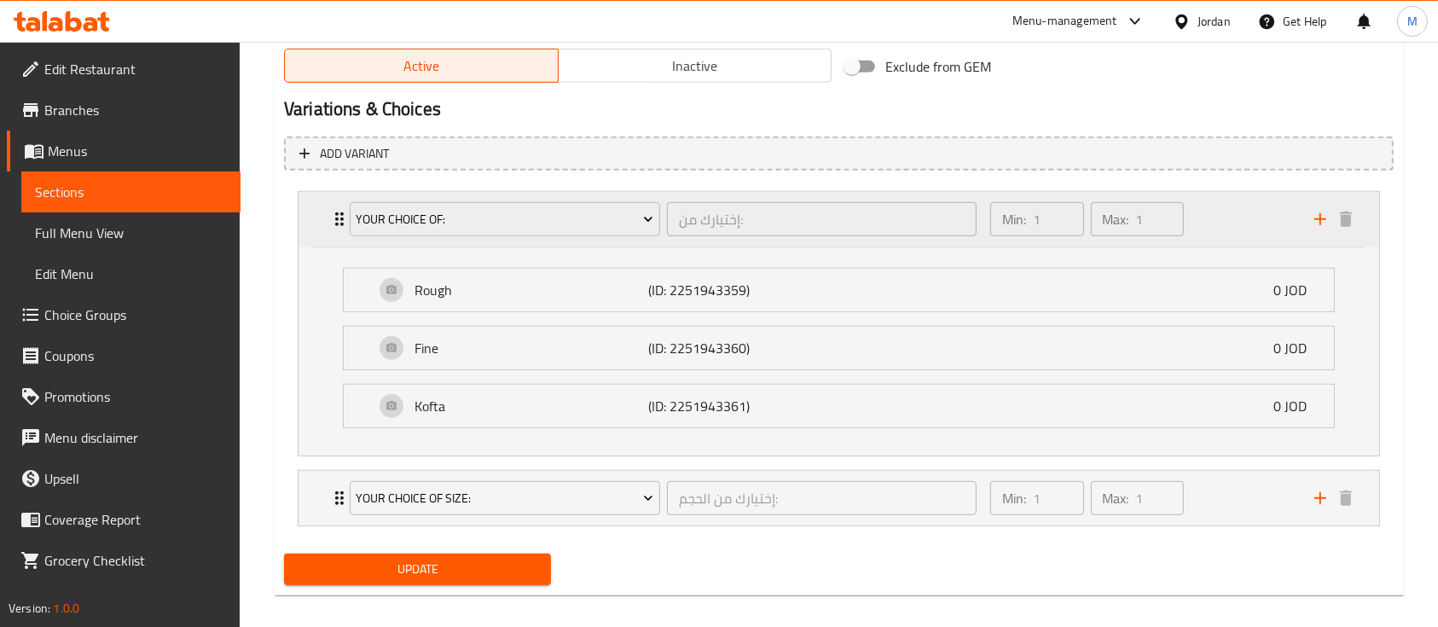
scroll to position [908, 0]
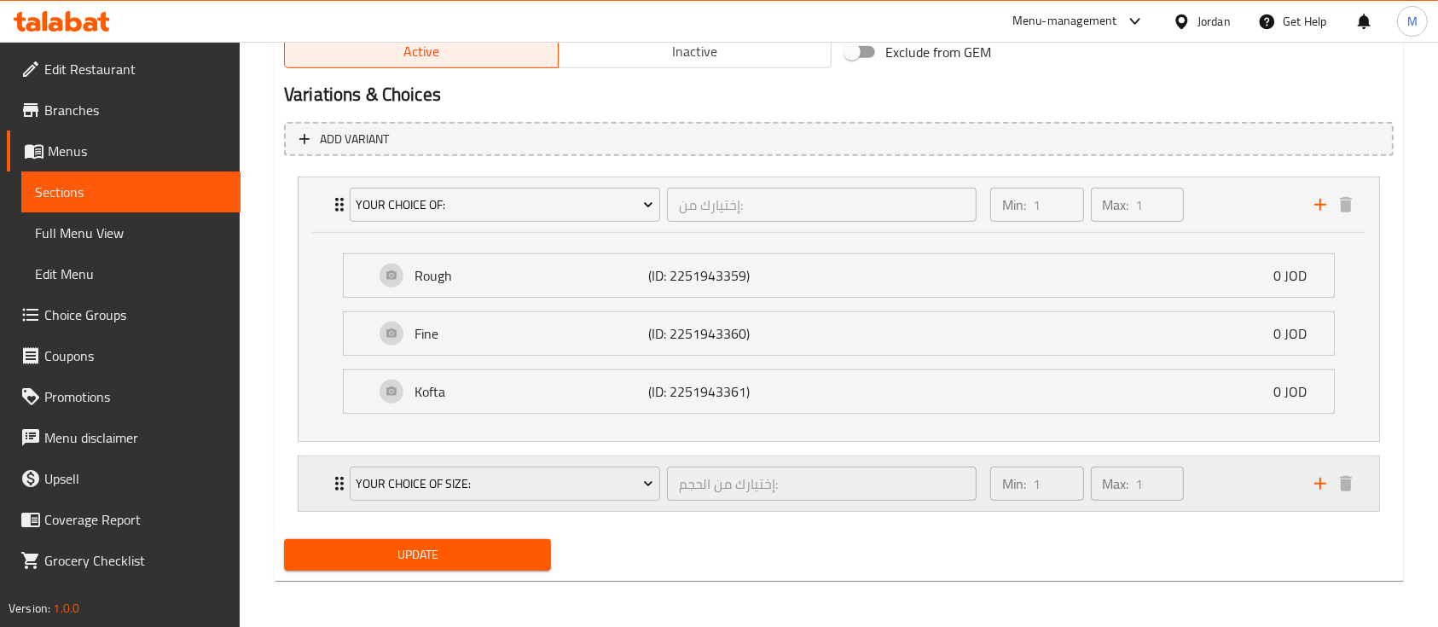
click at [311, 476] on div "Your Choice Of Size: إختيارك من الحجم: ​ Min: 1 ​ Max: 1 ​" at bounding box center [839, 483] width 1081 height 55
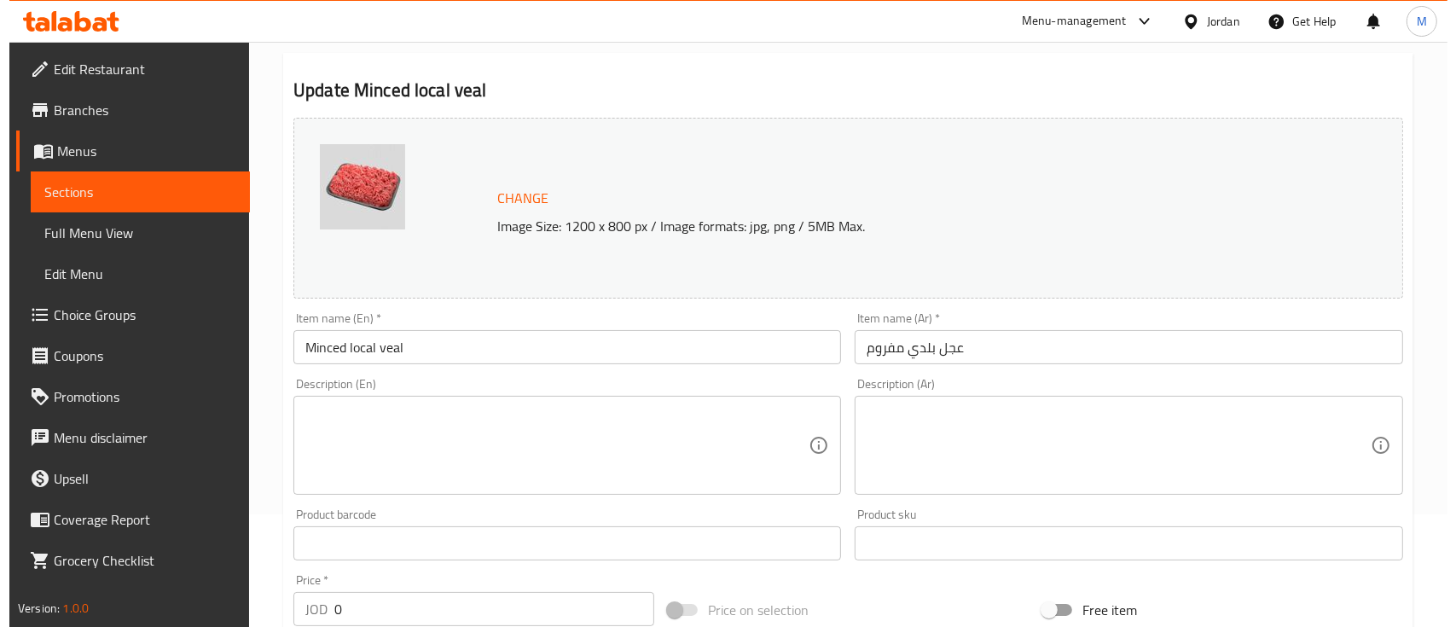
scroll to position [0, 0]
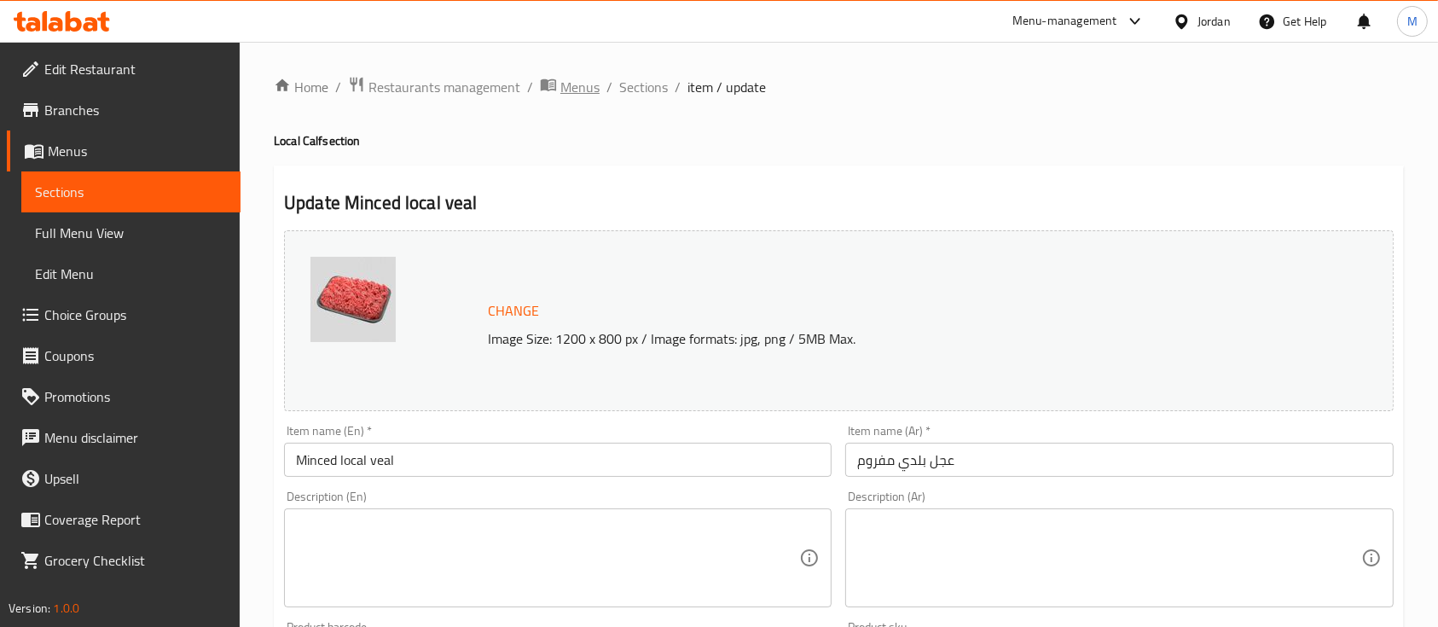
click at [577, 87] on span "Menus" at bounding box center [579, 87] width 39 height 20
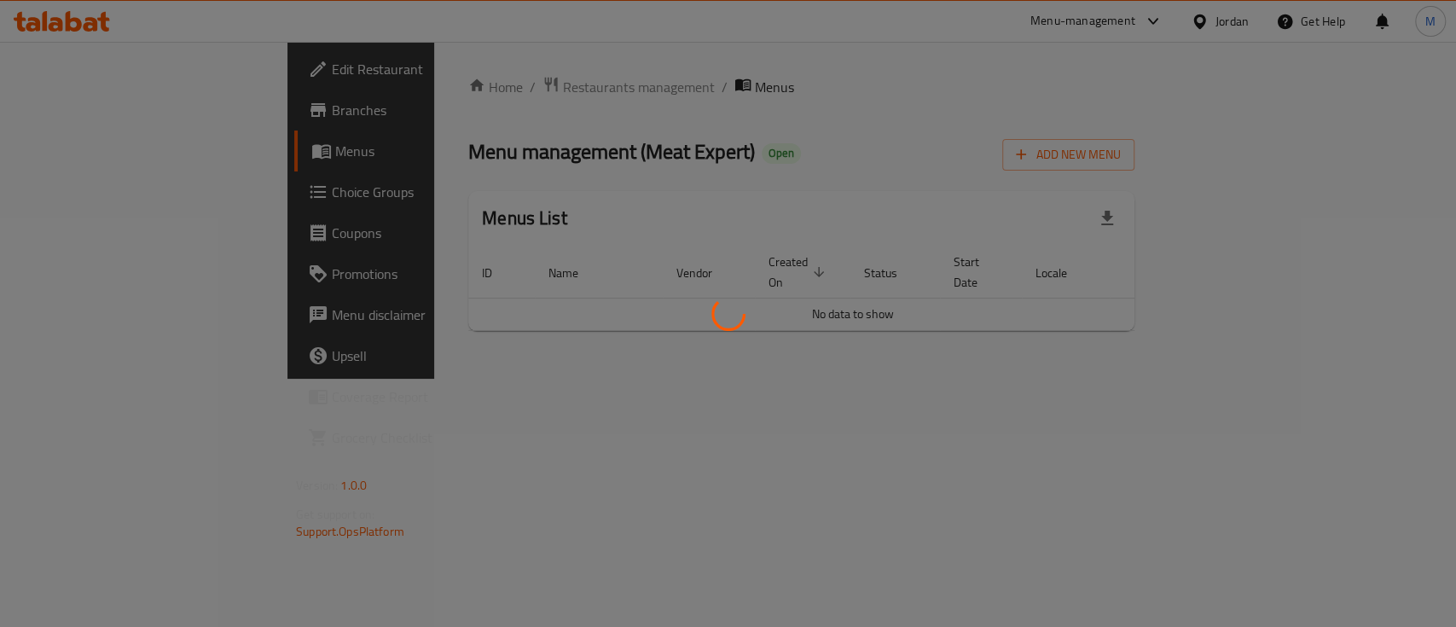
click at [427, 90] on div at bounding box center [728, 313] width 1456 height 627
click at [502, 113] on div at bounding box center [728, 313] width 1456 height 627
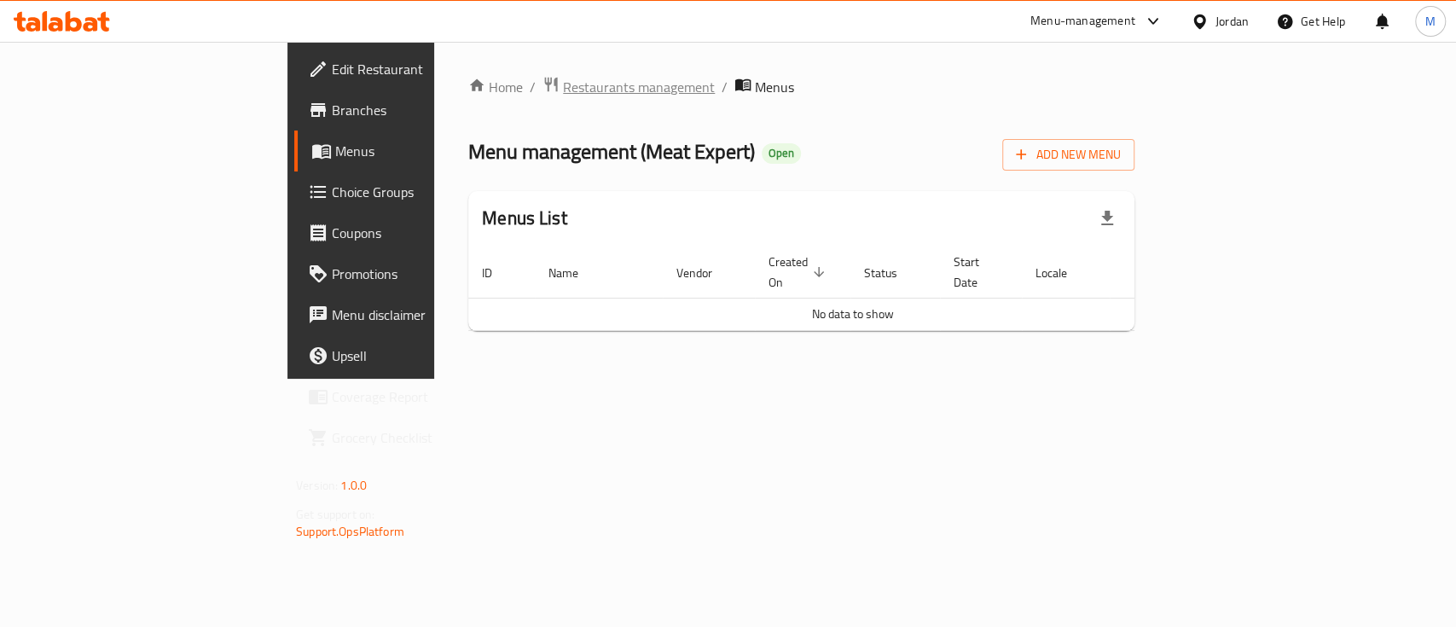
click at [563, 90] on span "Restaurants management" at bounding box center [639, 87] width 152 height 20
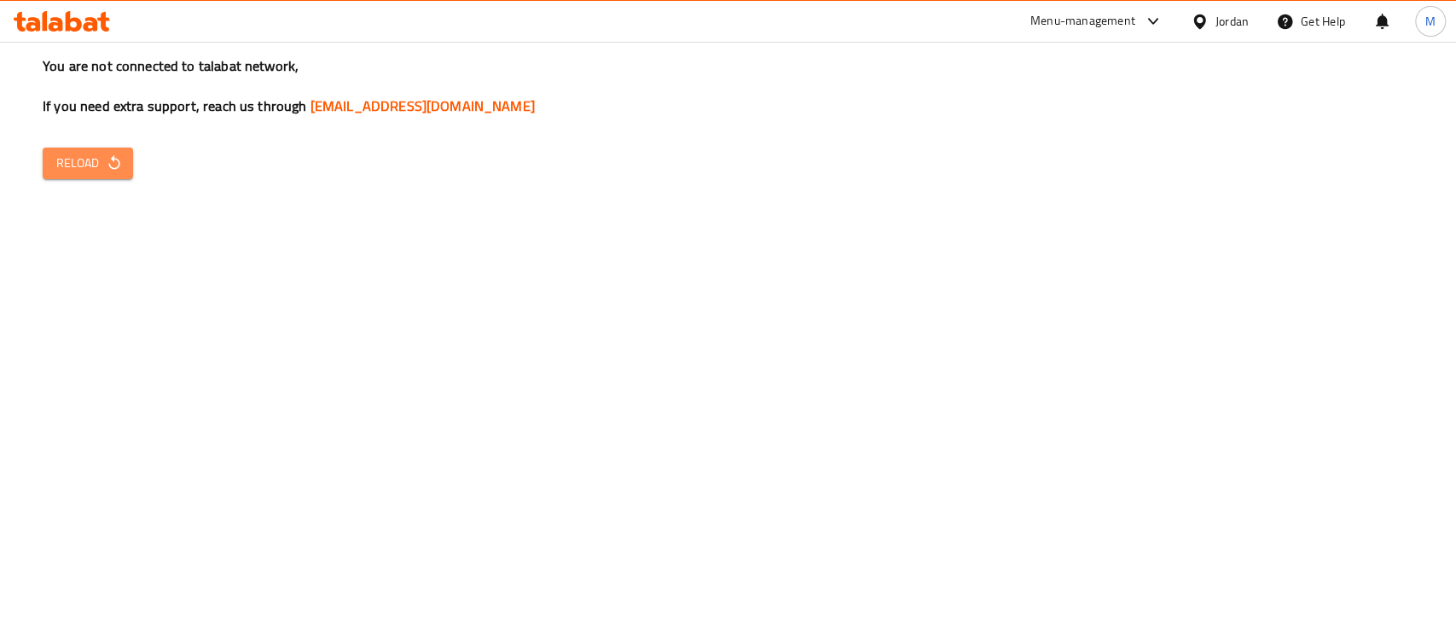
click at [119, 154] on button "Reload" at bounding box center [88, 164] width 90 height 32
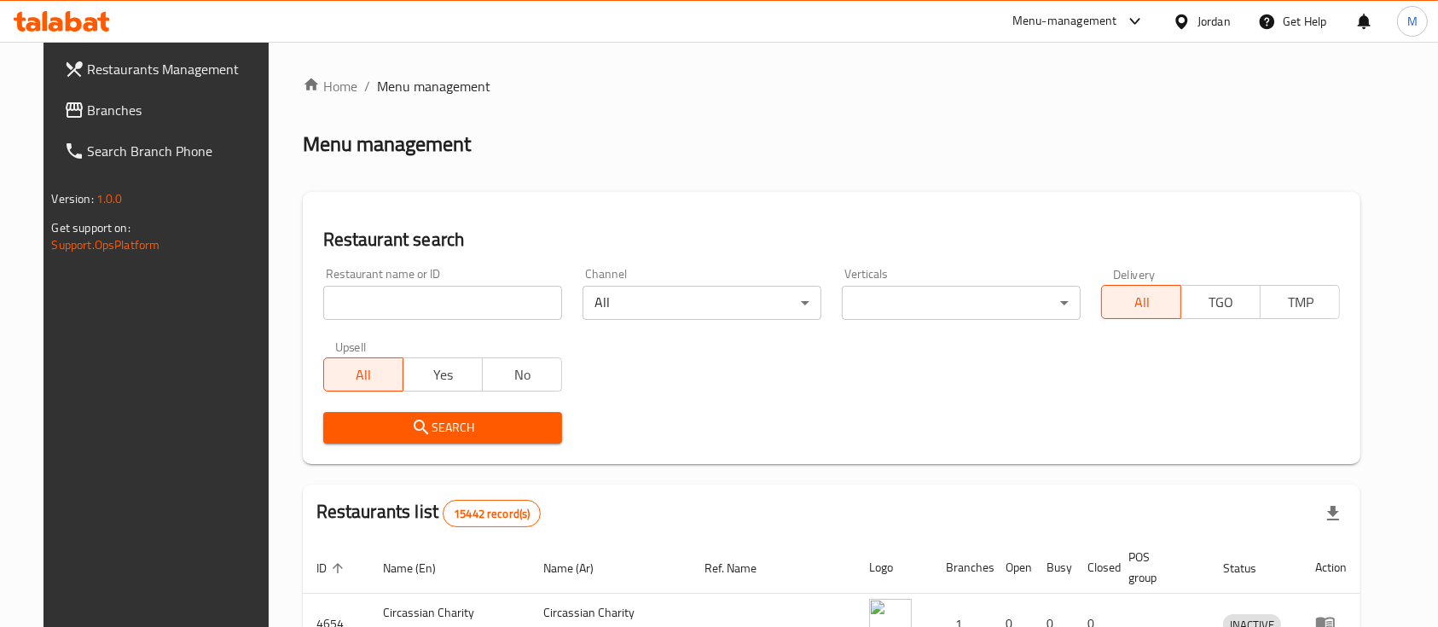
drag, startPoint x: 418, startPoint y: 303, endPoint x: 502, endPoint y: 298, distance: 84.6
click at [418, 303] on input "search" at bounding box center [442, 303] width 239 height 34
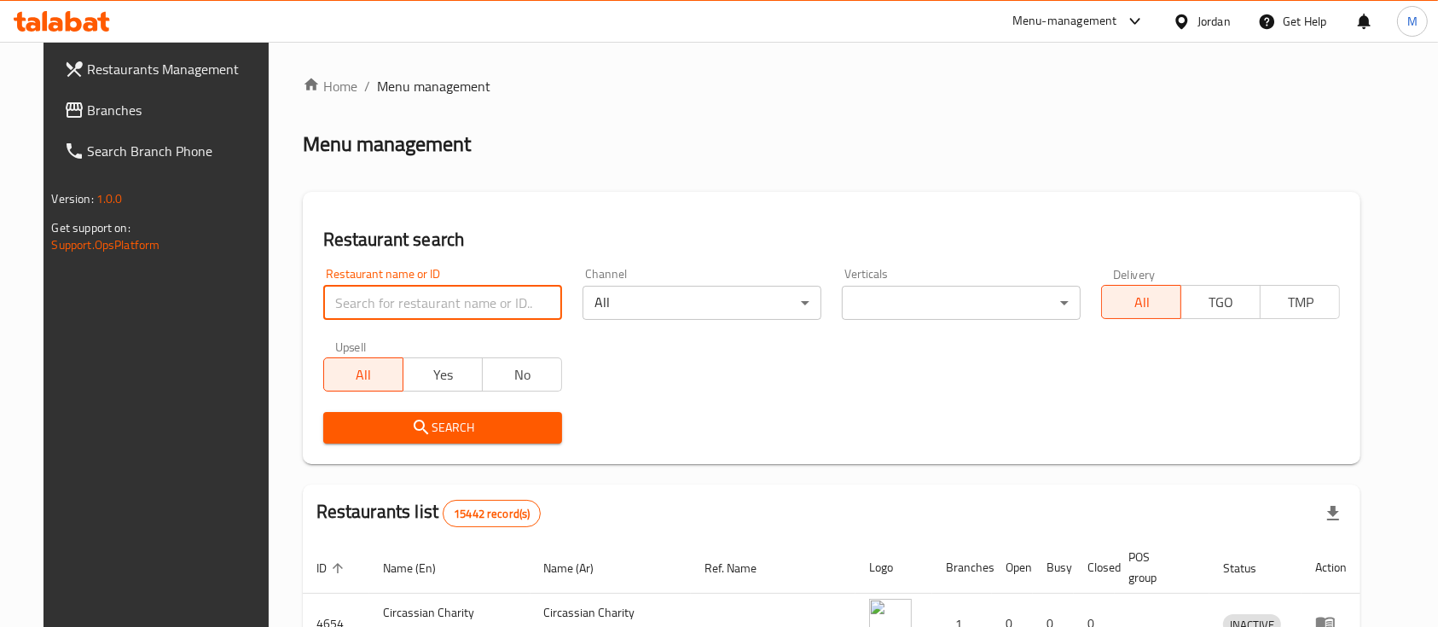
type input "س"
type input "s"
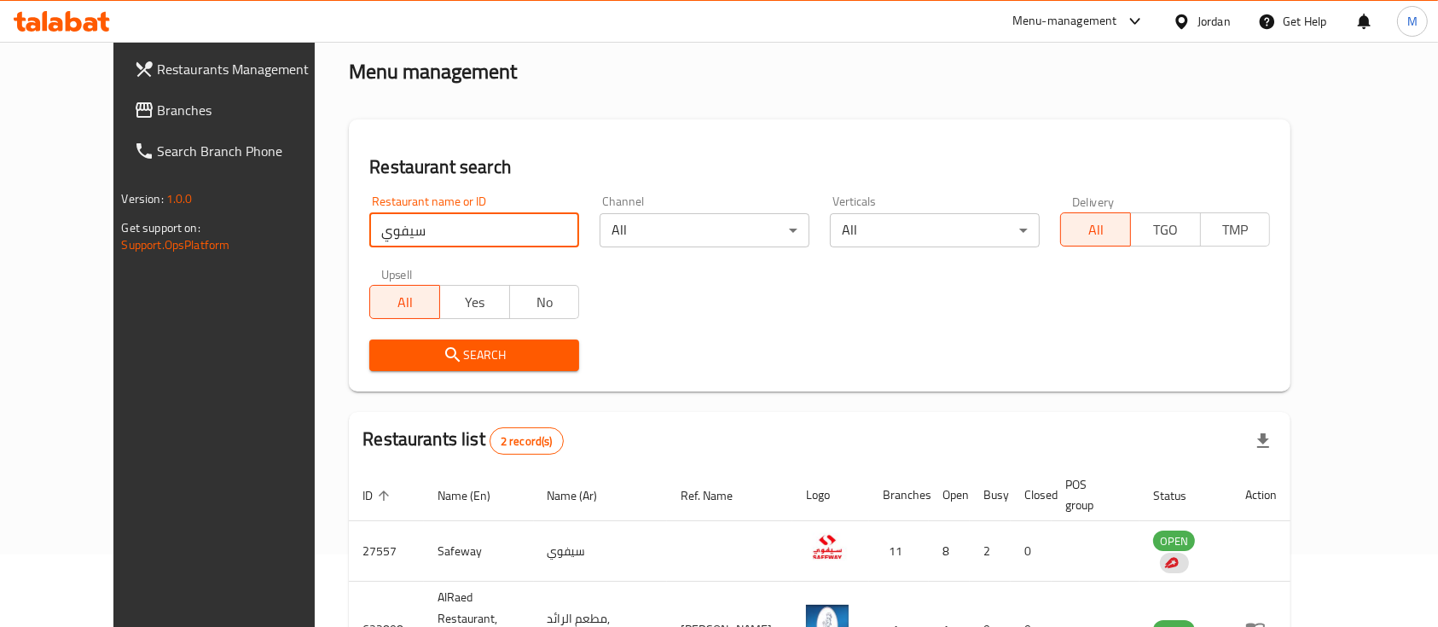
scroll to position [159, 0]
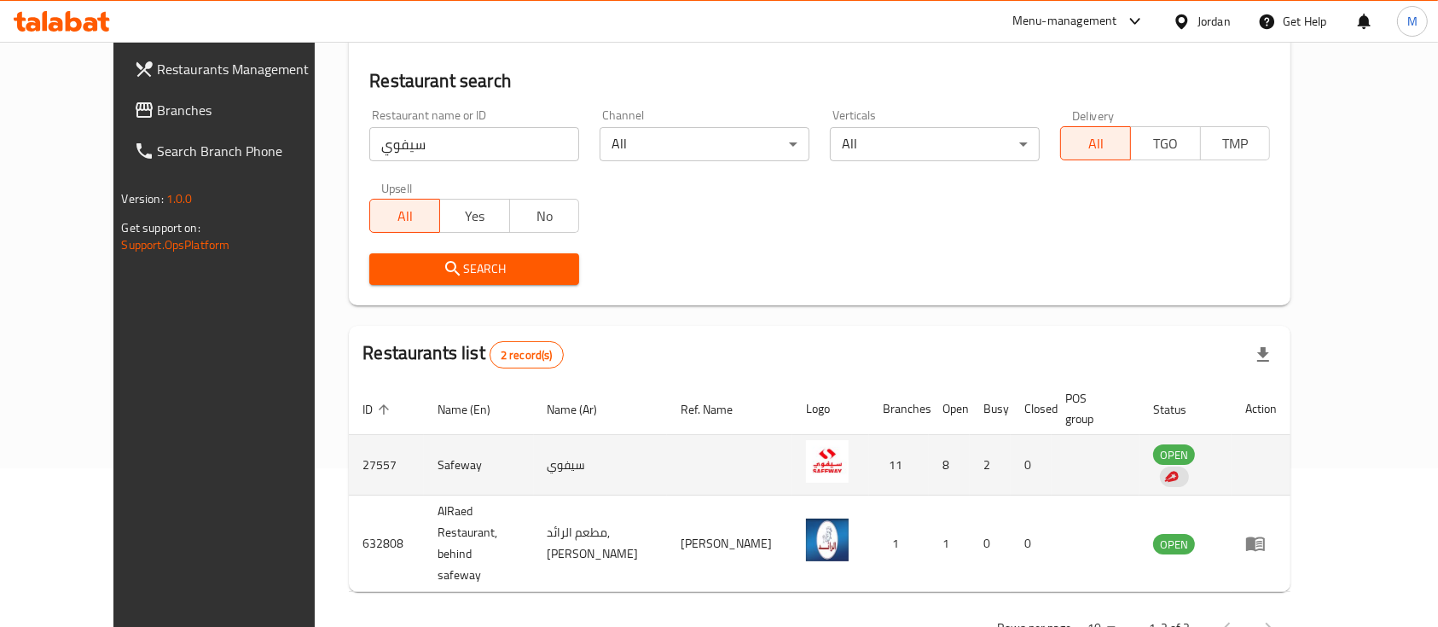
click at [424, 438] on td "Safeway" at bounding box center [478, 465] width 109 height 61
copy td "Safeway"
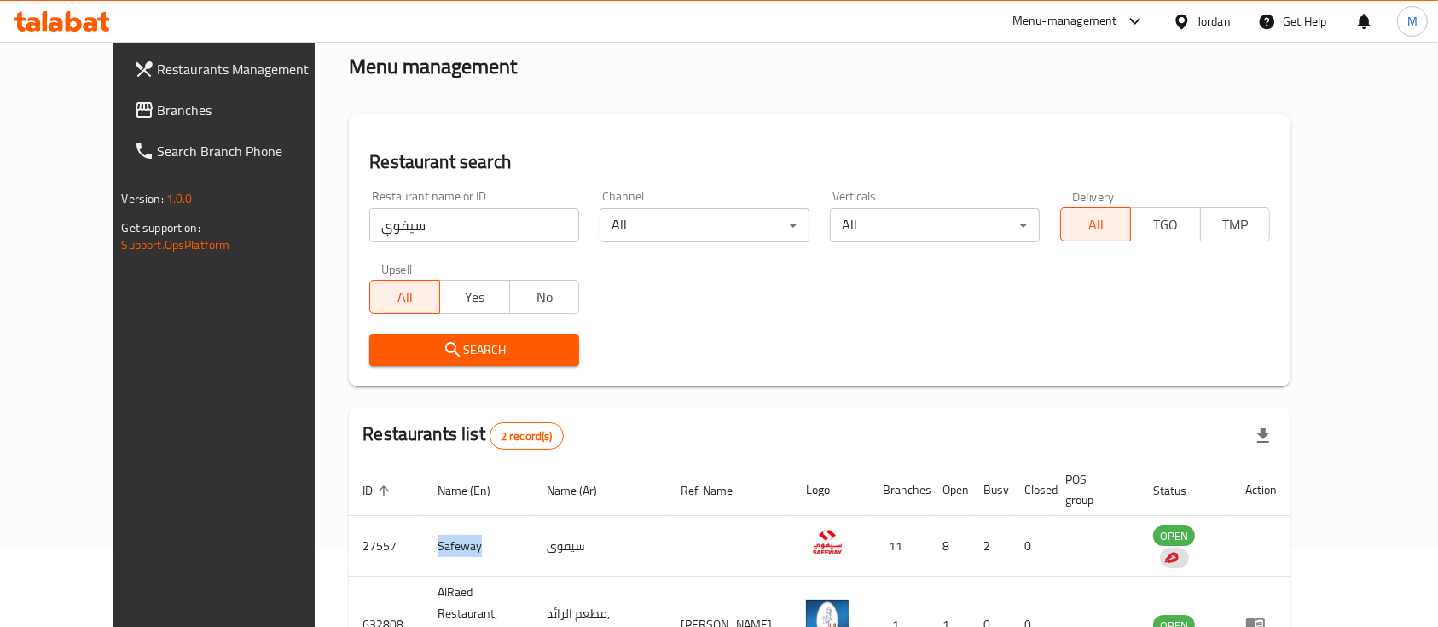
scroll to position [0, 0]
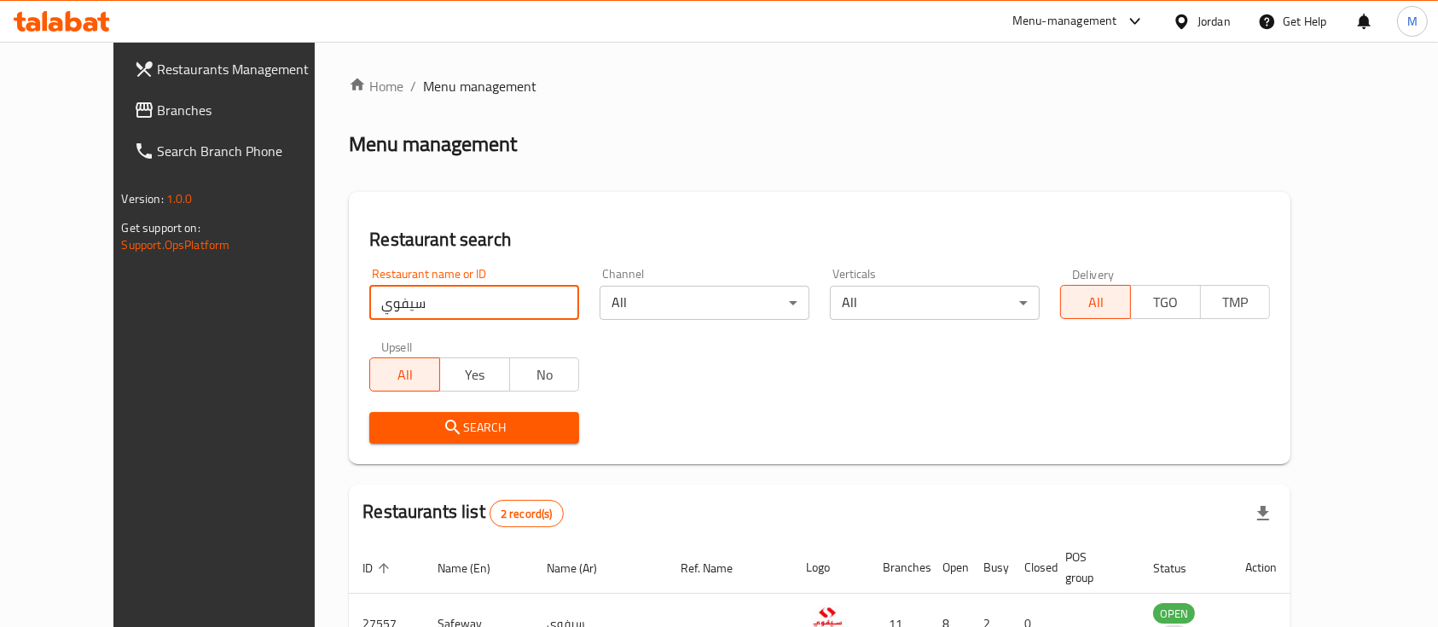
drag, startPoint x: 393, startPoint y: 308, endPoint x: 377, endPoint y: 301, distance: 17.6
click at [315, 310] on div "Home / Menu management Menu management Restaurant search Restaurant name or ID …" at bounding box center [820, 442] width 1010 height 801
click button "Search" at bounding box center [474, 428] width 210 height 32
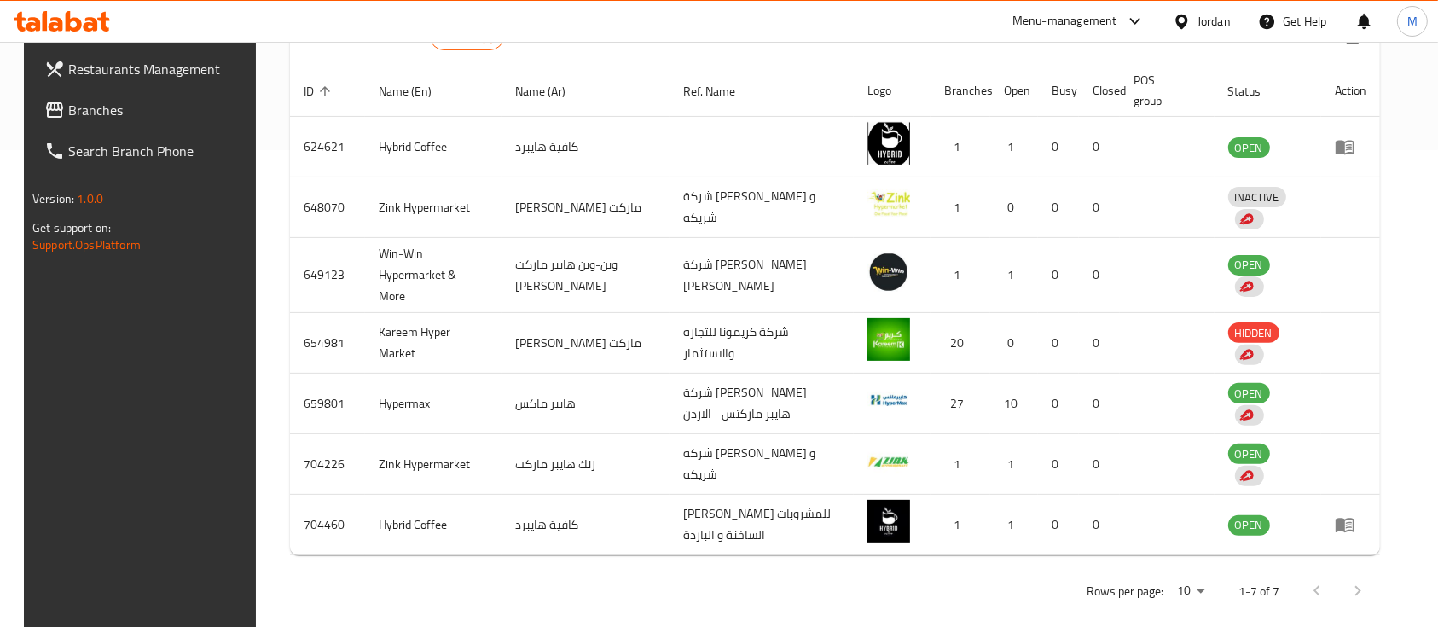
scroll to position [478, 0]
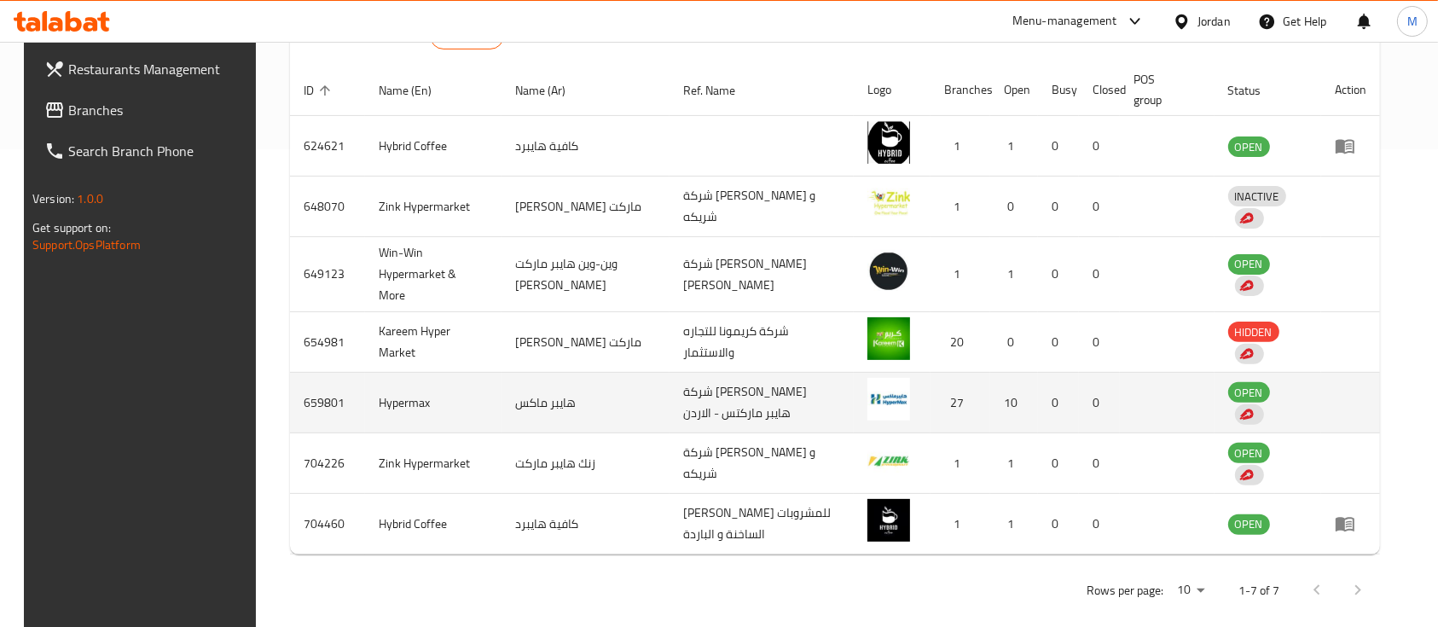
click at [382, 382] on td "Hypermax" at bounding box center [433, 403] width 136 height 61
copy td "Hypermax"
click at [314, 373] on td "659801" at bounding box center [327, 403] width 75 height 61
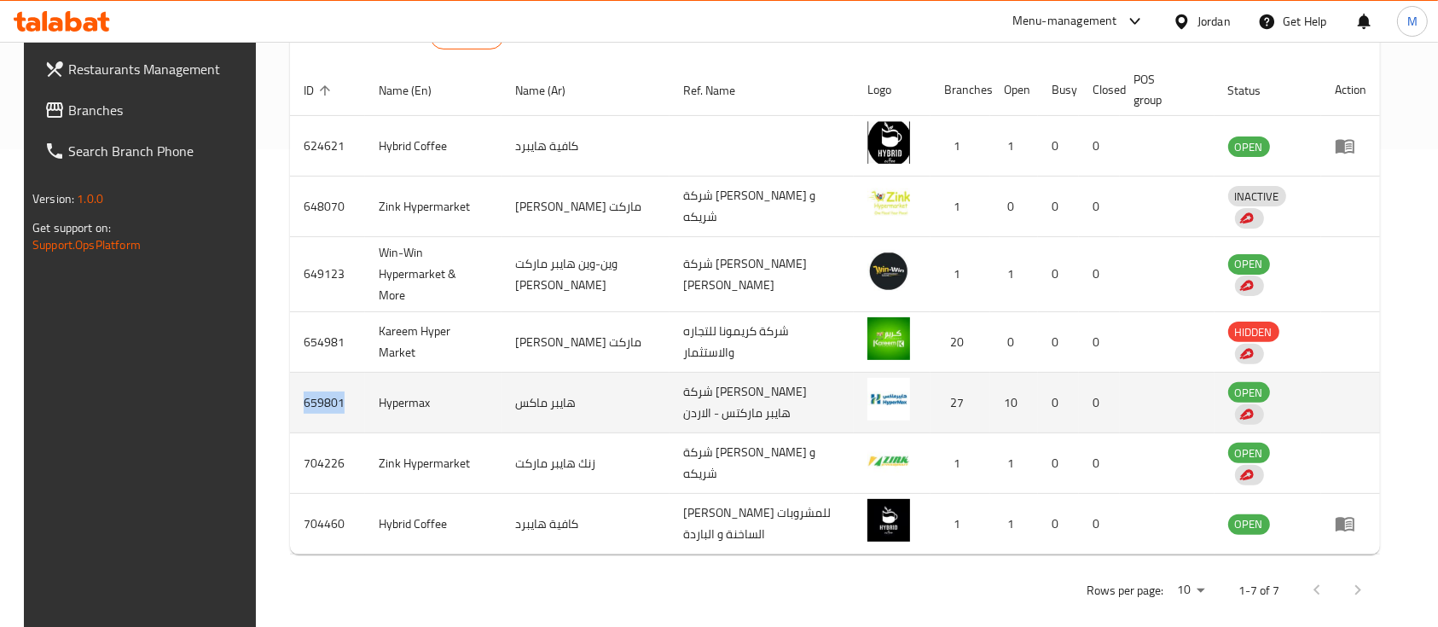
copy td "659801"
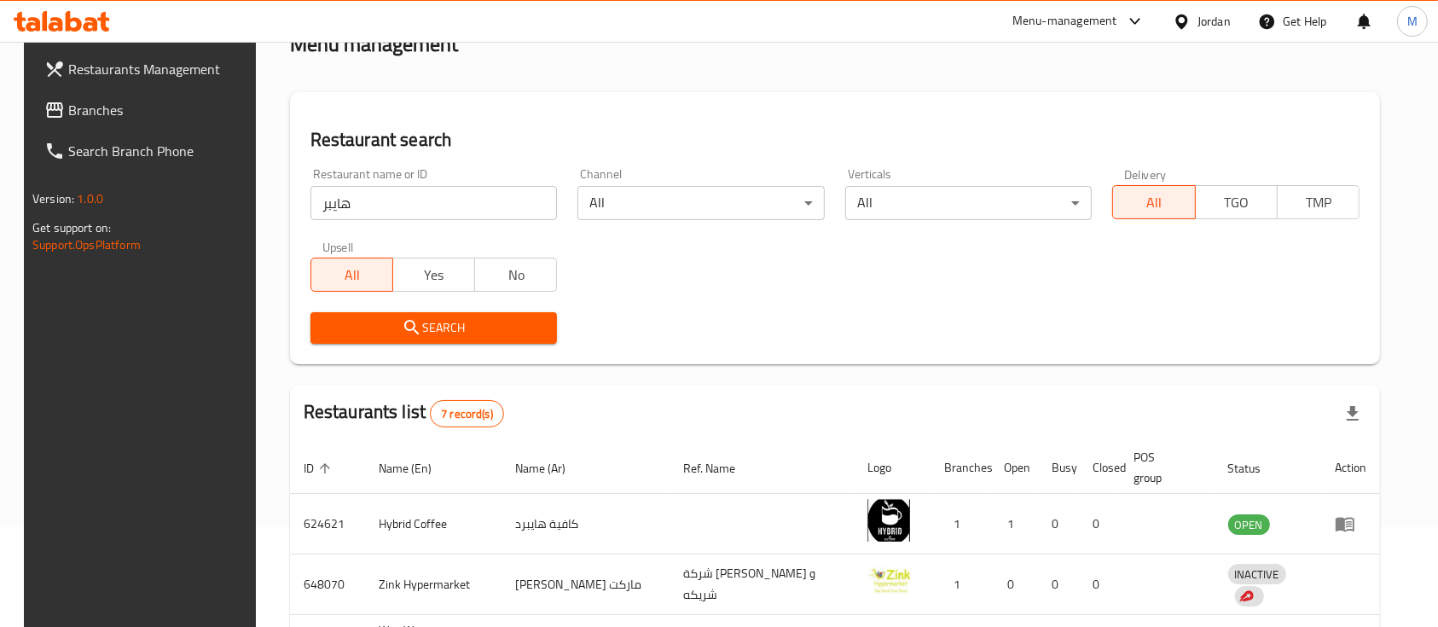
scroll to position [0, 0]
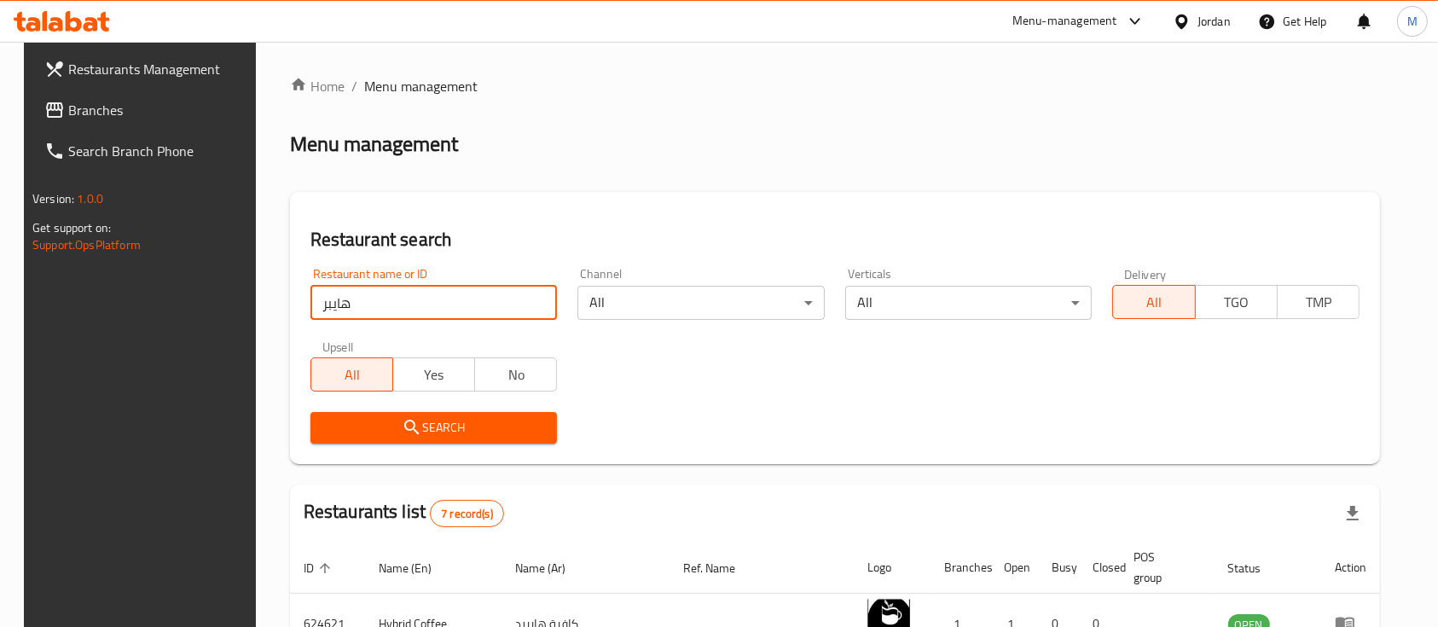
drag, startPoint x: 362, startPoint y: 304, endPoint x: 283, endPoint y: 316, distance: 79.4
click at [290, 315] on div "Restaurant search Restaurant name or ID هايبر Restaurant name or ID Channel All…" at bounding box center [835, 328] width 1090 height 272
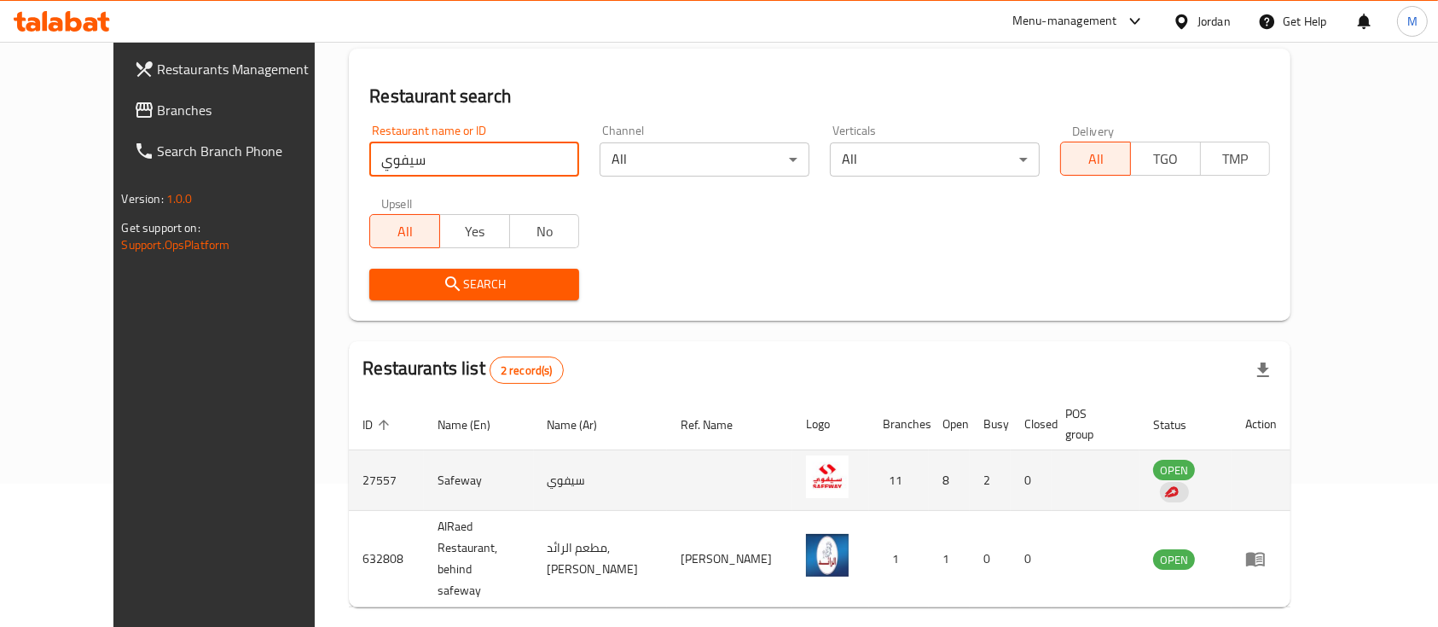
scroll to position [159, 0]
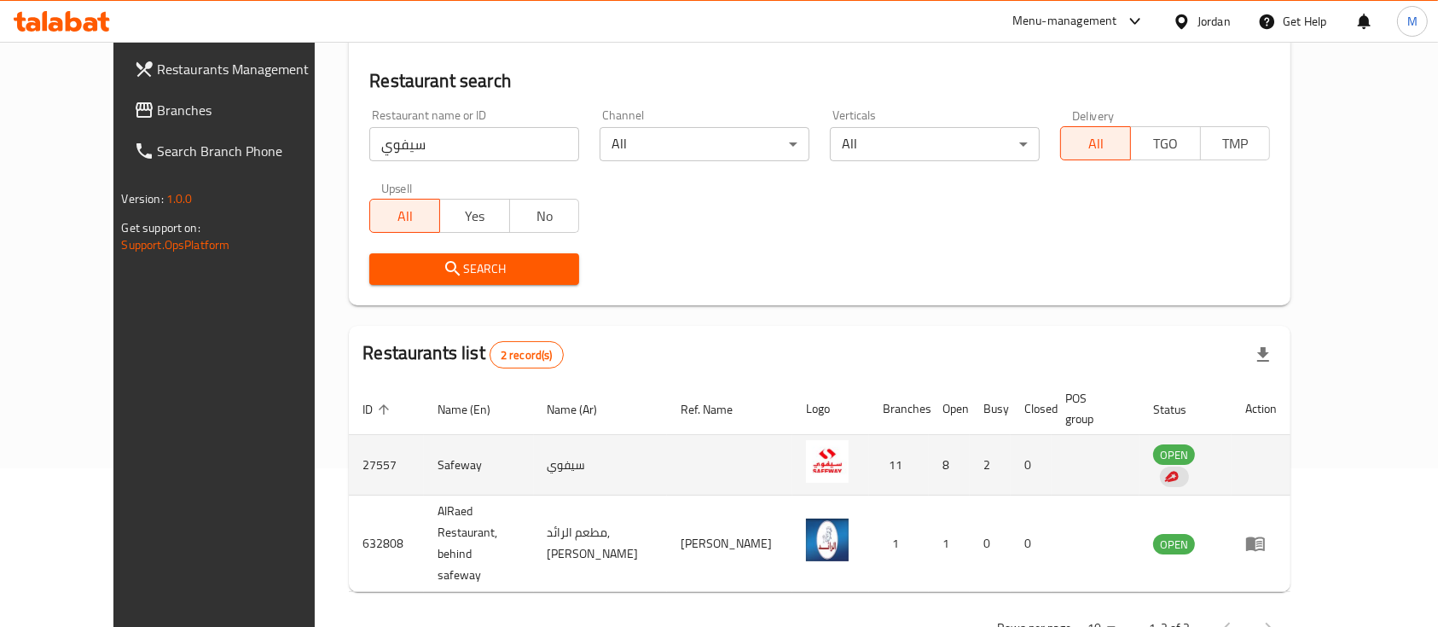
click at [349, 445] on td "27557" at bounding box center [386, 465] width 75 height 61
copy td "27557"
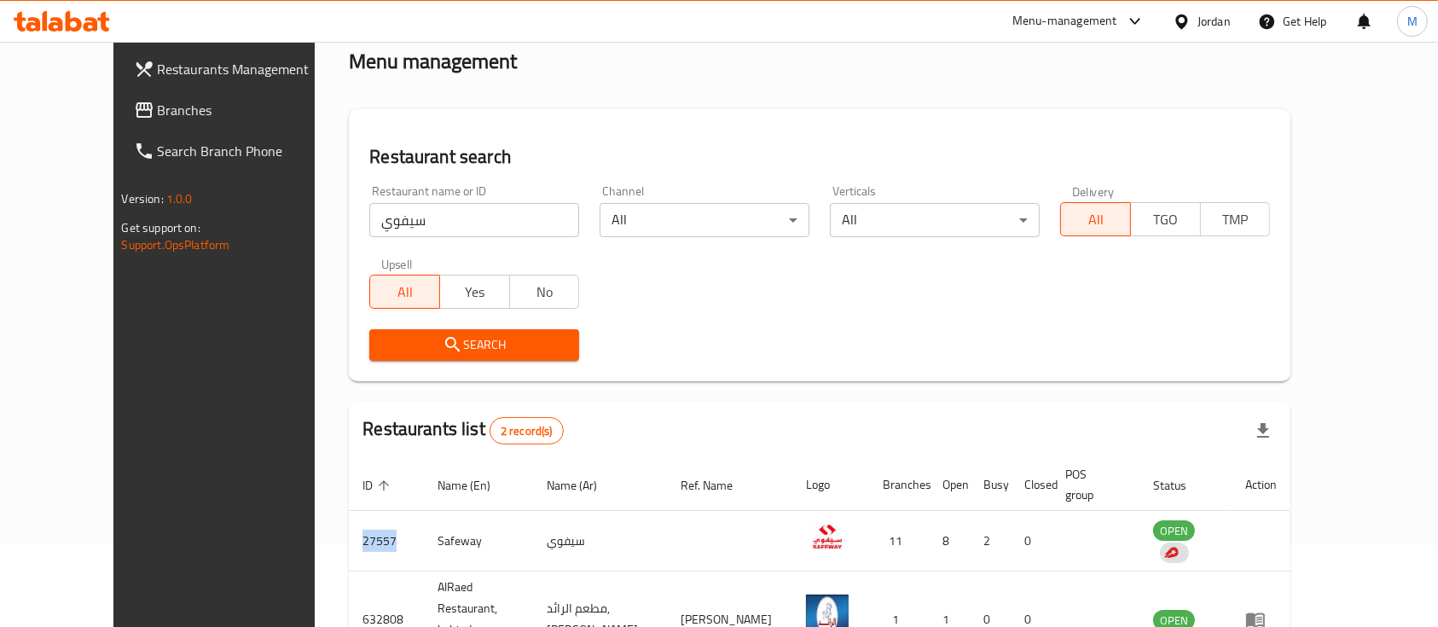
scroll to position [0, 0]
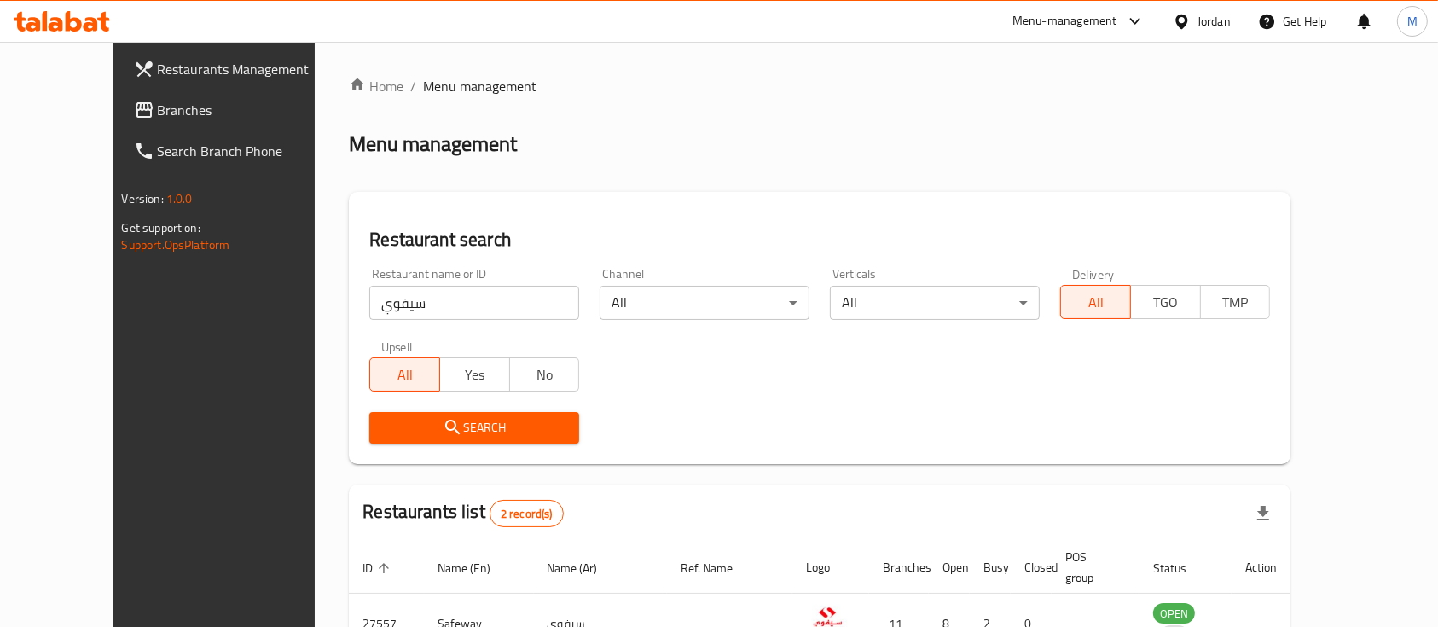
click at [315, 316] on div "Home / Menu management Menu management Restaurant search Restaurant name or ID …" at bounding box center [820, 442] width 1010 height 801
type input "عسكرية"
click button "Search" at bounding box center [474, 428] width 210 height 32
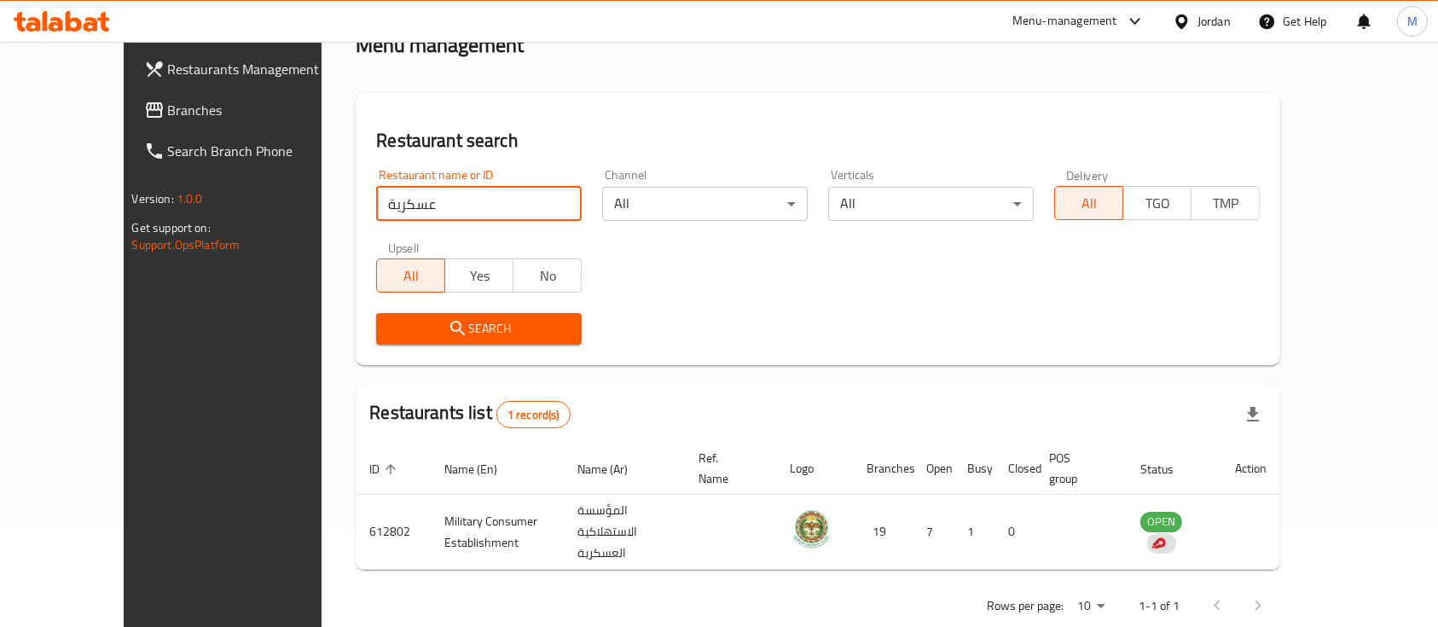
scroll to position [100, 0]
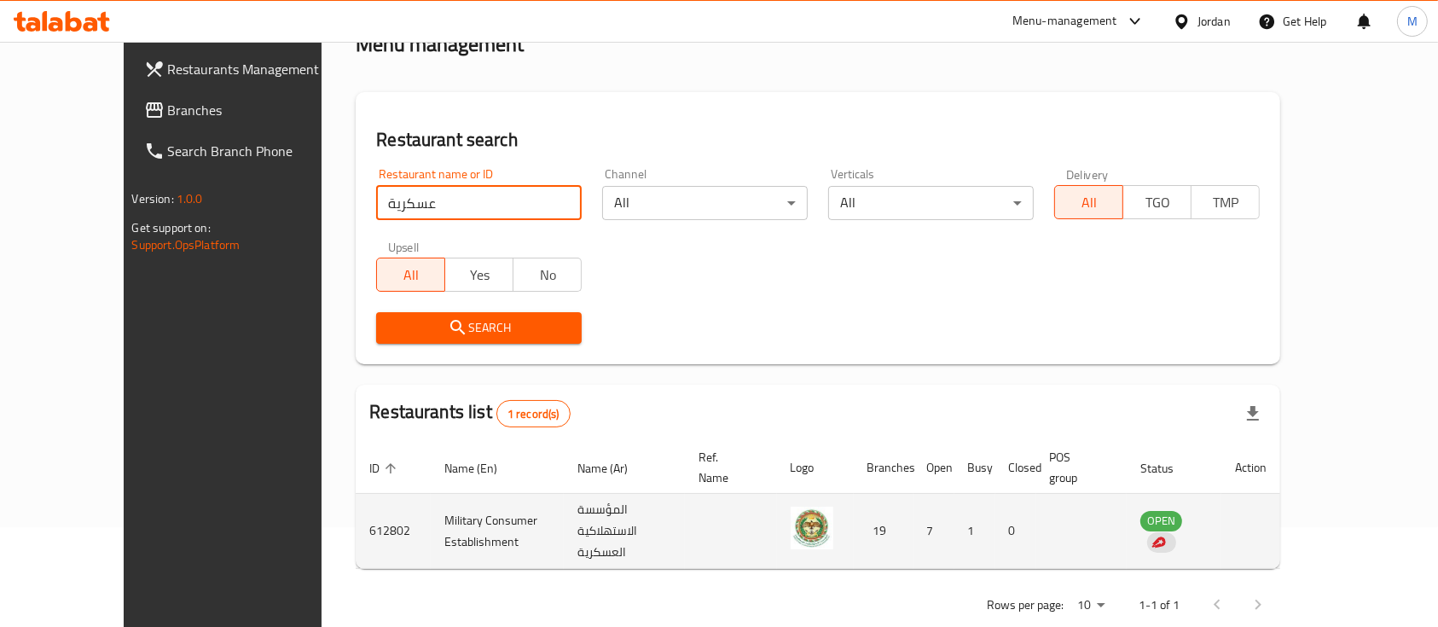
click at [356, 502] on td "612802" at bounding box center [393, 531] width 75 height 75
copy td "612802"
click at [431, 495] on td "Military Consumer Establishment" at bounding box center [497, 531] width 133 height 75
